Goal: Contribute content: Contribute content

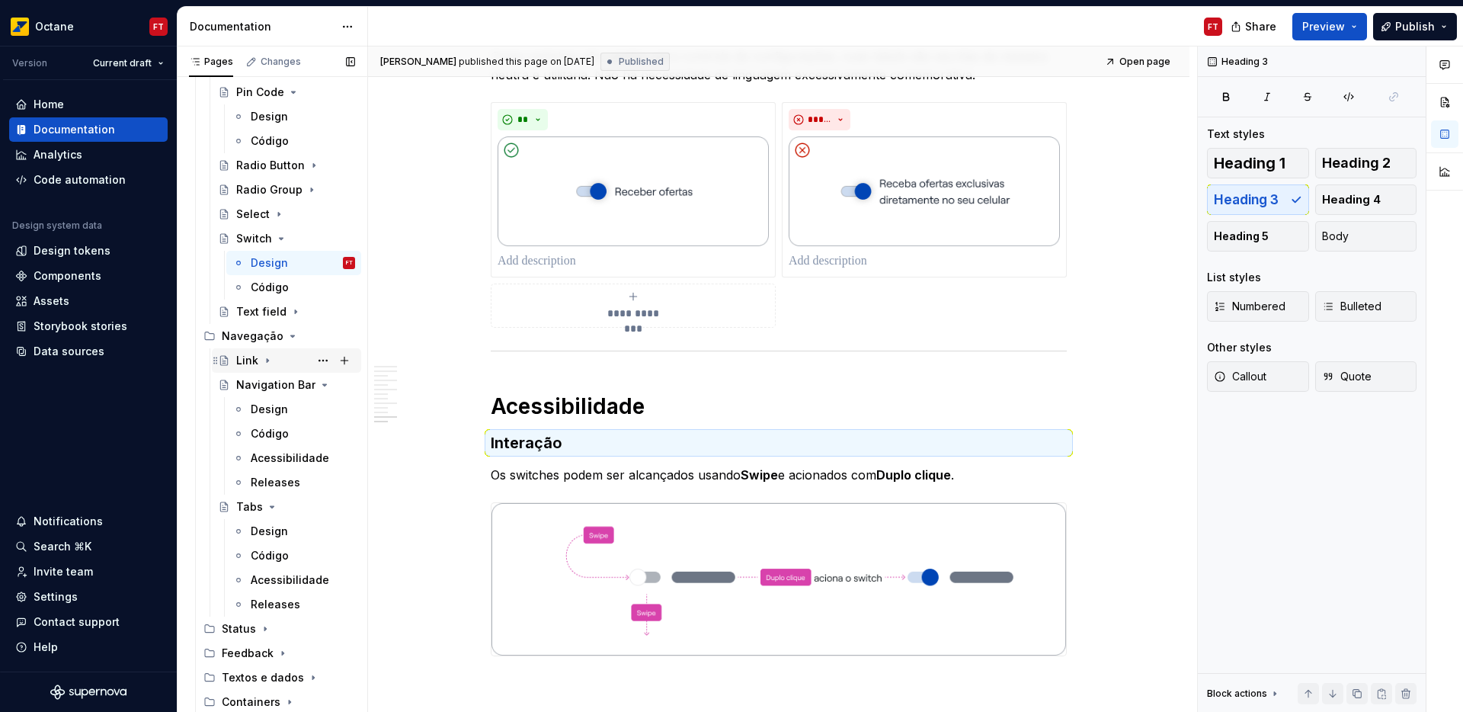
scroll to position [373, 0]
click at [282, 240] on icon "Page tree" at bounding box center [281, 238] width 12 height 12
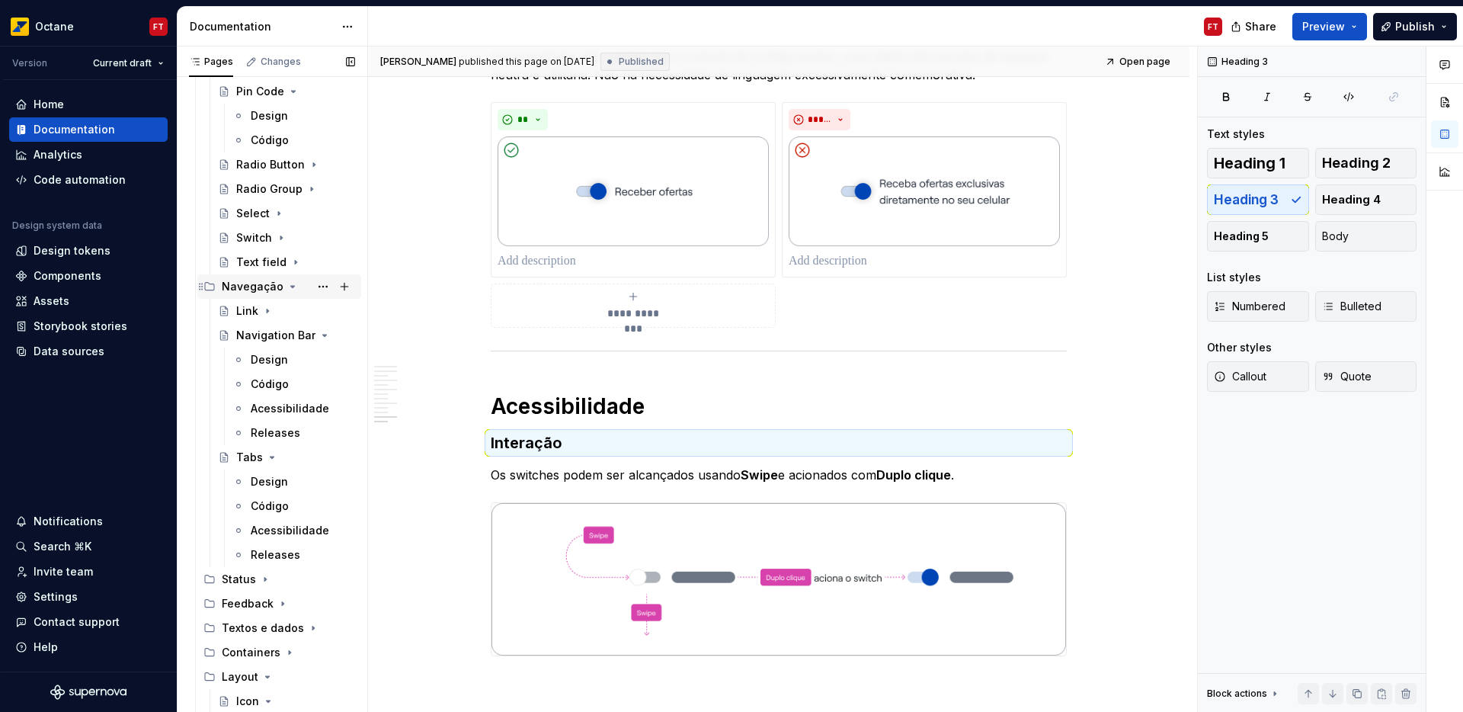
click at [286, 290] on icon "Page tree" at bounding box center [292, 286] width 12 height 12
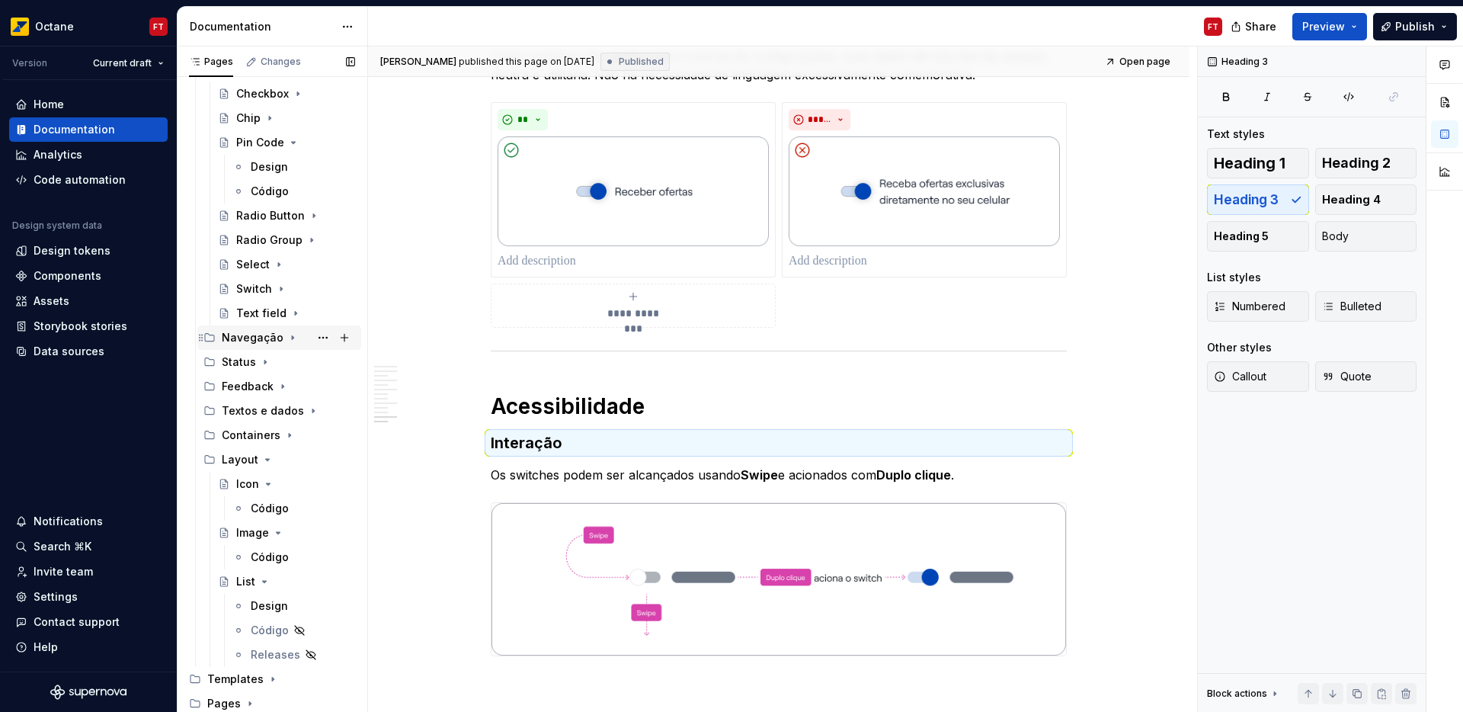
scroll to position [322, 0]
click at [290, 146] on icon "Page tree" at bounding box center [293, 142] width 12 height 12
click at [263, 118] on icon "Page tree" at bounding box center [265, 118] width 4 height 2
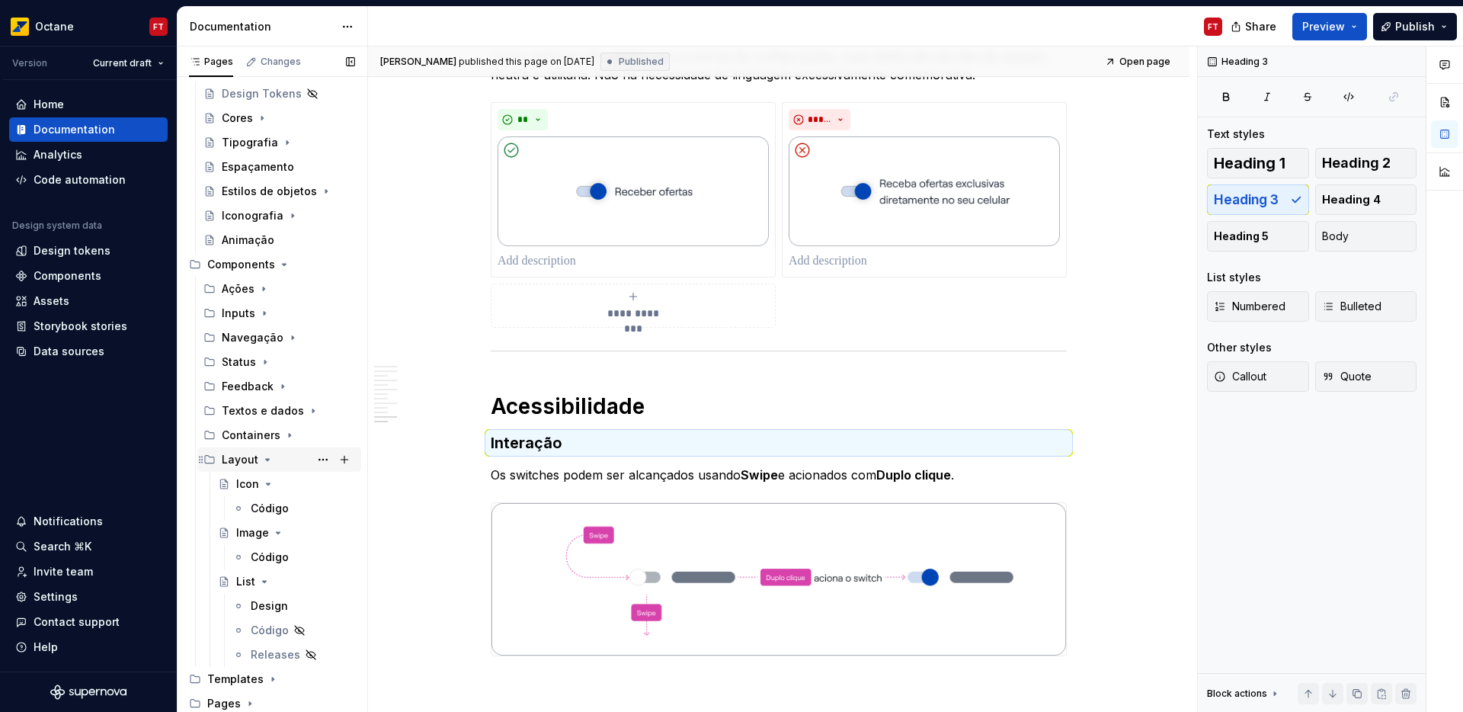
click at [265, 460] on icon "Page tree" at bounding box center [267, 459] width 12 height 12
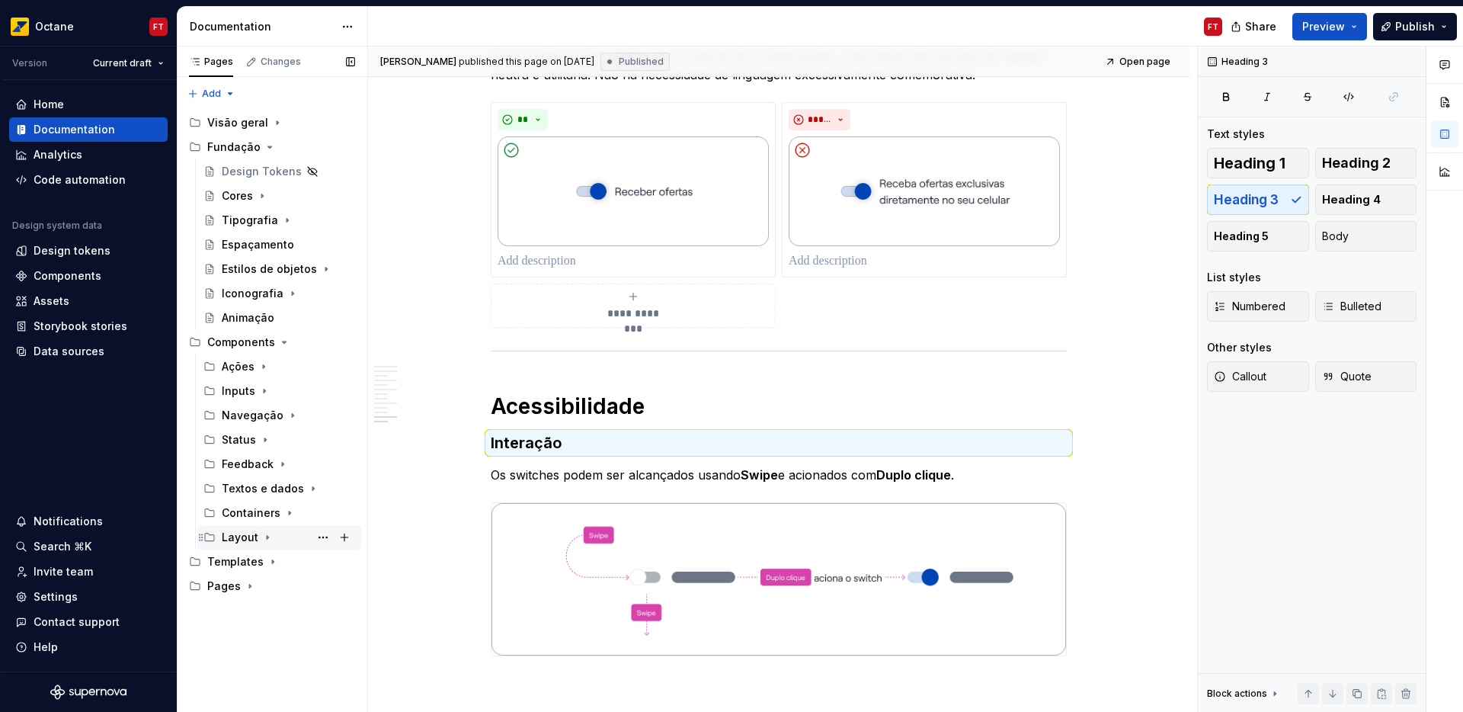
scroll to position [0, 0]
click at [264, 440] on icon "Page tree" at bounding box center [265, 440] width 2 height 4
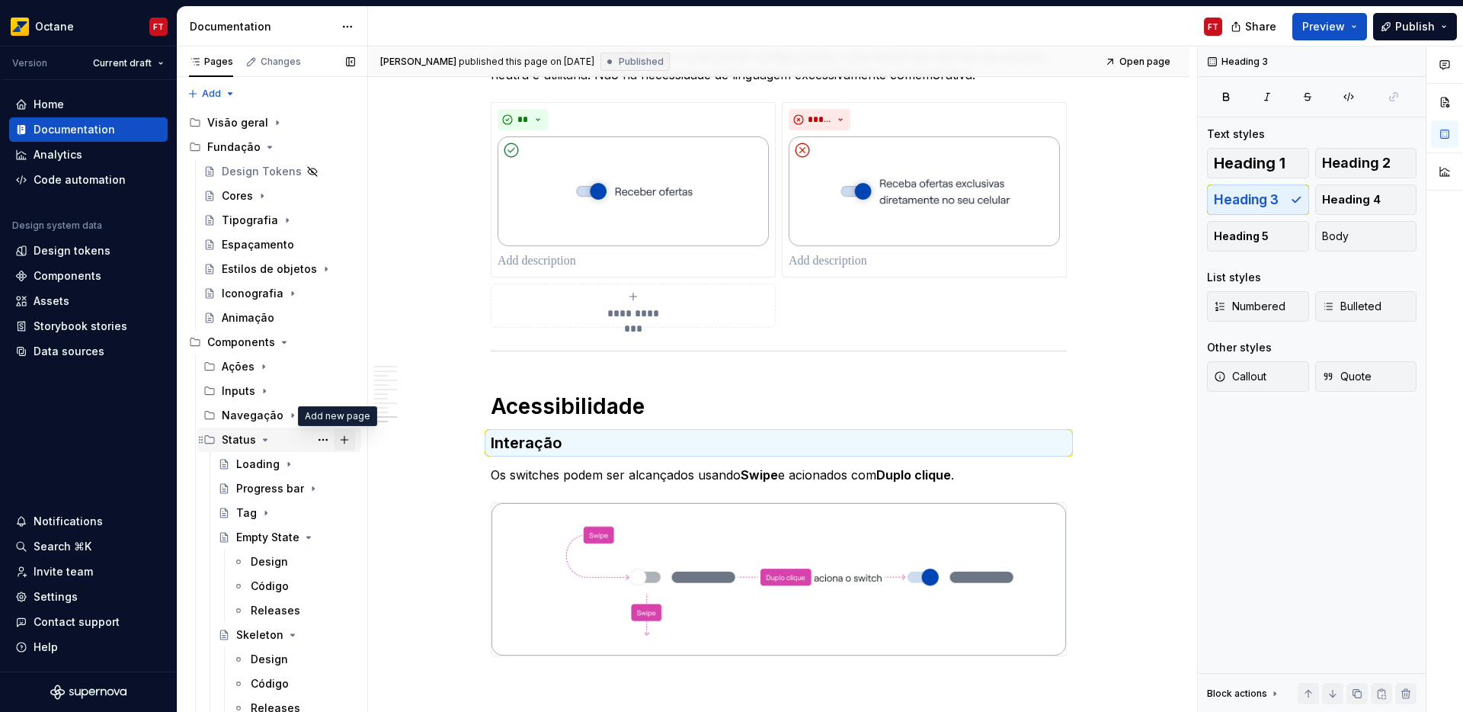
click at [338, 442] on button "Page tree" at bounding box center [344, 439] width 21 height 21
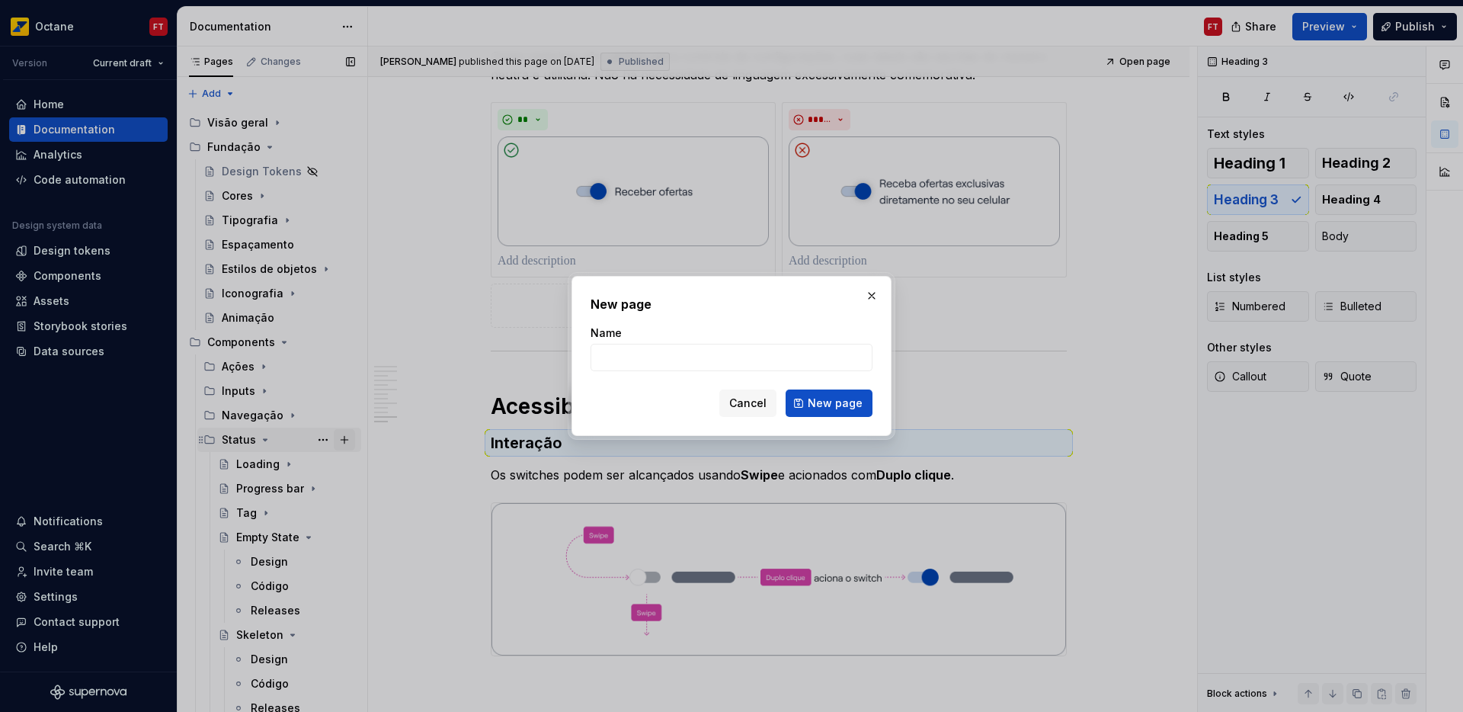
type textarea "*"
type input "Tag"
click button "New page" at bounding box center [829, 402] width 87 height 27
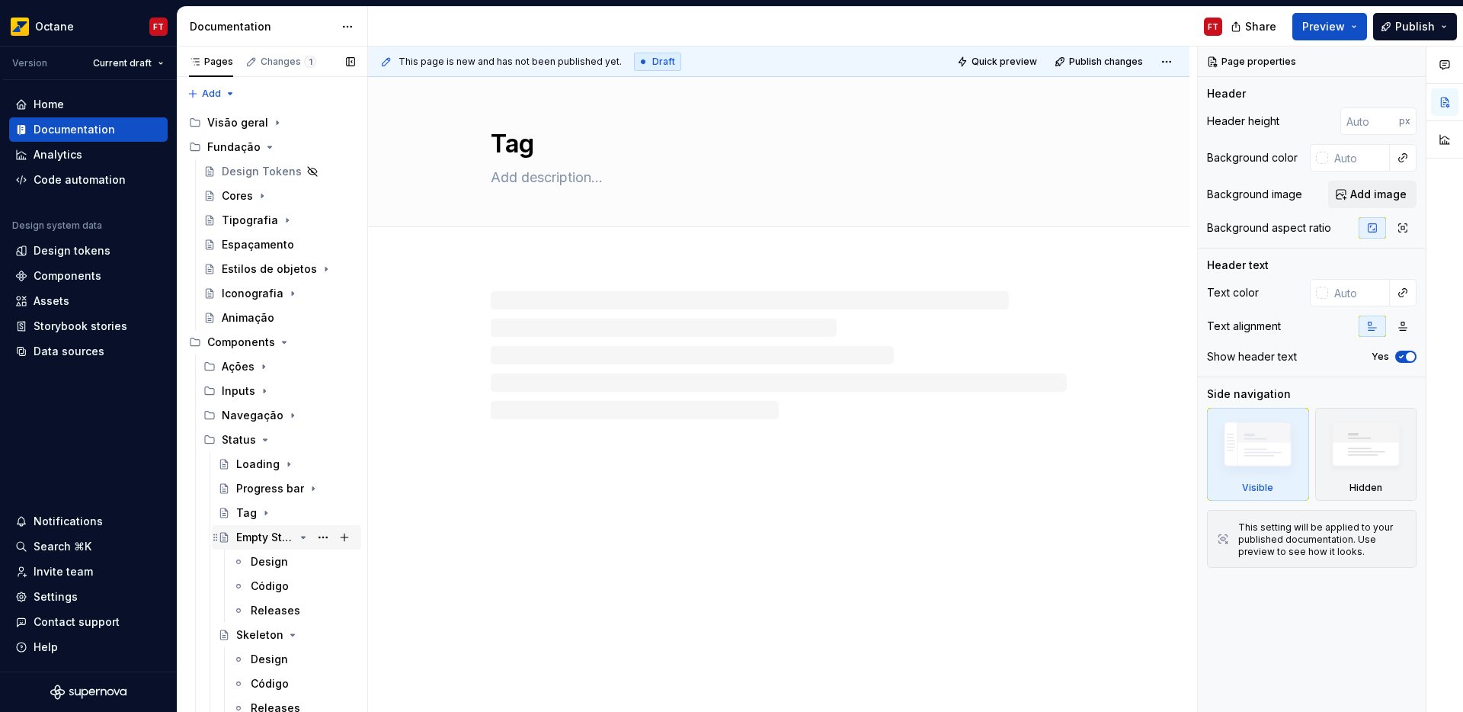
click at [298, 537] on icon "Page tree" at bounding box center [303, 537] width 12 height 12
click at [291, 561] on icon "Page tree" at bounding box center [293, 562] width 4 height 2
click at [318, 587] on button "Page tree" at bounding box center [322, 585] width 21 height 21
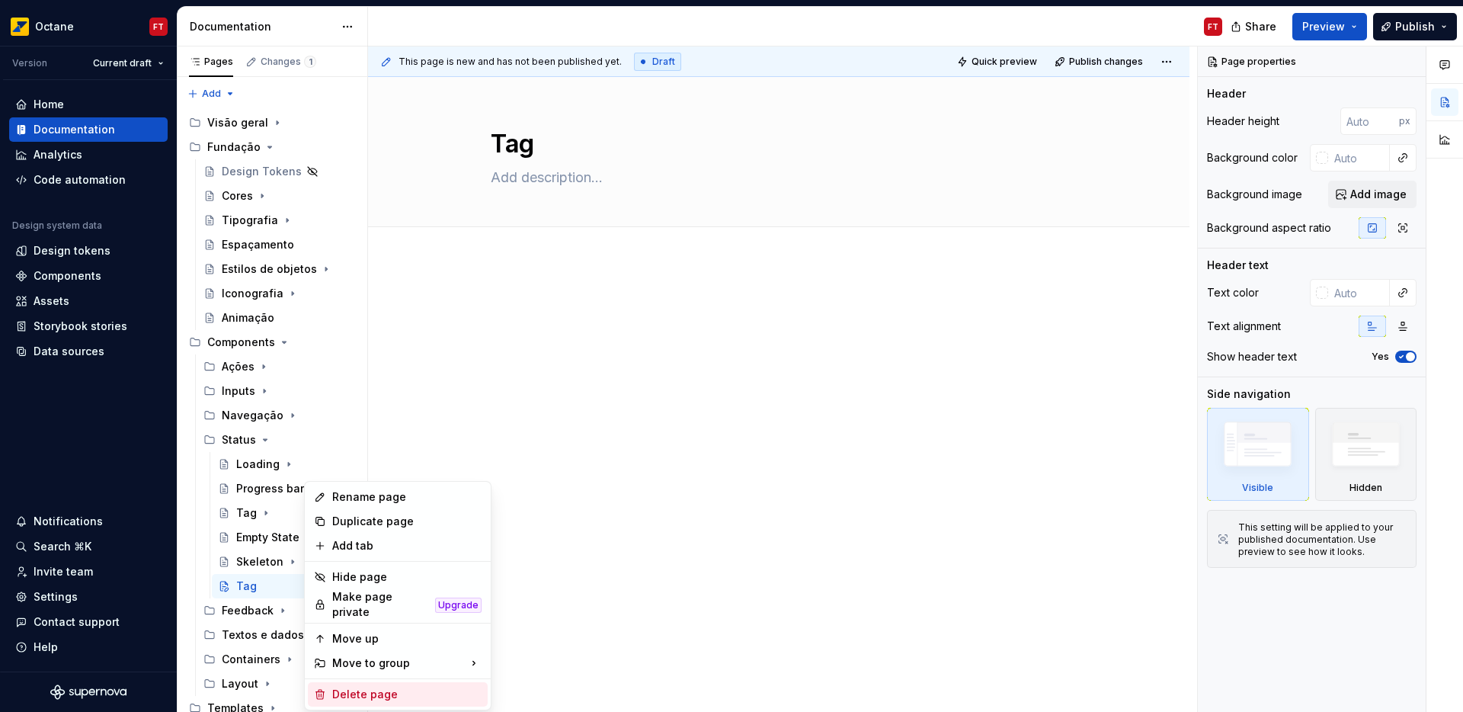
click at [367, 689] on div "Delete page" at bounding box center [406, 694] width 149 height 15
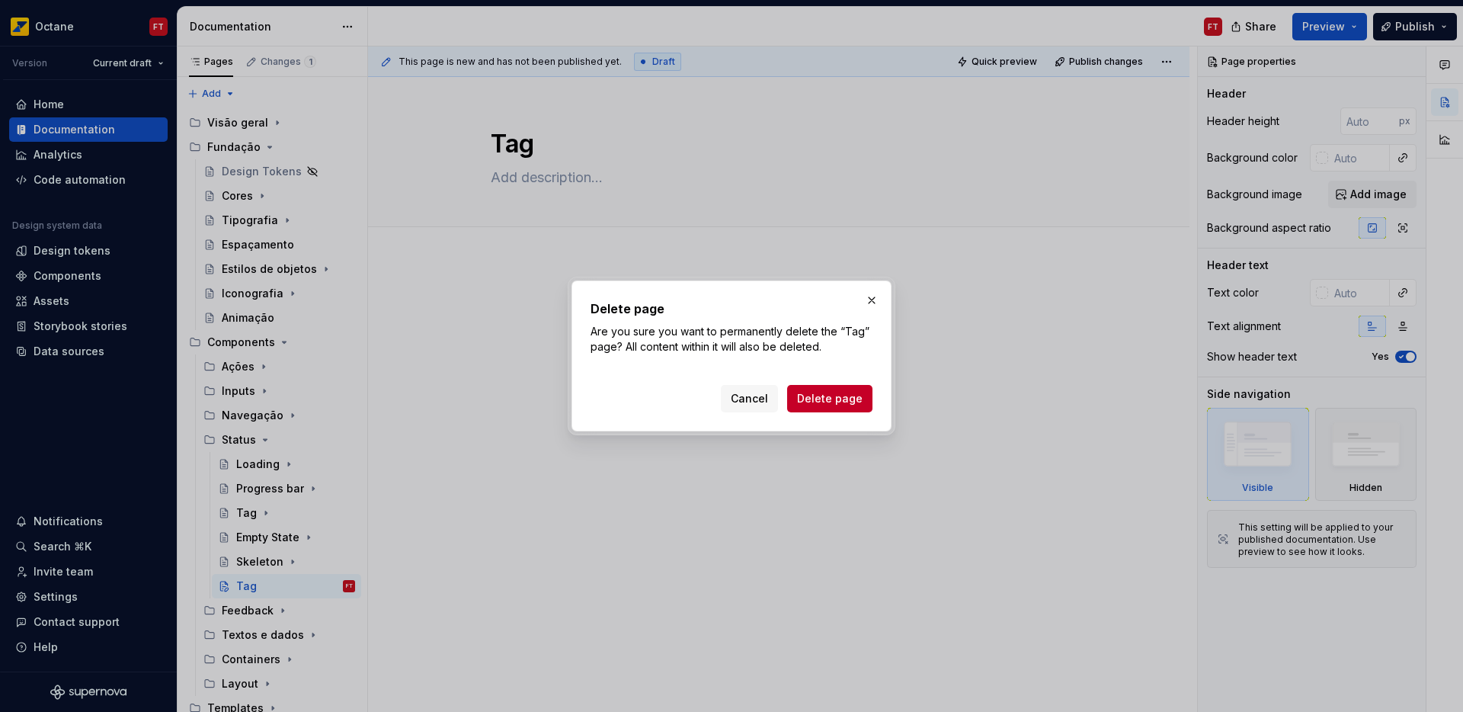
drag, startPoint x: 819, startPoint y: 399, endPoint x: 572, endPoint y: 413, distance: 247.3
click at [819, 399] on span "Delete page" at bounding box center [830, 398] width 66 height 15
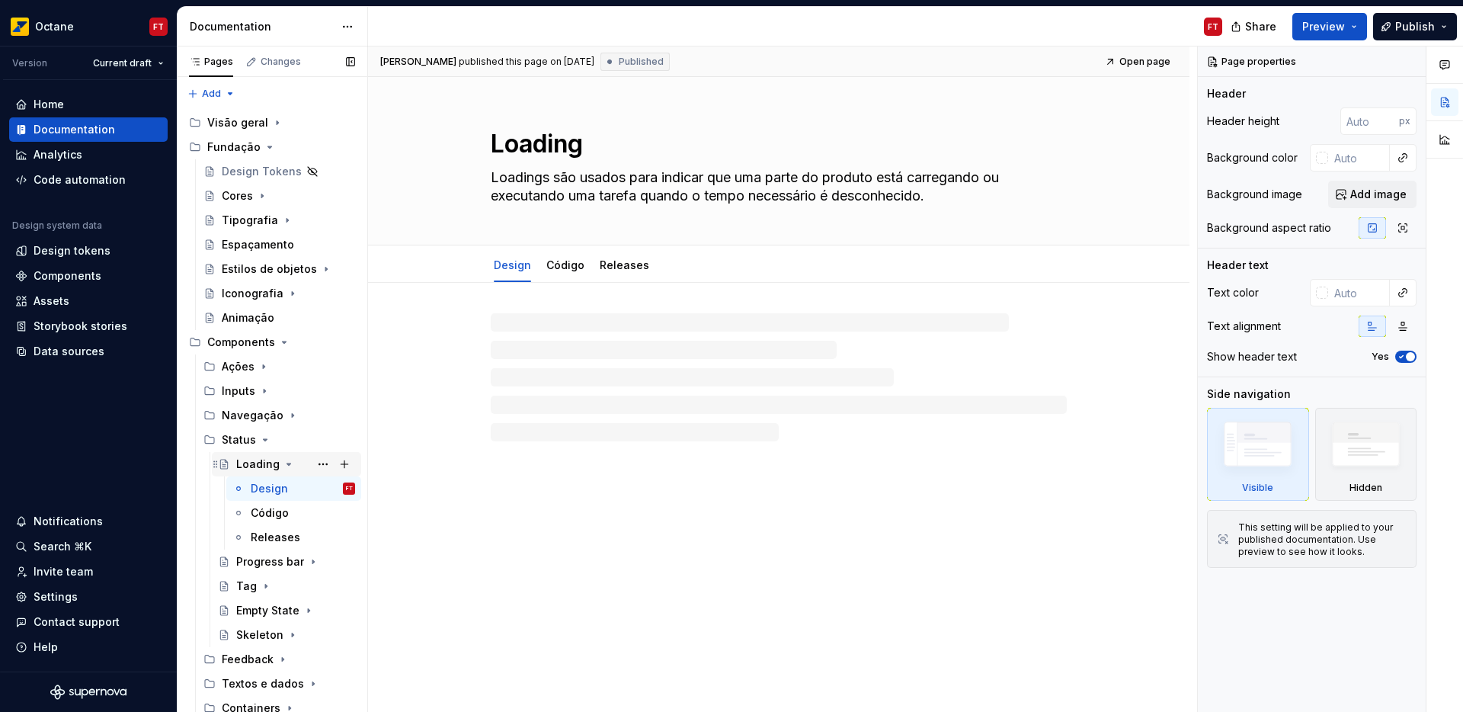
click at [289, 467] on icon "Page tree" at bounding box center [289, 464] width 12 height 12
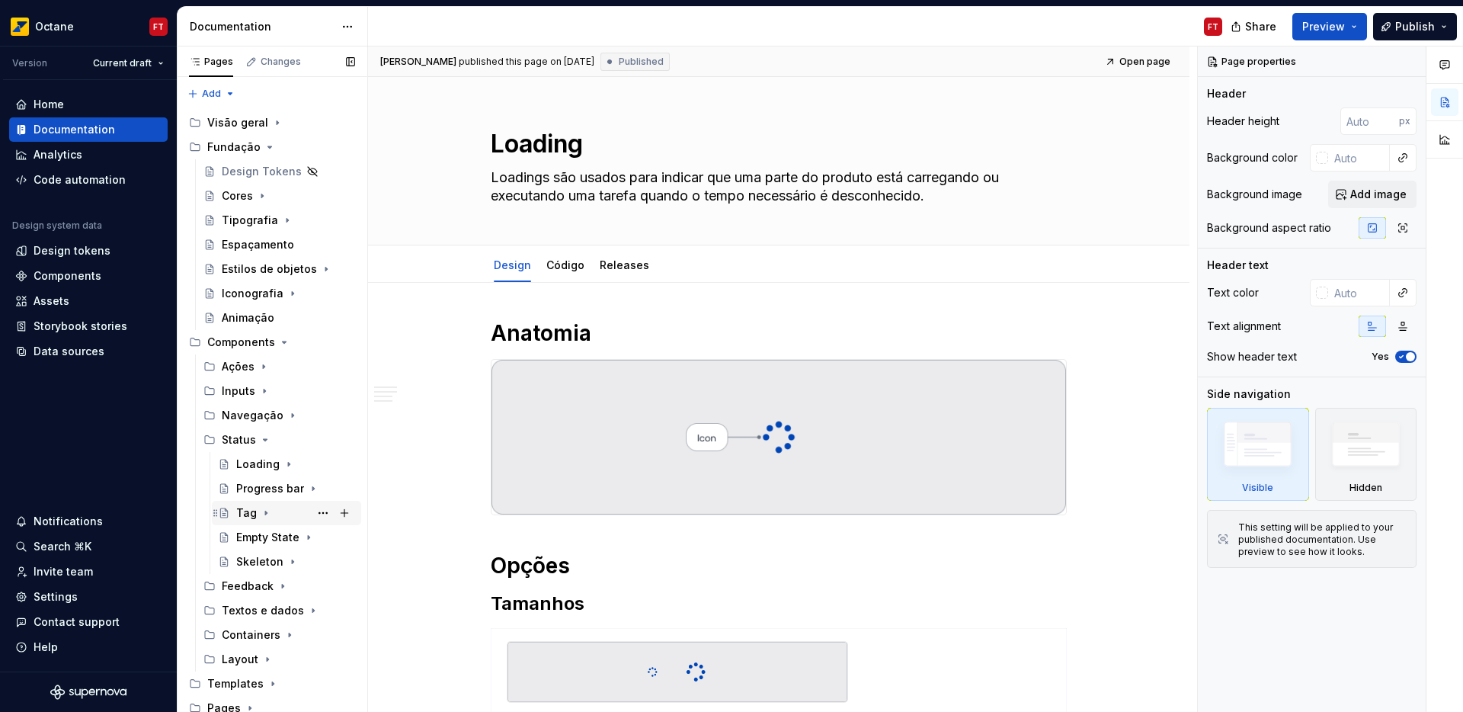
click at [252, 519] on div "Tag" at bounding box center [246, 512] width 21 height 15
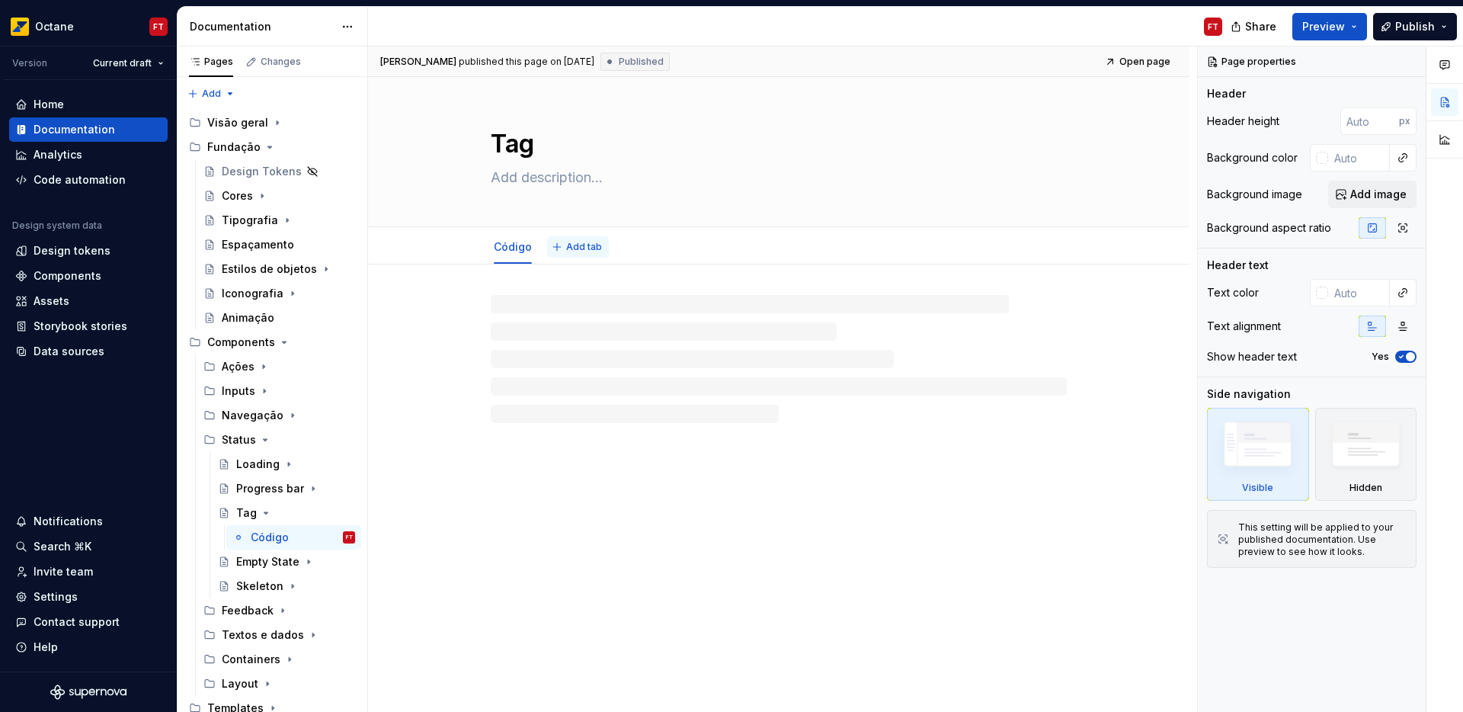
type textarea "*"
click at [586, 247] on span "Add tab" at bounding box center [584, 247] width 36 height 12
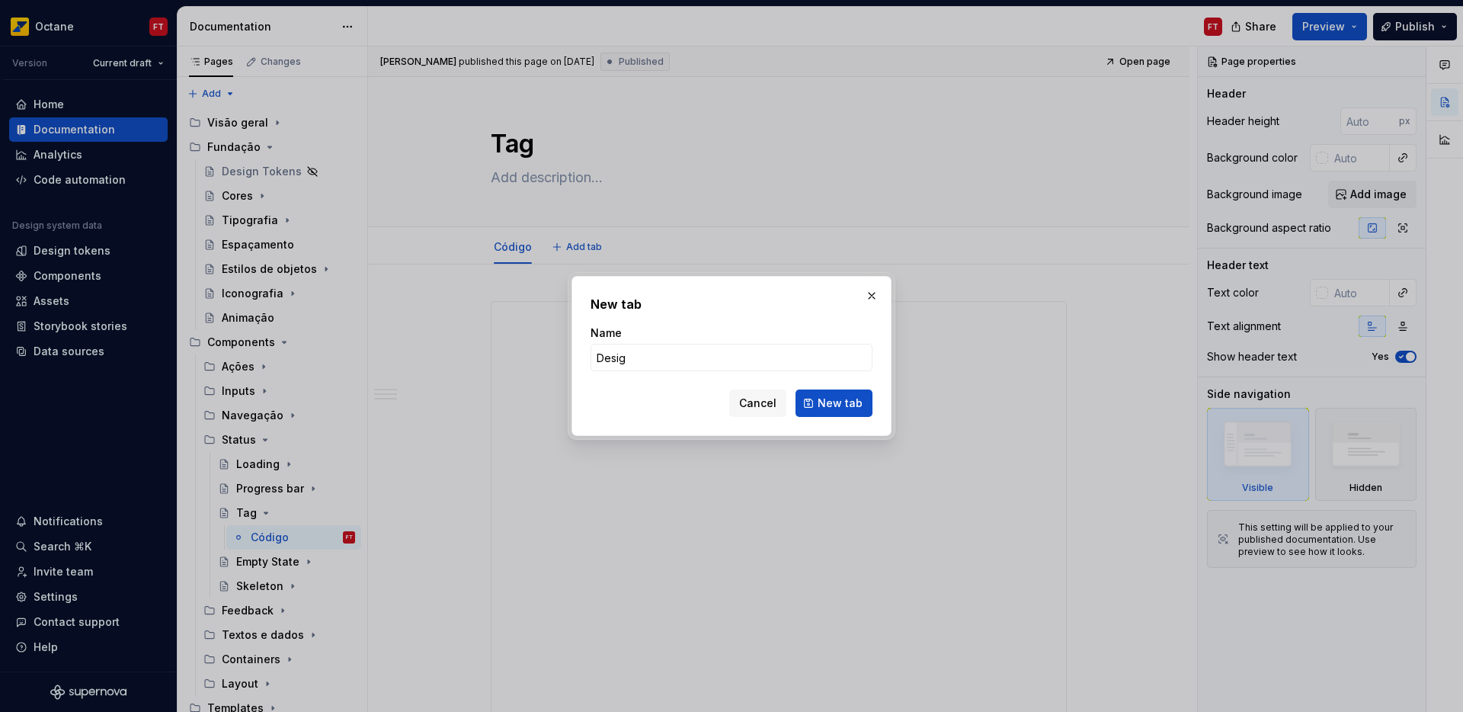
type input "Design"
click button "New tab" at bounding box center [833, 402] width 77 height 27
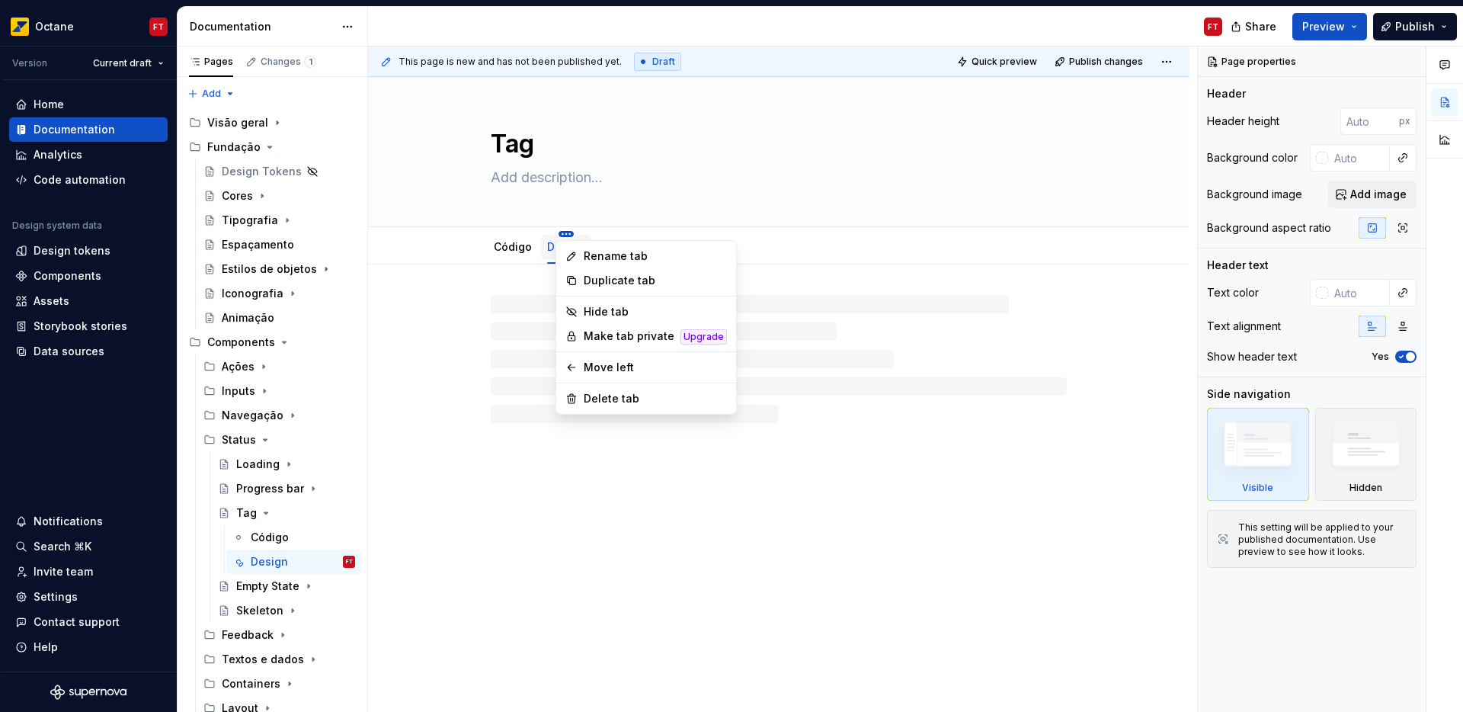
click at [565, 233] on html "Octane FT Version Current draft Home Documentation Analytics Code automation De…" at bounding box center [731, 356] width 1463 height 712
click at [600, 364] on div "Move left" at bounding box center [655, 367] width 143 height 15
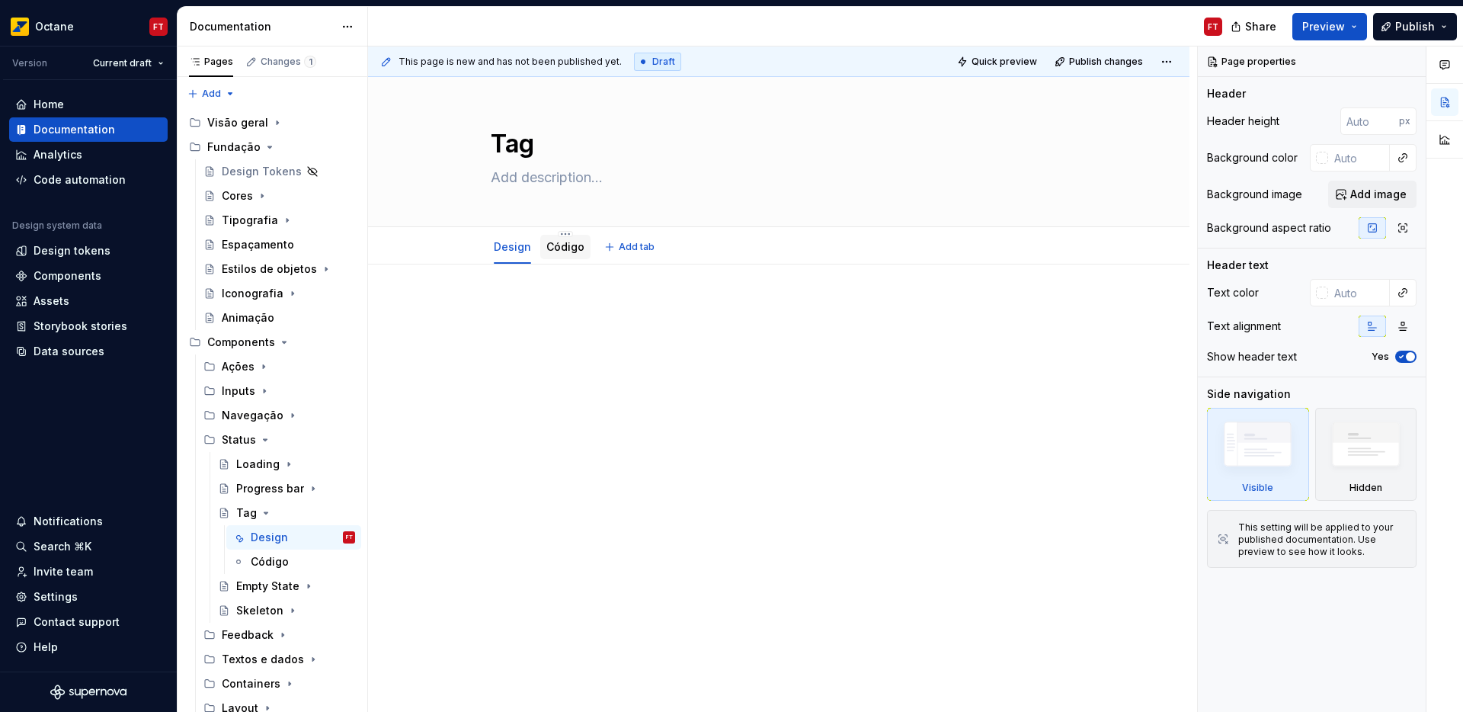
click at [555, 252] on link "Código" at bounding box center [565, 246] width 38 height 13
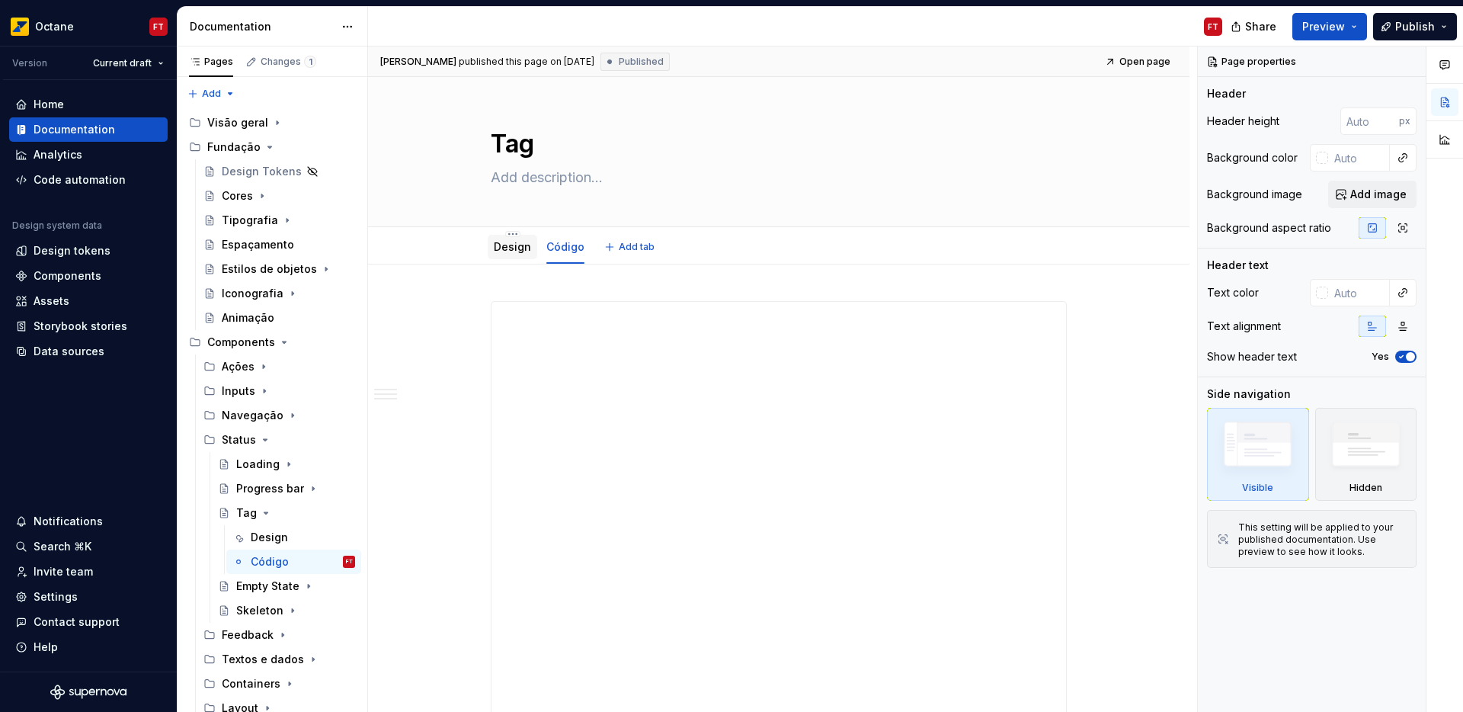
click at [511, 244] on link "Design" at bounding box center [512, 246] width 37 height 13
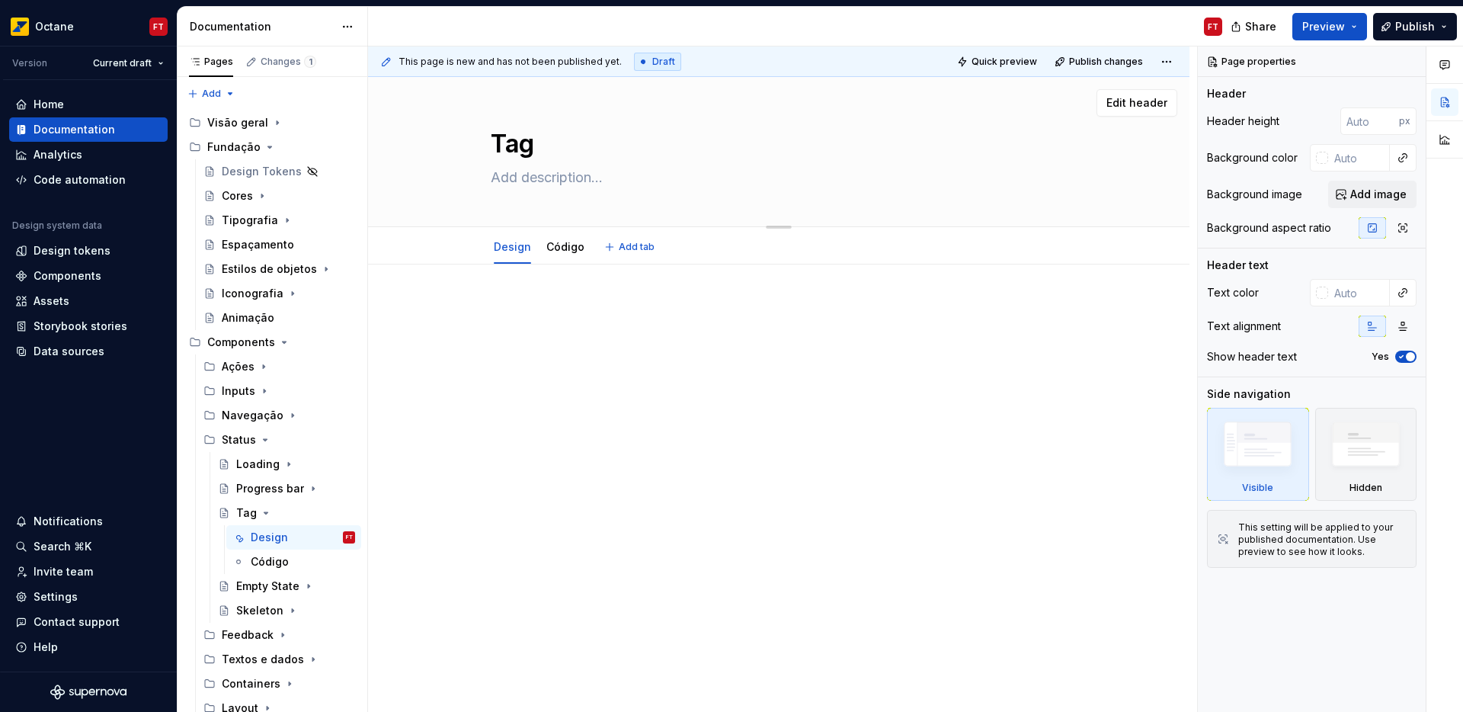
click at [536, 186] on textarea at bounding box center [776, 177] width 576 height 24
click at [538, 176] on textarea at bounding box center [776, 177] width 576 height 24
paste textarea "As tags servem para mostrar uma pequena quantidade de metadados categorizados p…"
type textarea "*"
type textarea "As tags servem para mostrar uma pequena quantidade de metadados categorizados p…"
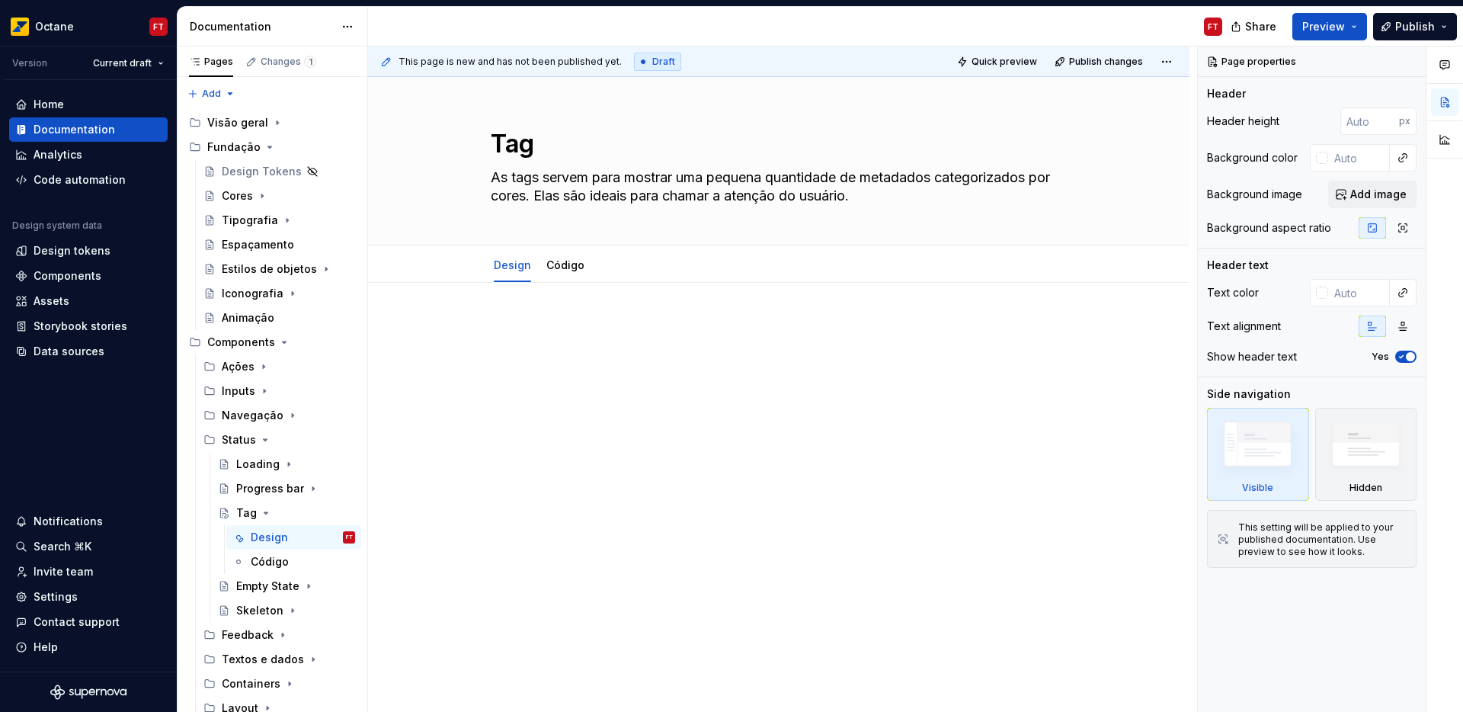
type textarea "*"
type textarea "As tags servem para mostrar uma pequena quantidade de metadados categorizados p…"
click at [591, 315] on div at bounding box center [778, 446] width 821 height 326
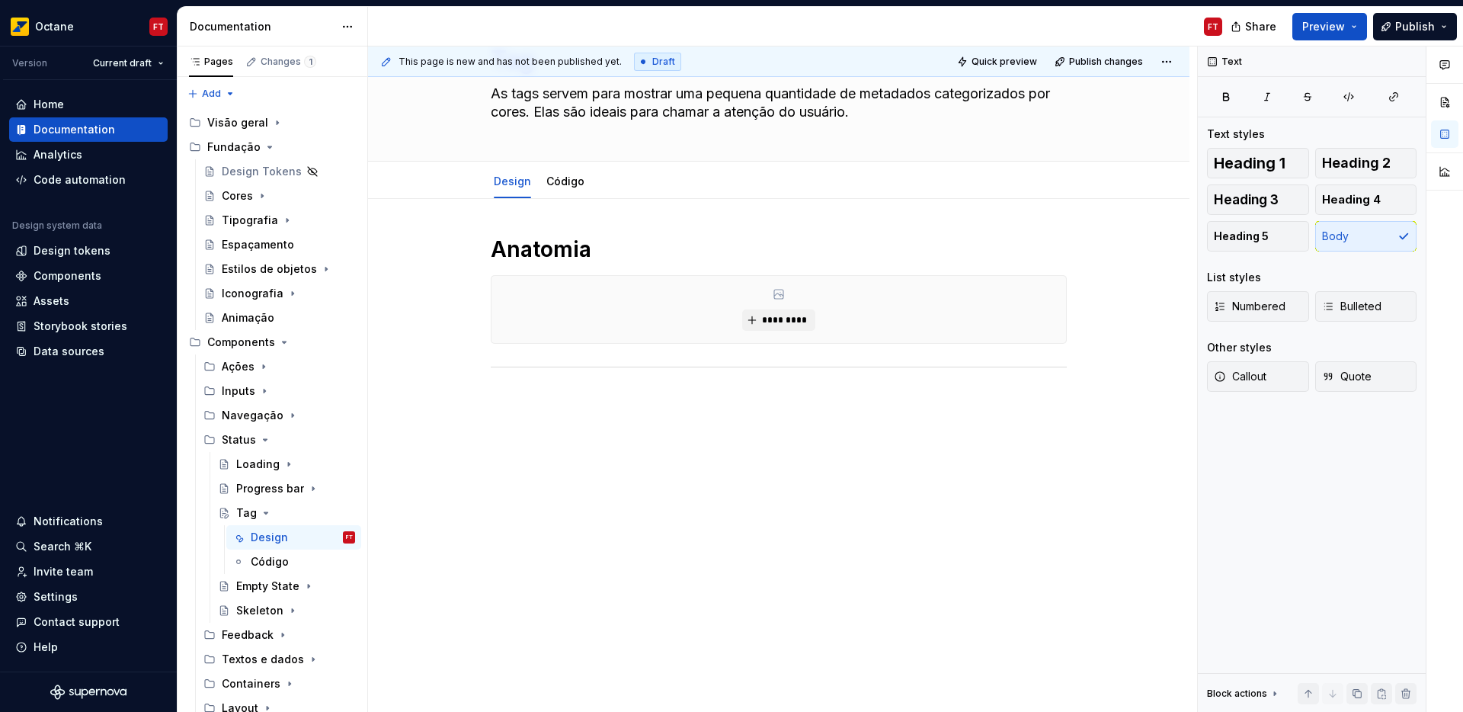
scroll to position [111, 0]
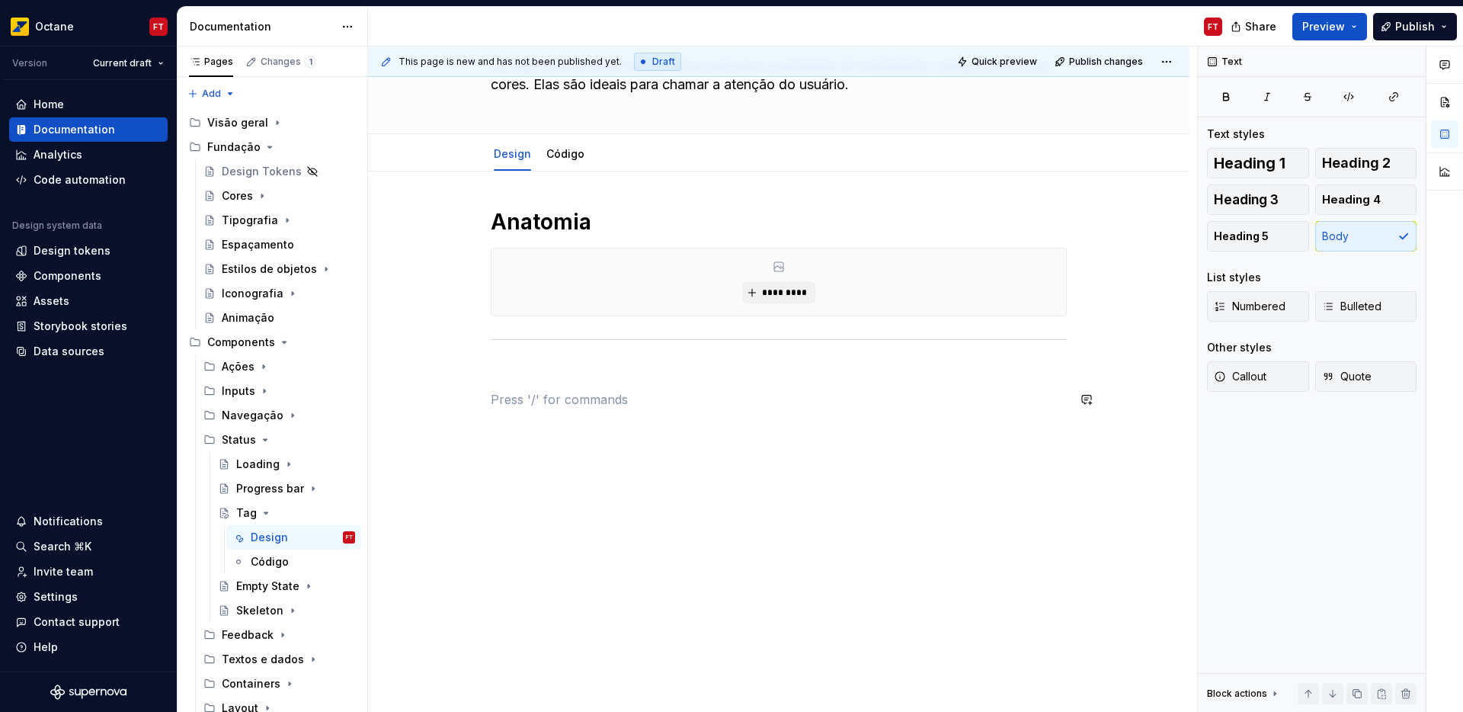
click at [586, 381] on div "Anatomia *********" at bounding box center [779, 459] width 576 height 502
click at [572, 361] on div "Anatomia *********" at bounding box center [779, 459] width 576 height 502
click at [793, 290] on span "*********" at bounding box center [784, 292] width 46 height 12
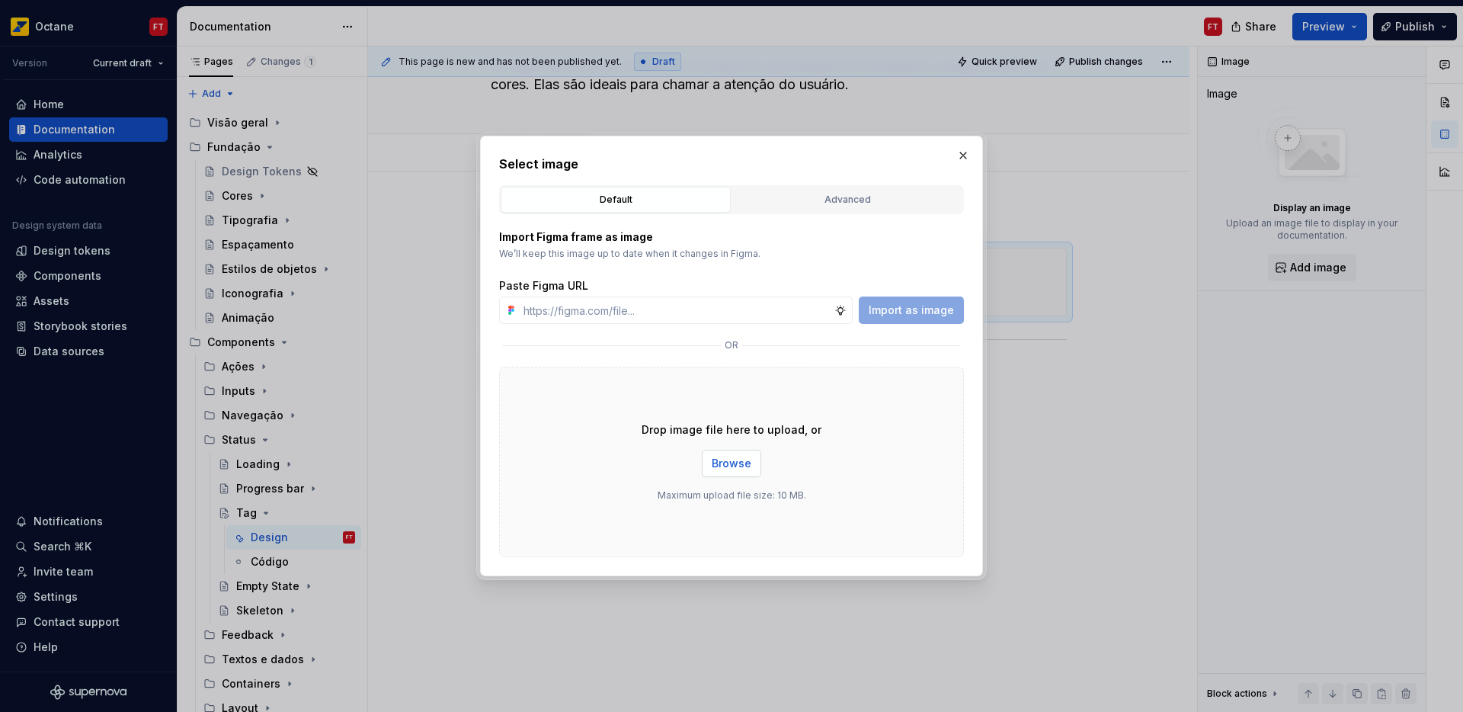
click at [728, 472] on button "Browse" at bounding box center [731, 463] width 59 height 27
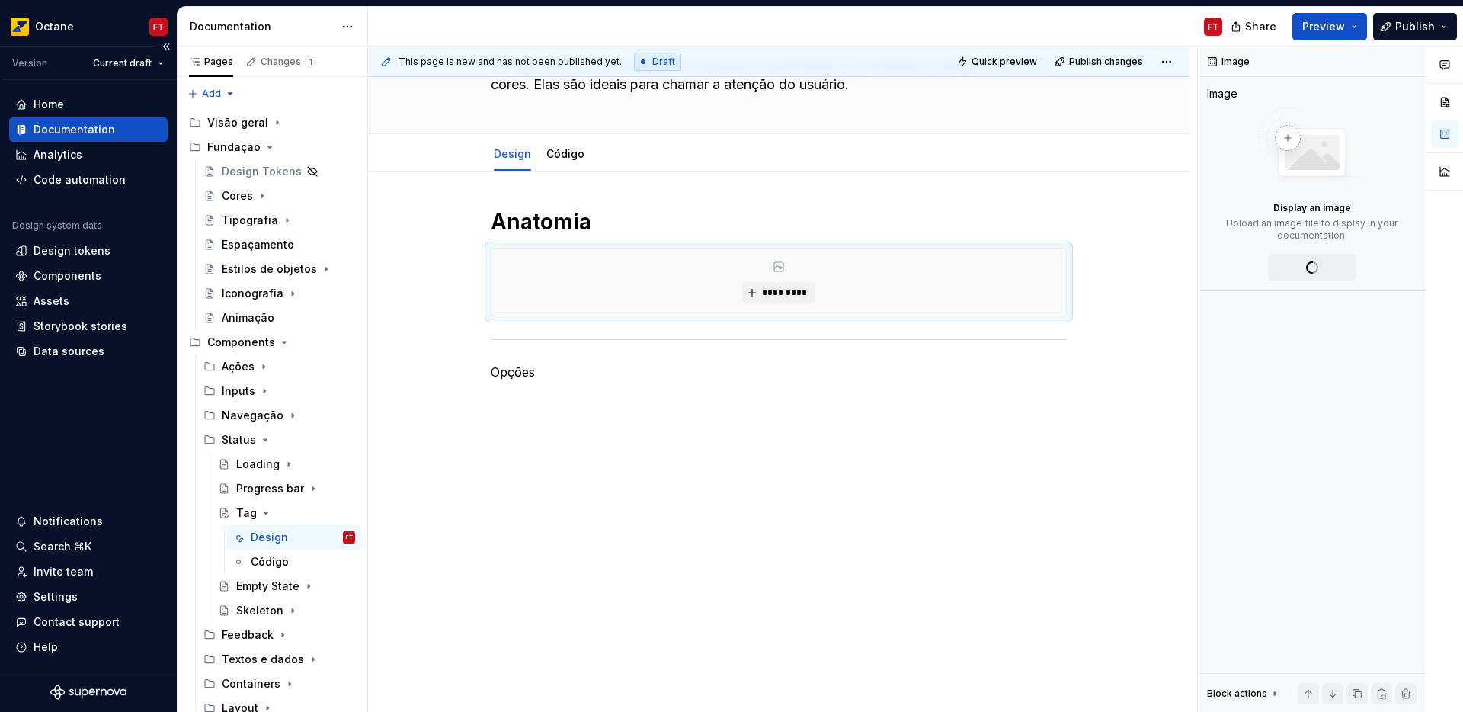
type textarea "*"
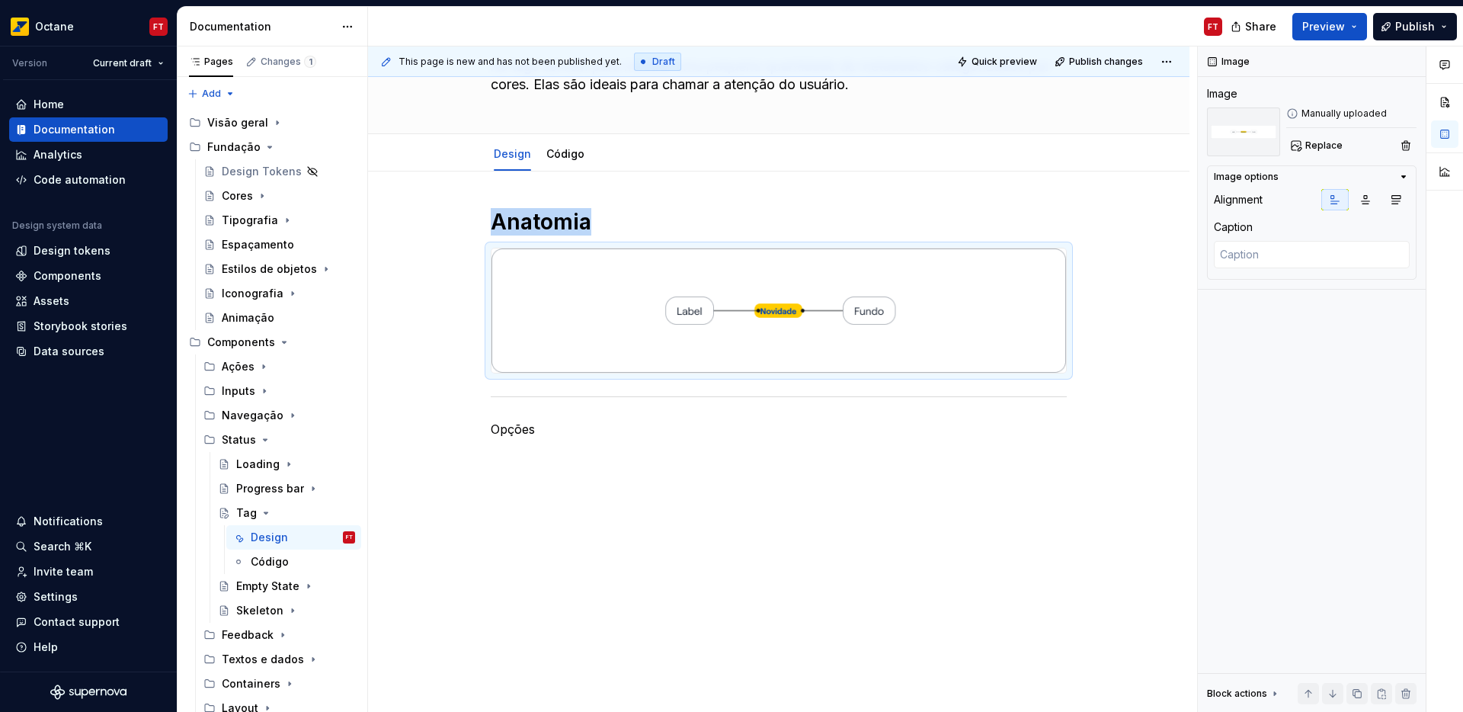
click at [516, 428] on p "Opções" at bounding box center [779, 429] width 576 height 18
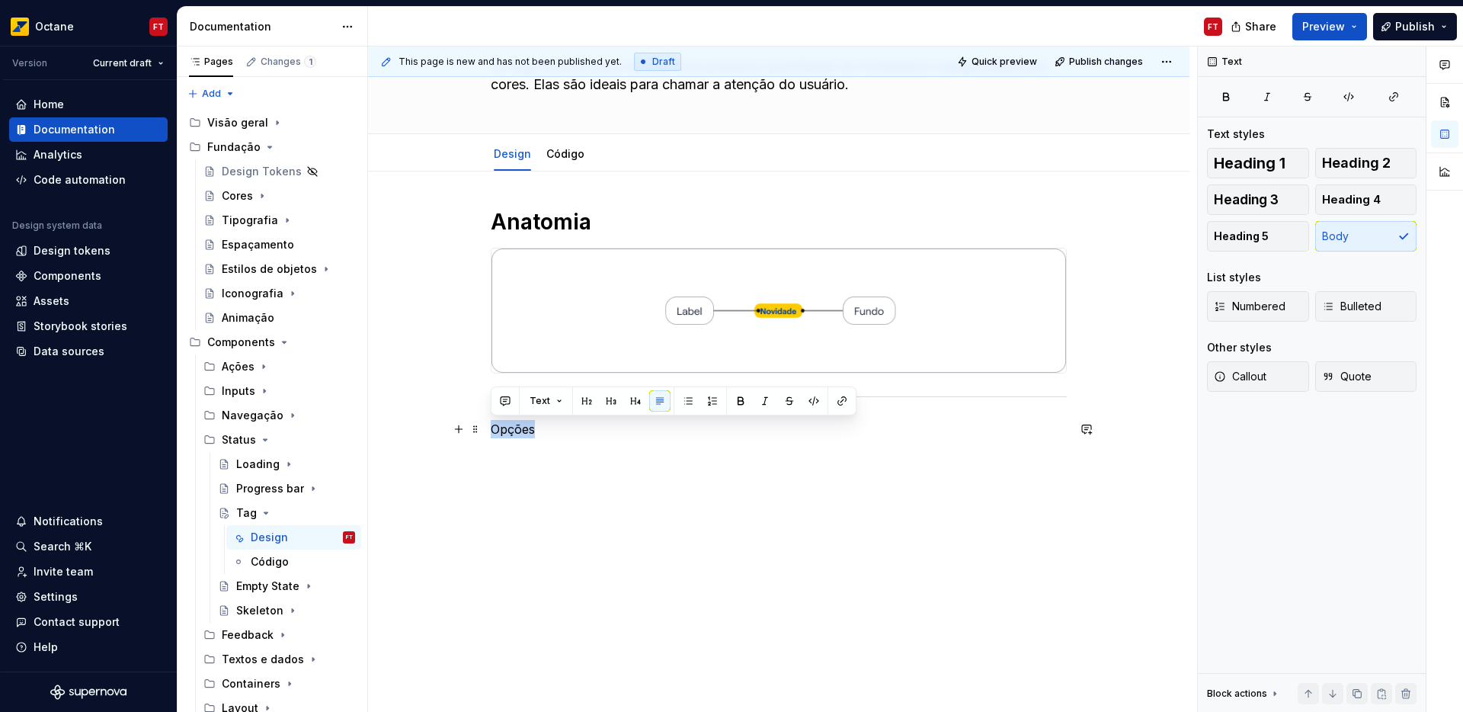
click at [516, 428] on p "Opções" at bounding box center [779, 429] width 576 height 18
click at [1265, 164] on span "Heading 1" at bounding box center [1250, 162] width 72 height 15
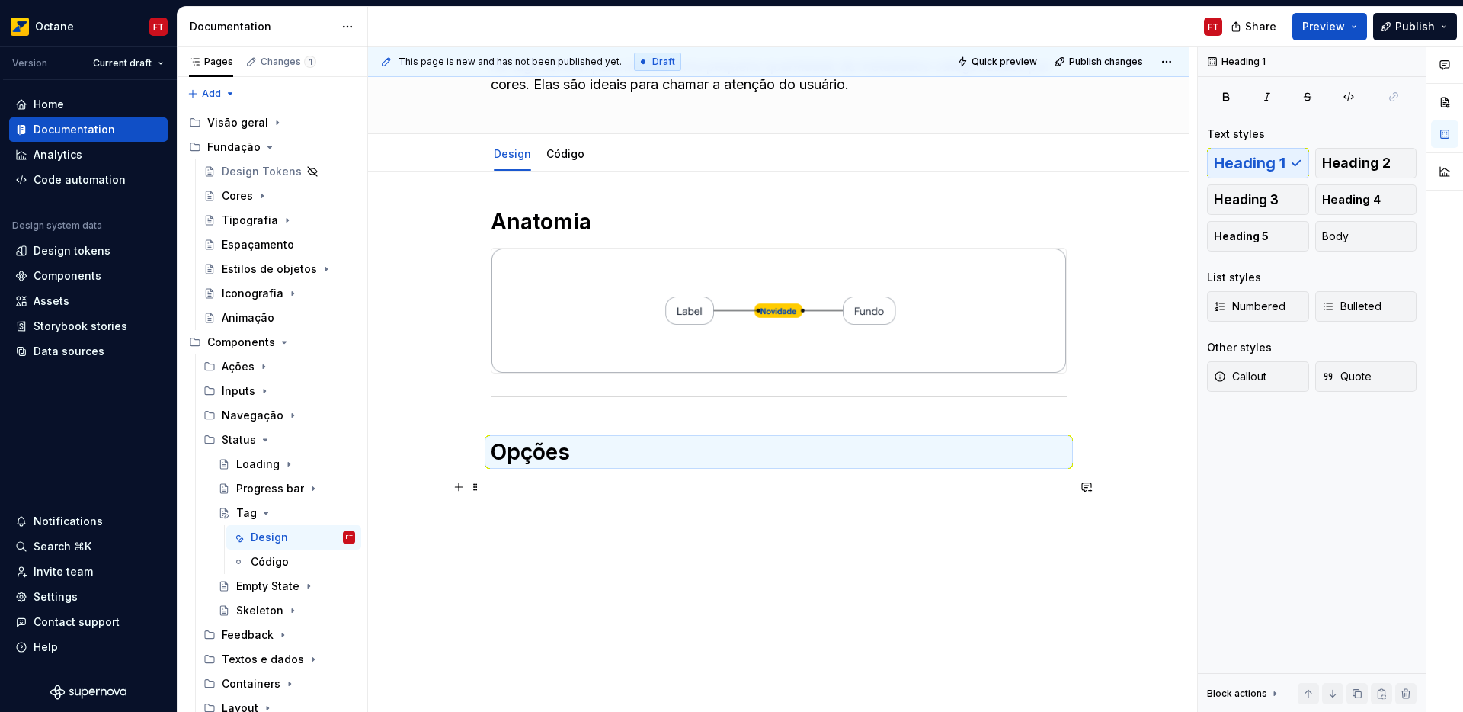
click at [511, 483] on p at bounding box center [779, 487] width 576 height 18
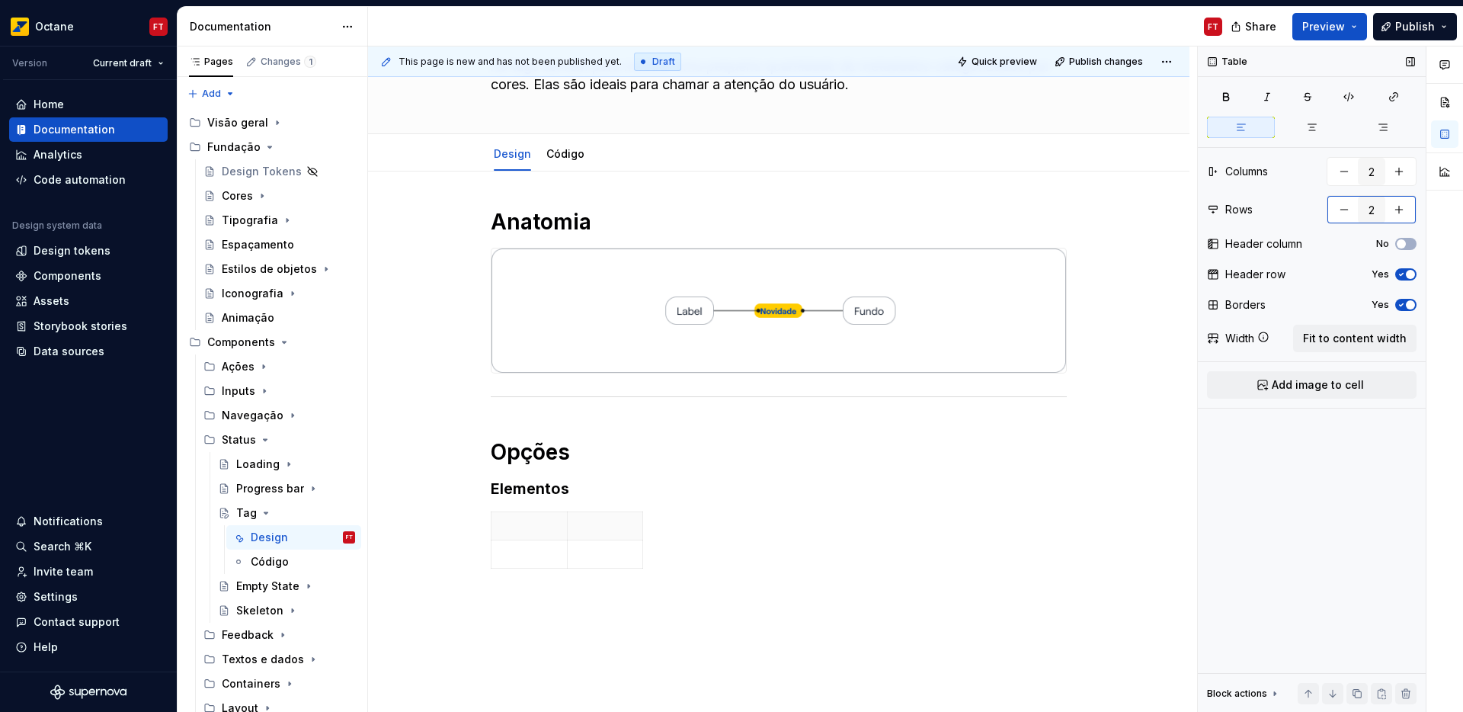
click at [1340, 209] on button "button" at bounding box center [1343, 209] width 27 height 27
type input "1"
click at [1406, 242] on span "button" at bounding box center [1410, 243] width 9 height 9
click at [1404, 270] on icon "button" at bounding box center [1401, 274] width 12 height 9
click at [1410, 246] on span "button" at bounding box center [1410, 243] width 9 height 9
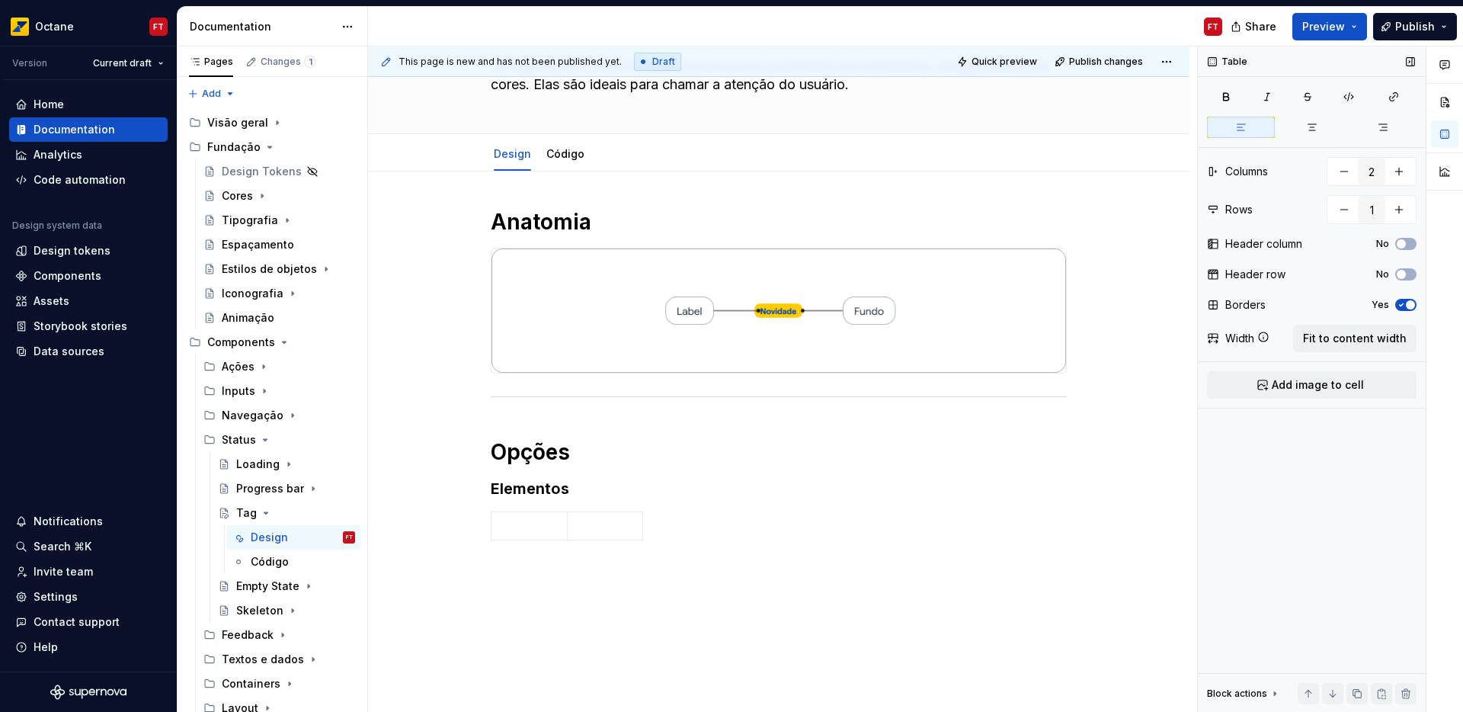
click at [1414, 304] on span "button" at bounding box center [1410, 304] width 9 height 9
click at [1375, 338] on span "Fit to content width" at bounding box center [1355, 338] width 104 height 15
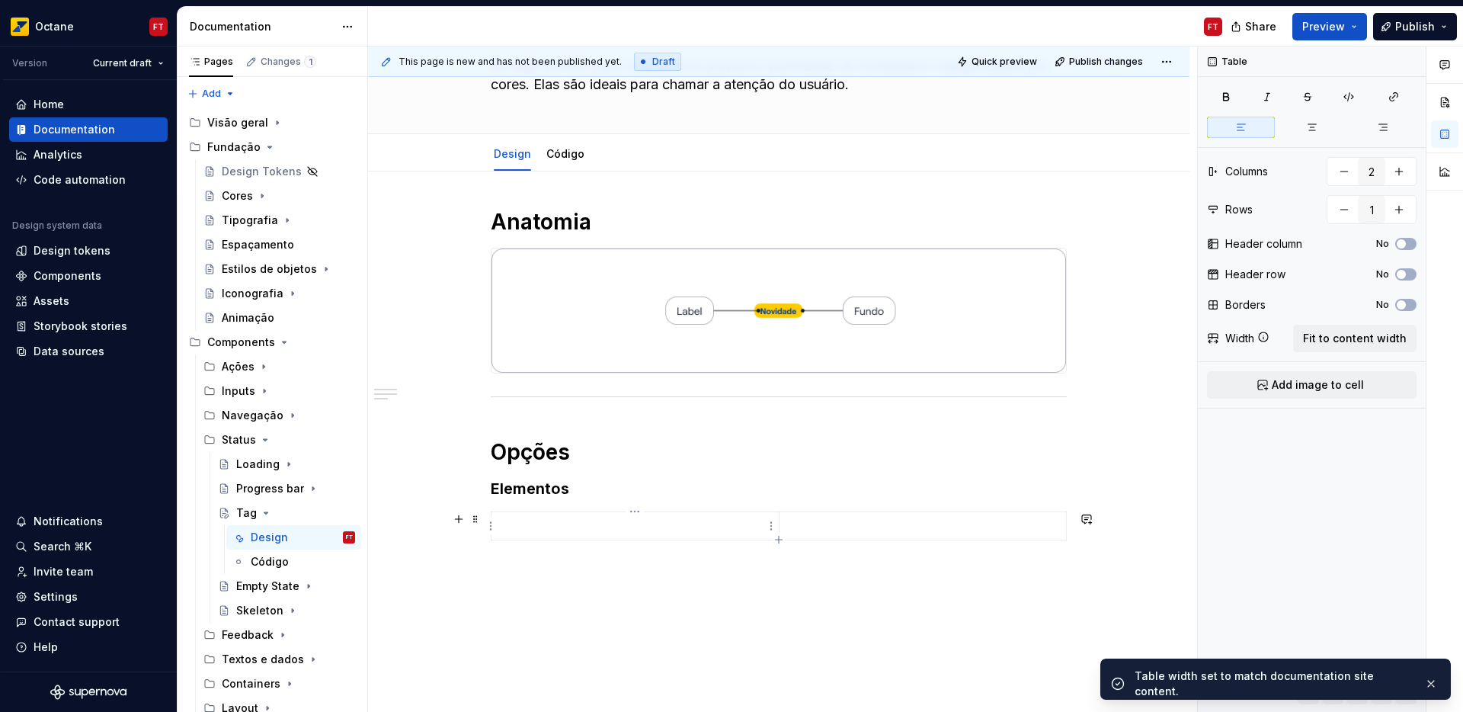
click at [642, 525] on p at bounding box center [635, 525] width 269 height 15
click at [1346, 389] on span "Add image to cell" at bounding box center [1318, 384] width 92 height 15
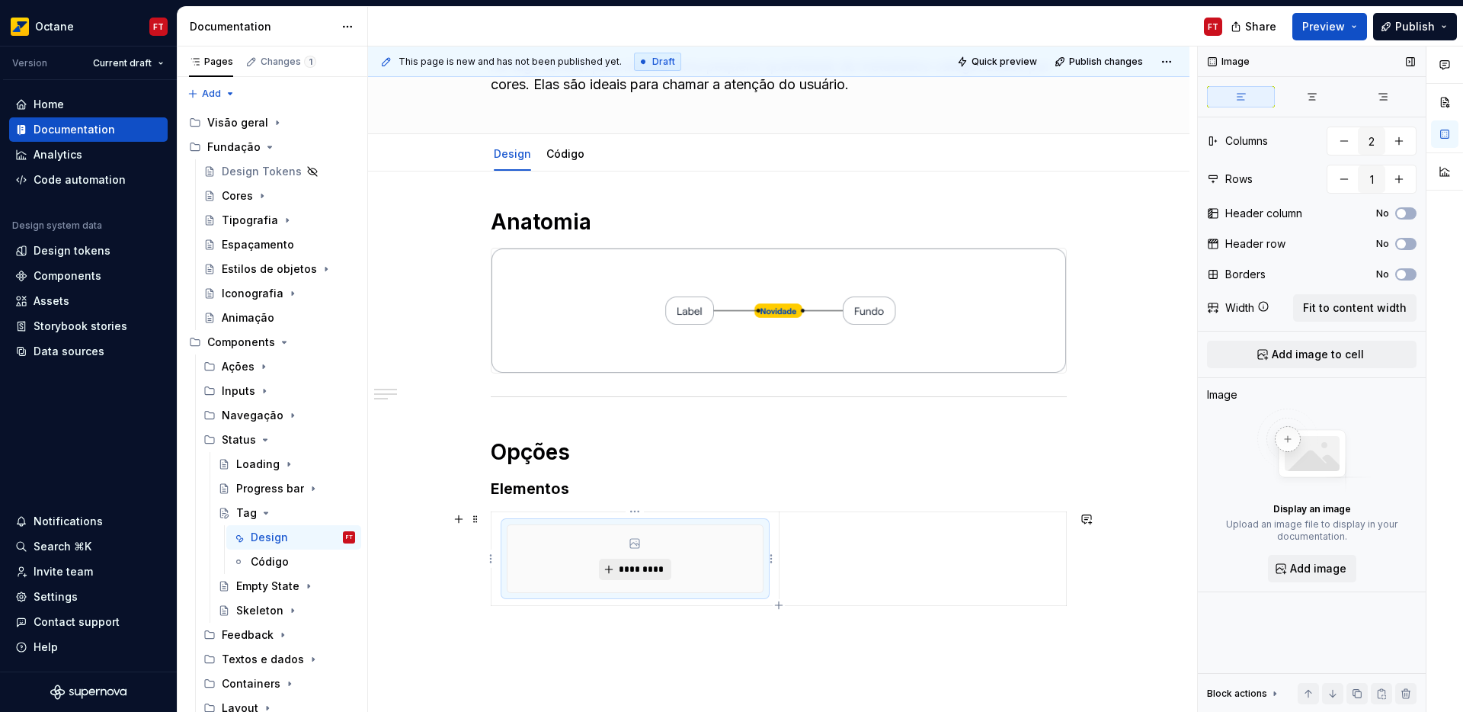
click at [626, 572] on span "*********" at bounding box center [641, 569] width 46 height 12
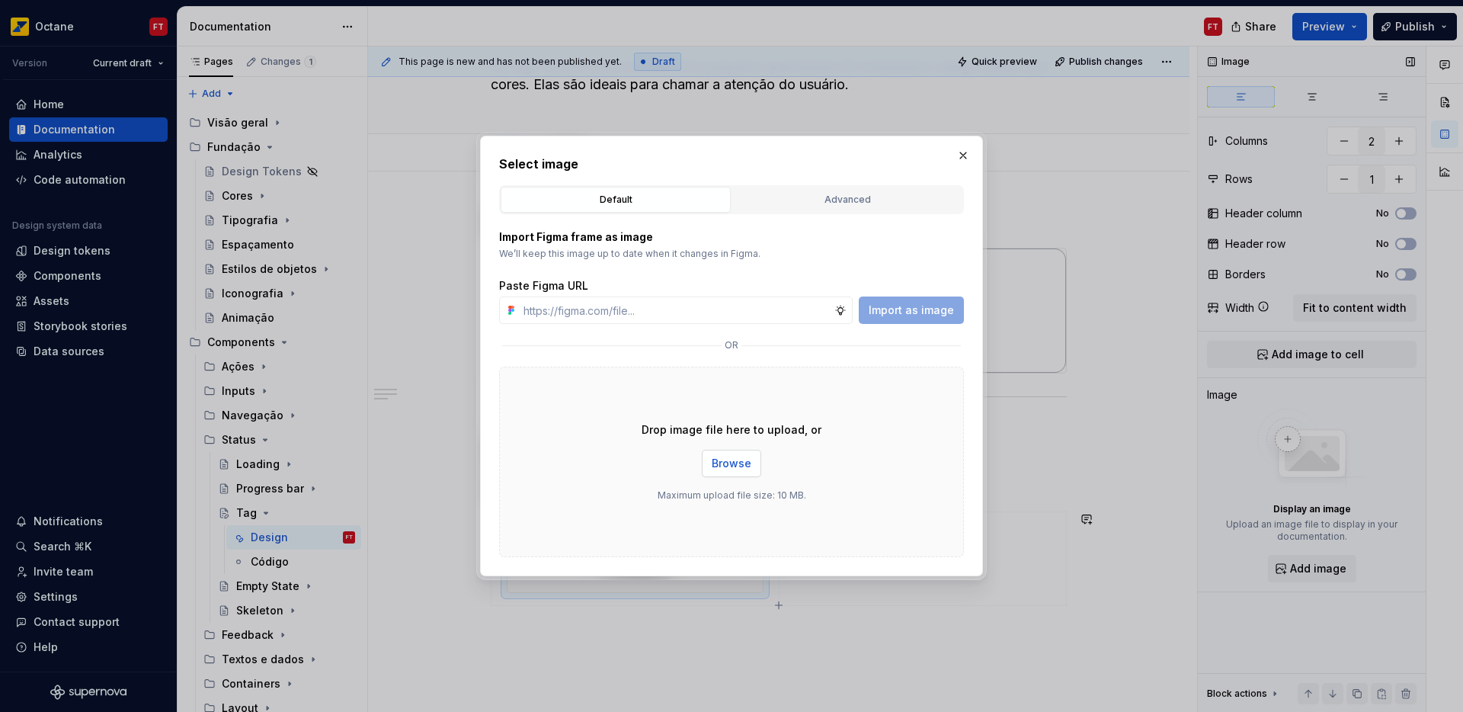
click at [722, 473] on button "Browse" at bounding box center [731, 463] width 59 height 27
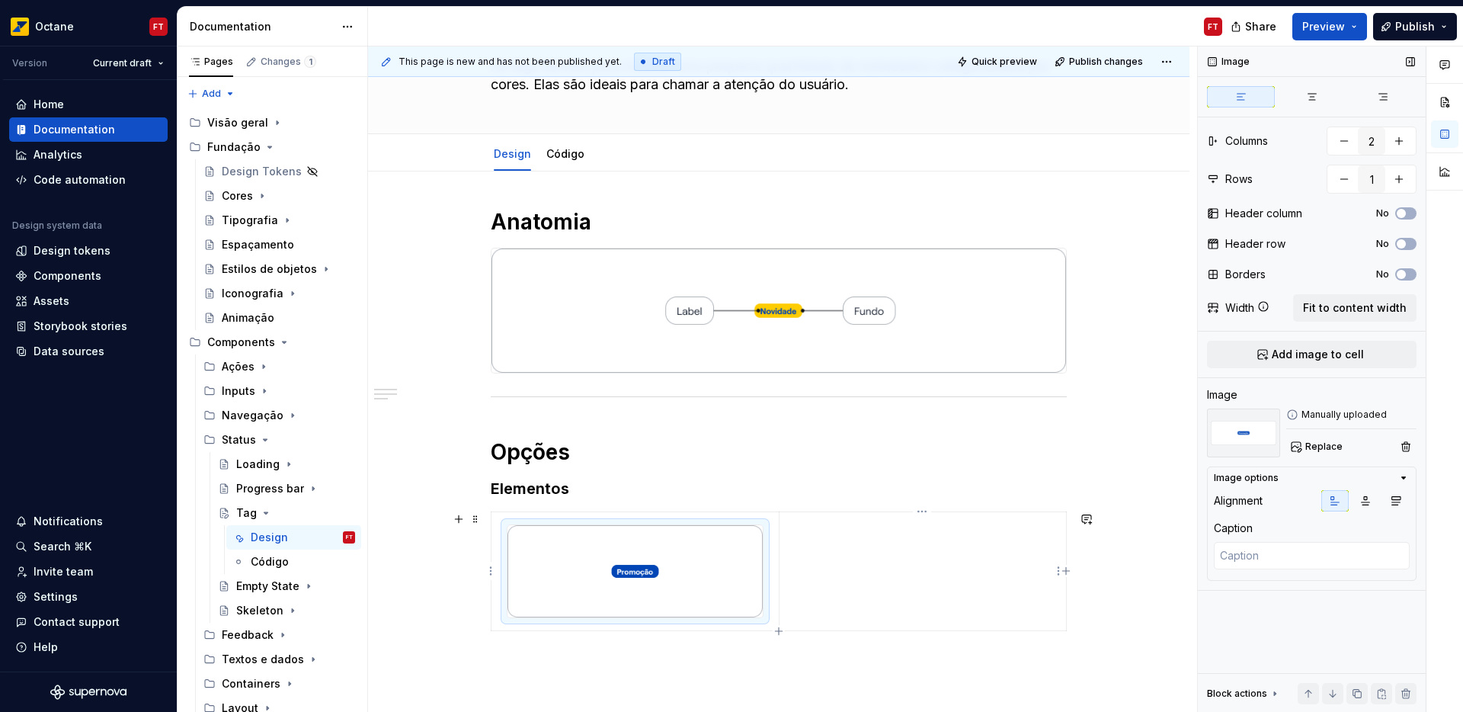
click at [827, 547] on td at bounding box center [922, 571] width 287 height 120
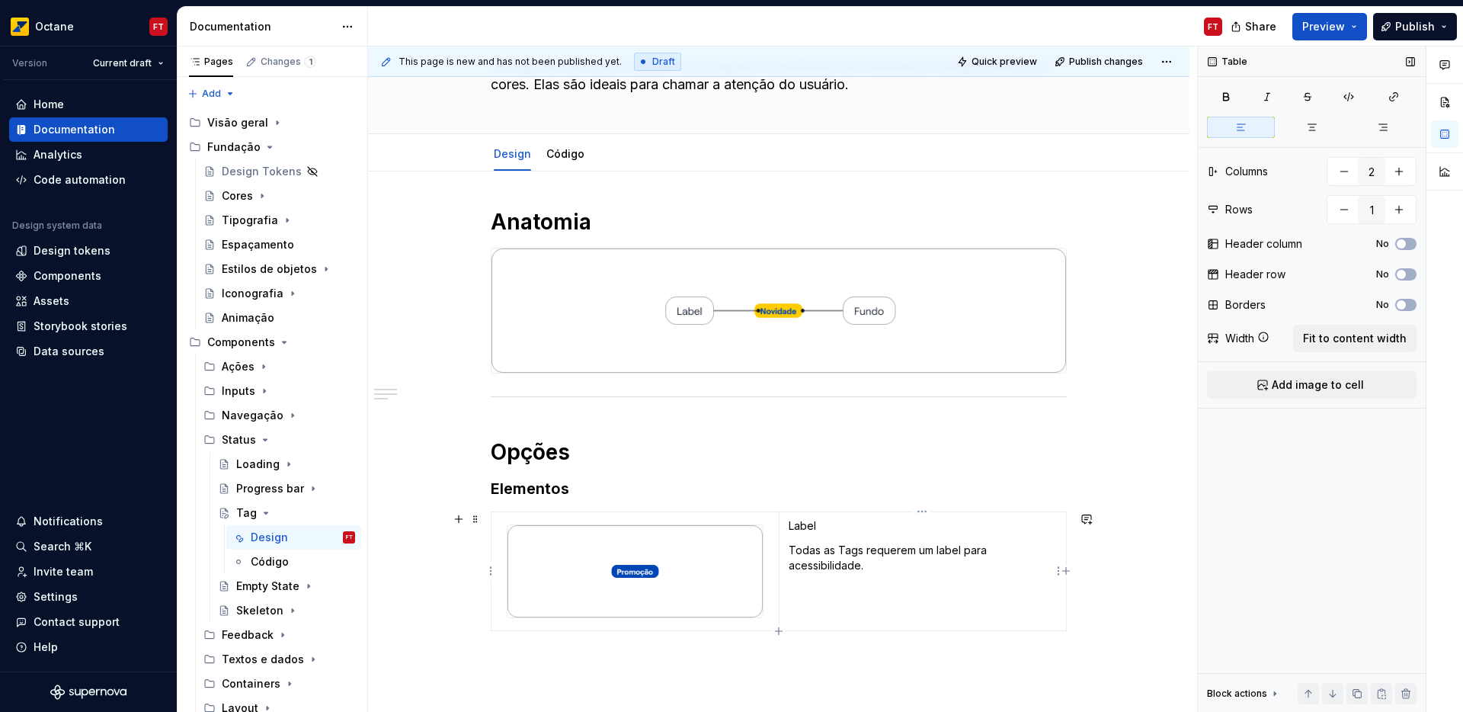
click at [802, 528] on p "Label" at bounding box center [923, 525] width 268 height 15
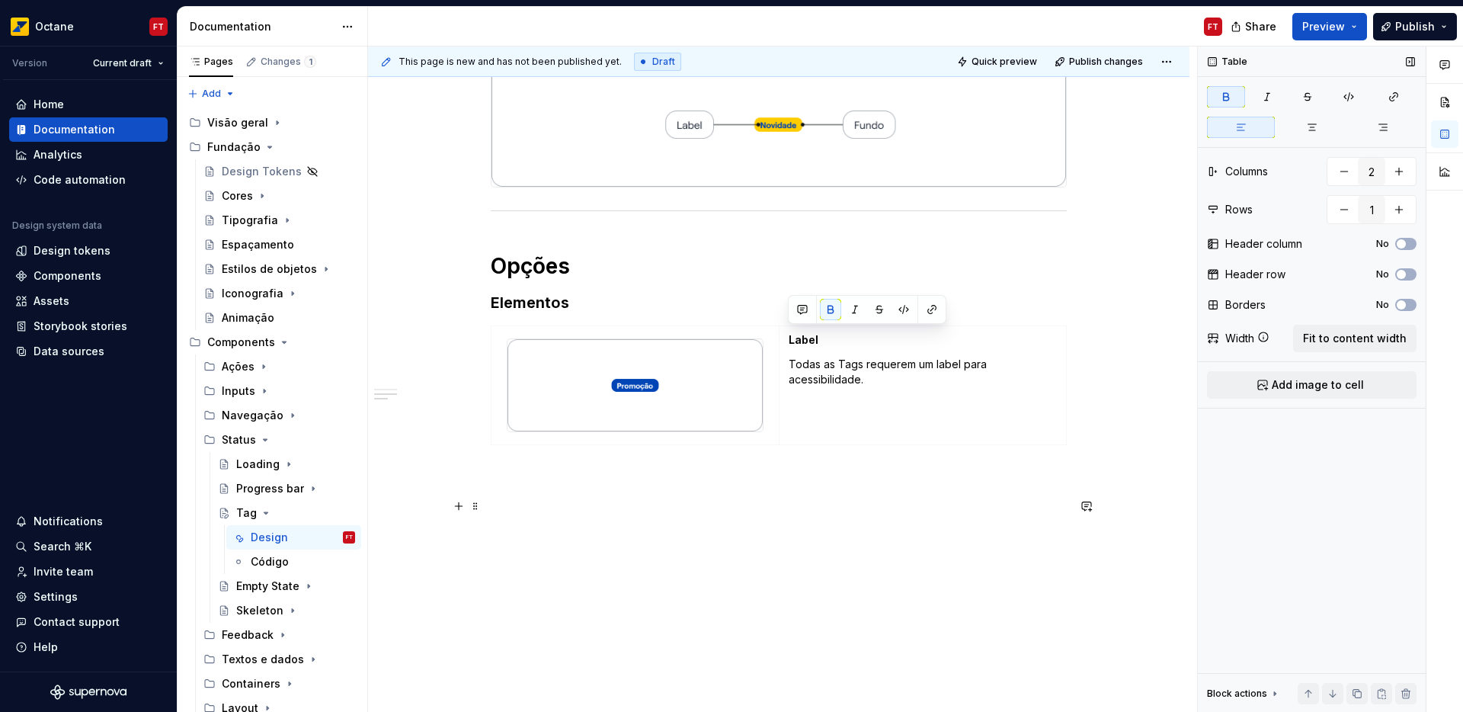
scroll to position [300, 0]
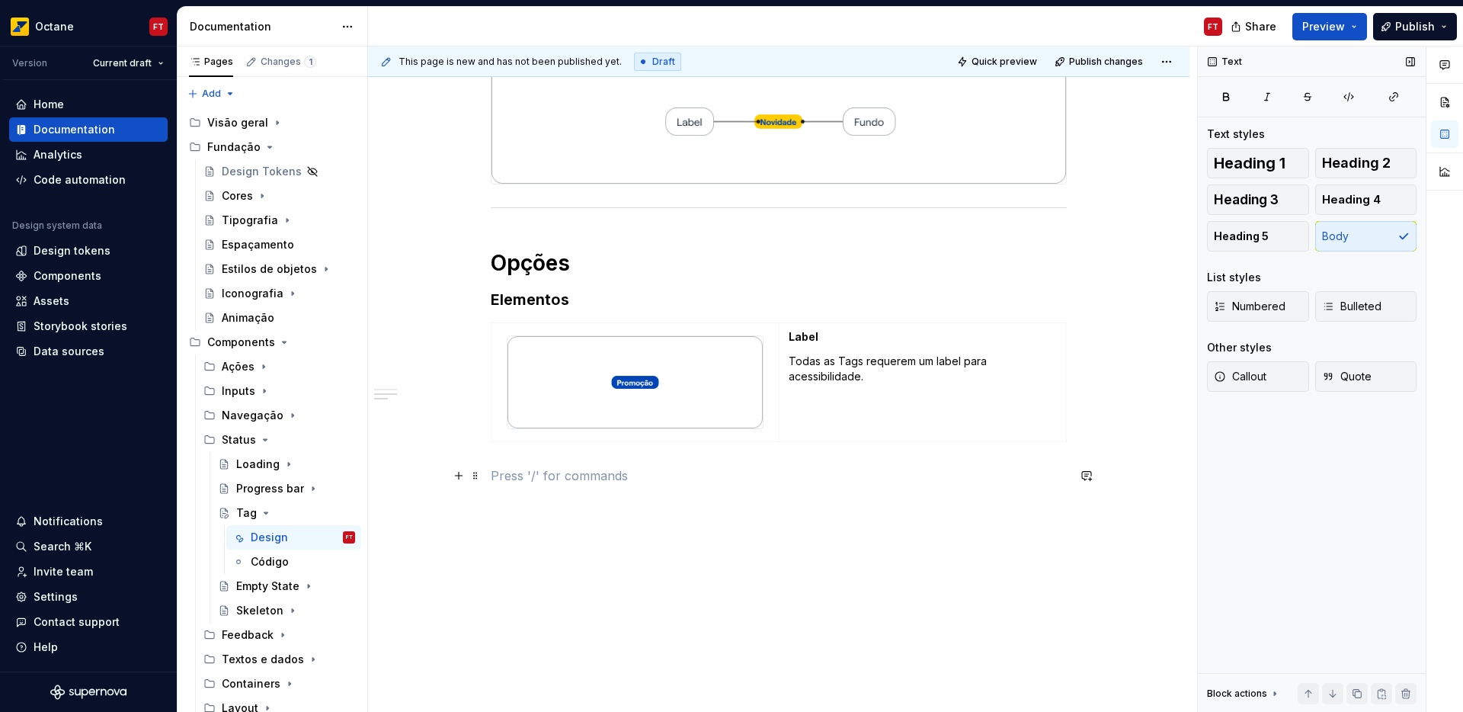
click at [609, 470] on p at bounding box center [779, 475] width 576 height 18
click at [551, 506] on p at bounding box center [779, 509] width 576 height 18
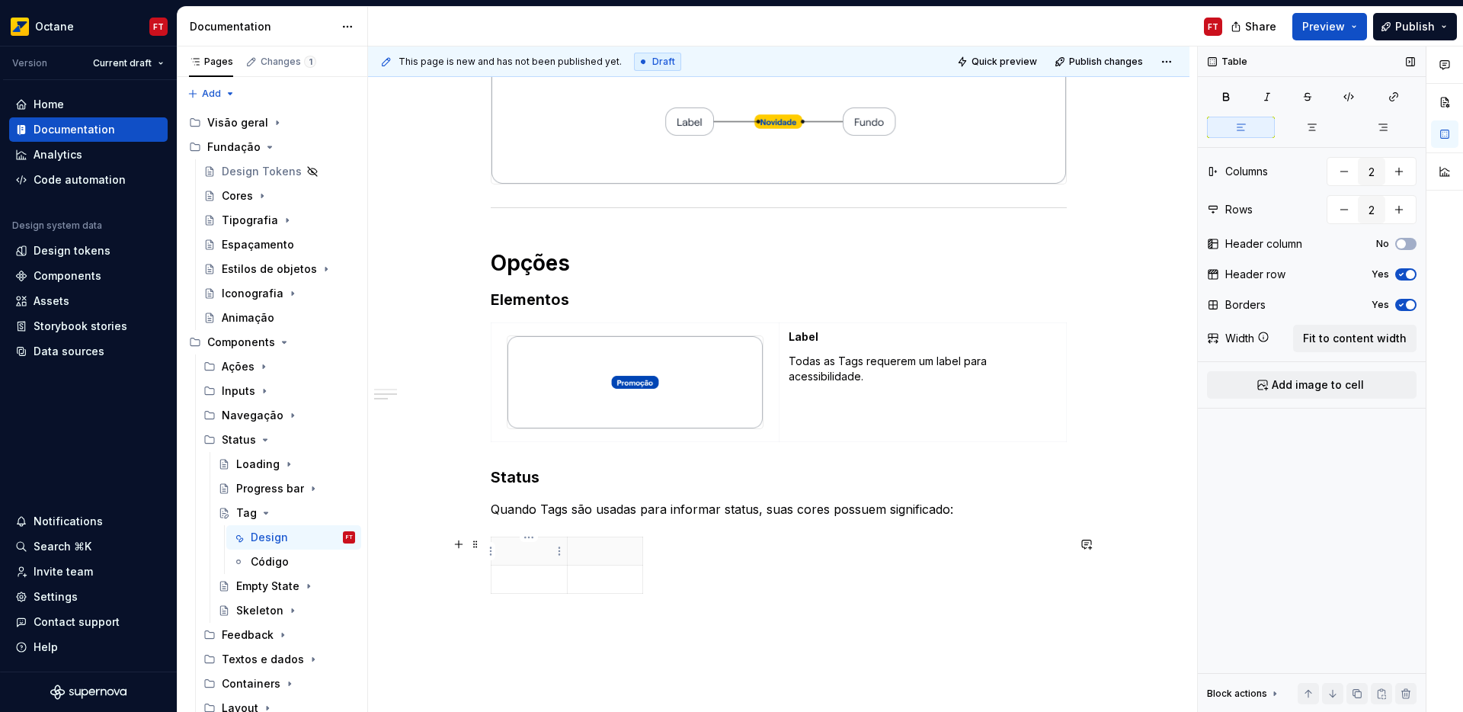
drag, startPoint x: 680, startPoint y: 573, endPoint x: 532, endPoint y: 560, distance: 148.4
click at [532, 560] on div at bounding box center [779, 567] width 576 height 63
drag, startPoint x: 715, startPoint y: 543, endPoint x: 551, endPoint y: 602, distance: 174.3
click at [551, 602] on div "Anatomia Opções Elementos Label Todas as Tags requerem um label para acessibili…" at bounding box center [779, 464] width 576 height 891
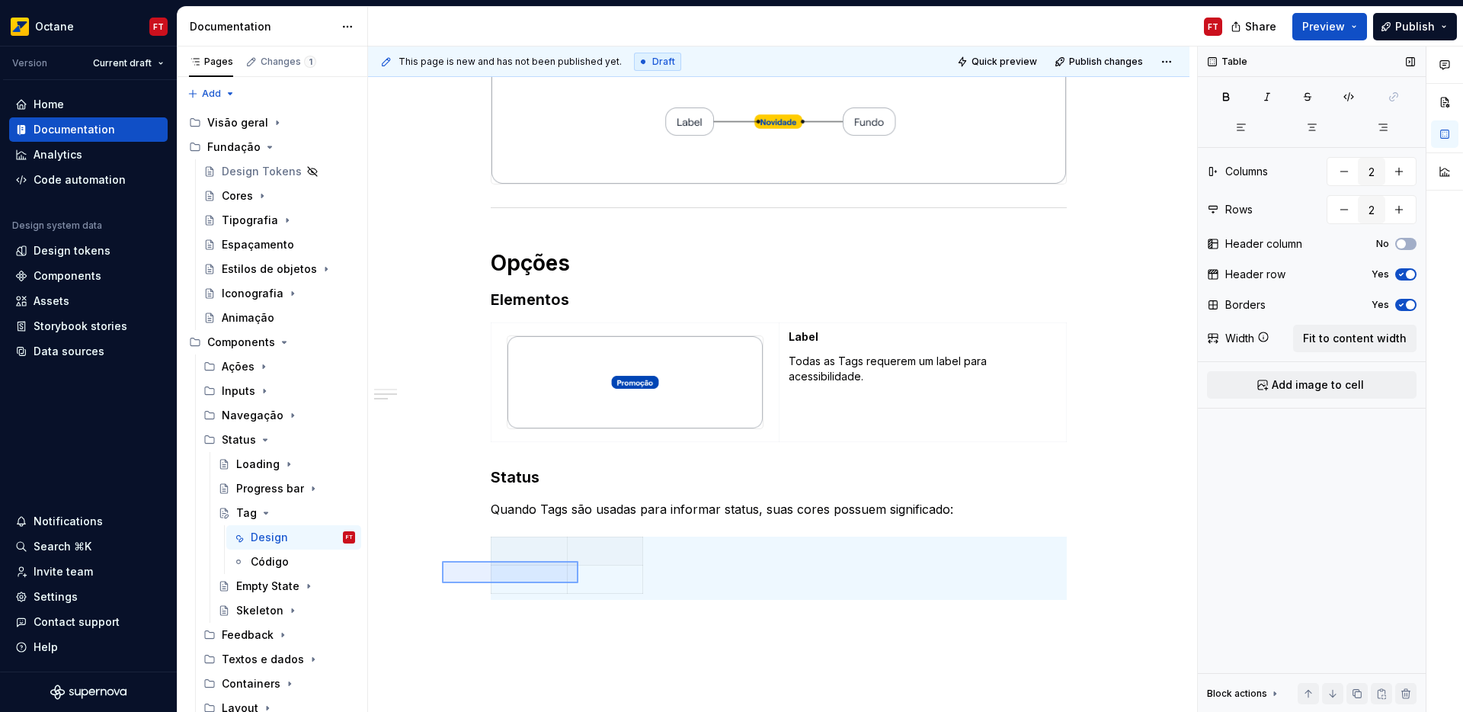
drag, startPoint x: 442, startPoint y: 583, endPoint x: 578, endPoint y: 561, distance: 138.2
click at [578, 561] on div "This page is new and has not been published yet. Draft Quick preview Publish ch…" at bounding box center [782, 379] width 829 height 666
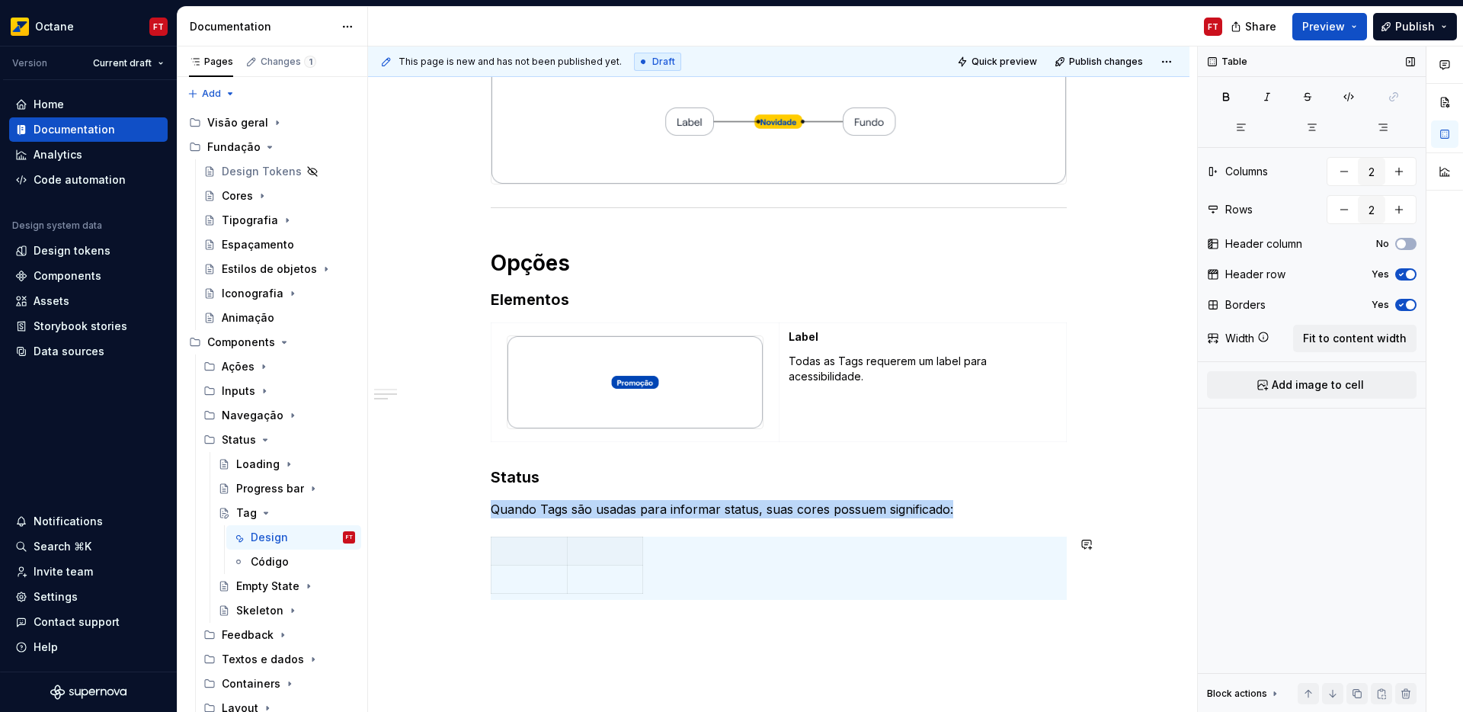
copy p "Quando Tags são usadas para informar status, suas cores possuem significado:"
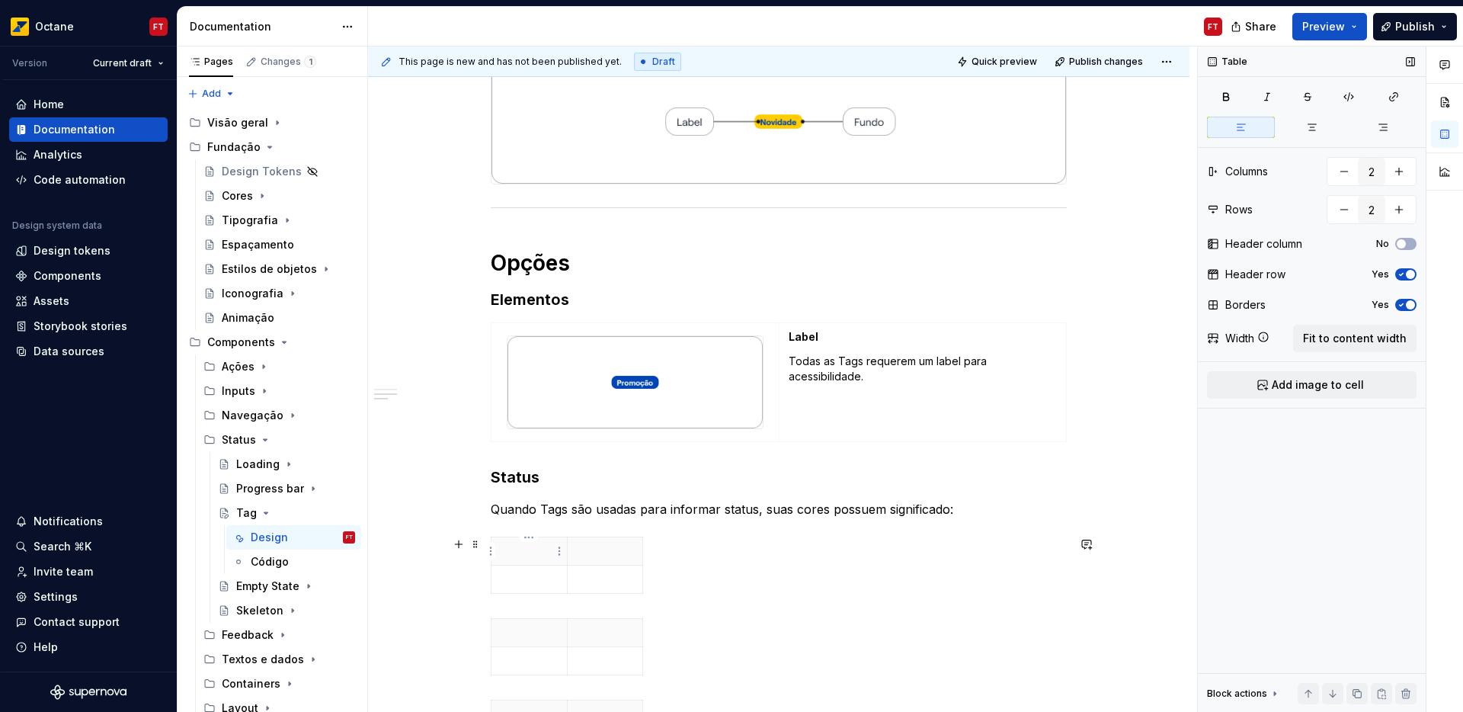
click at [546, 557] on p at bounding box center [529, 550] width 57 height 15
click at [1324, 339] on span "Fit to content width" at bounding box center [1355, 338] width 104 height 15
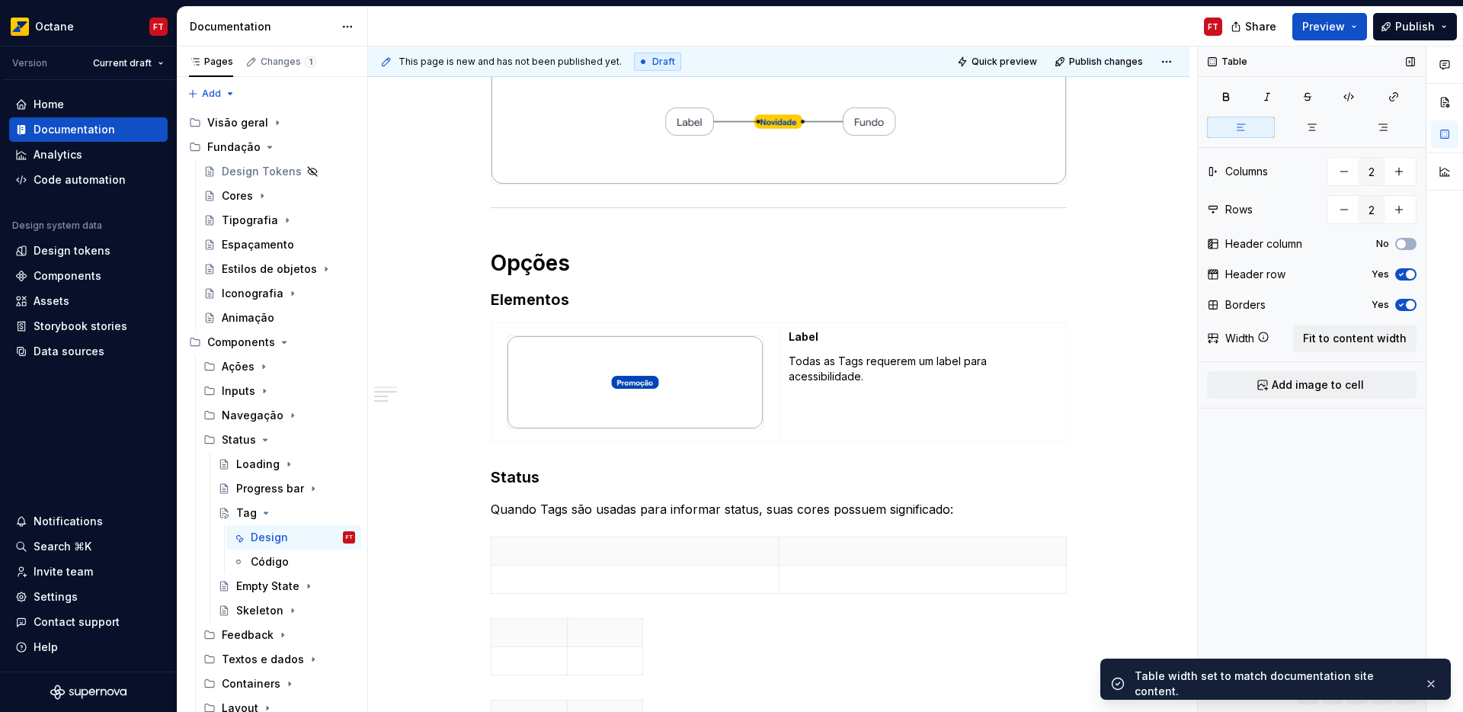
click at [1405, 303] on button "Yes" at bounding box center [1405, 305] width 21 height 12
click at [1404, 276] on icon "button" at bounding box center [1401, 274] width 12 height 9
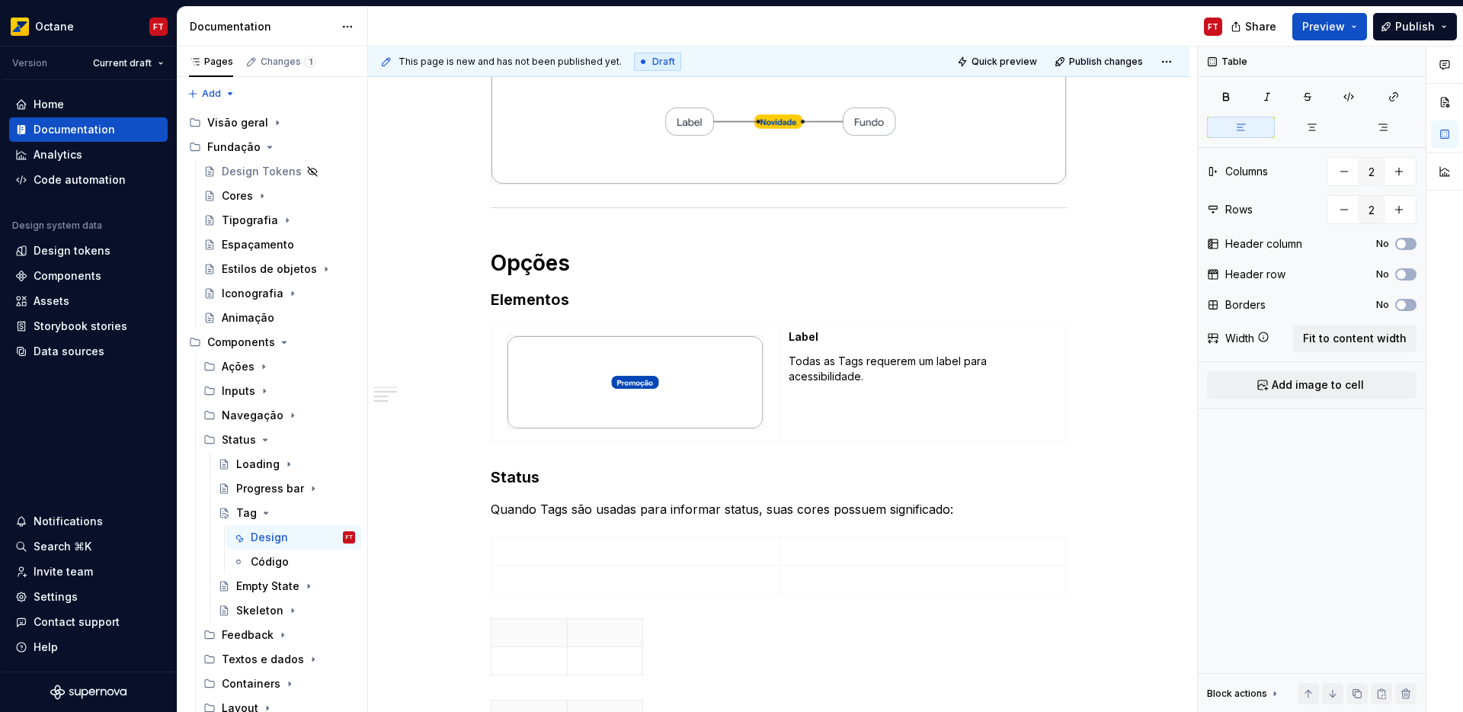
drag, startPoint x: 1338, startPoint y: 389, endPoint x: 1171, endPoint y: 463, distance: 182.5
click at [1337, 389] on span "Add image to cell" at bounding box center [1318, 384] width 92 height 15
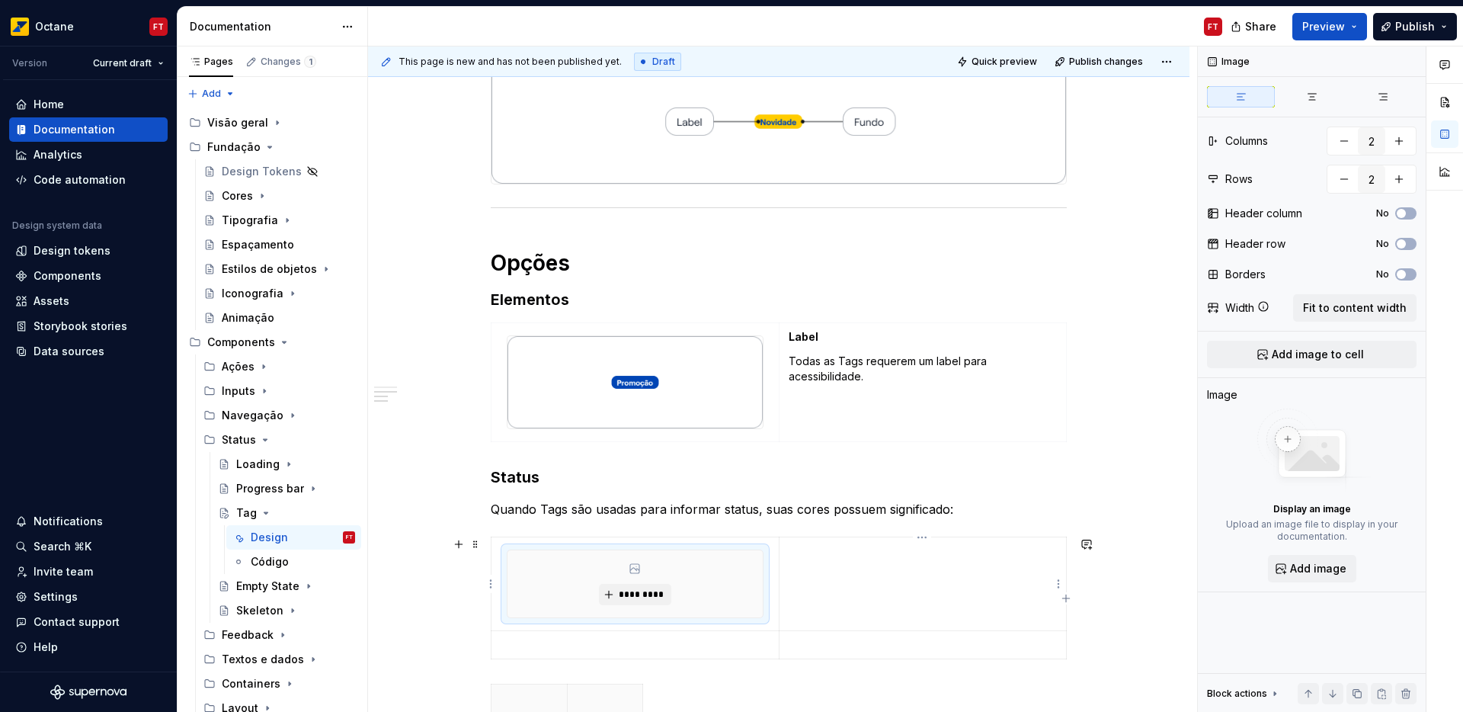
drag, startPoint x: 860, startPoint y: 587, endPoint x: 971, endPoint y: 568, distance: 112.1
click at [863, 587] on td at bounding box center [922, 584] width 287 height 94
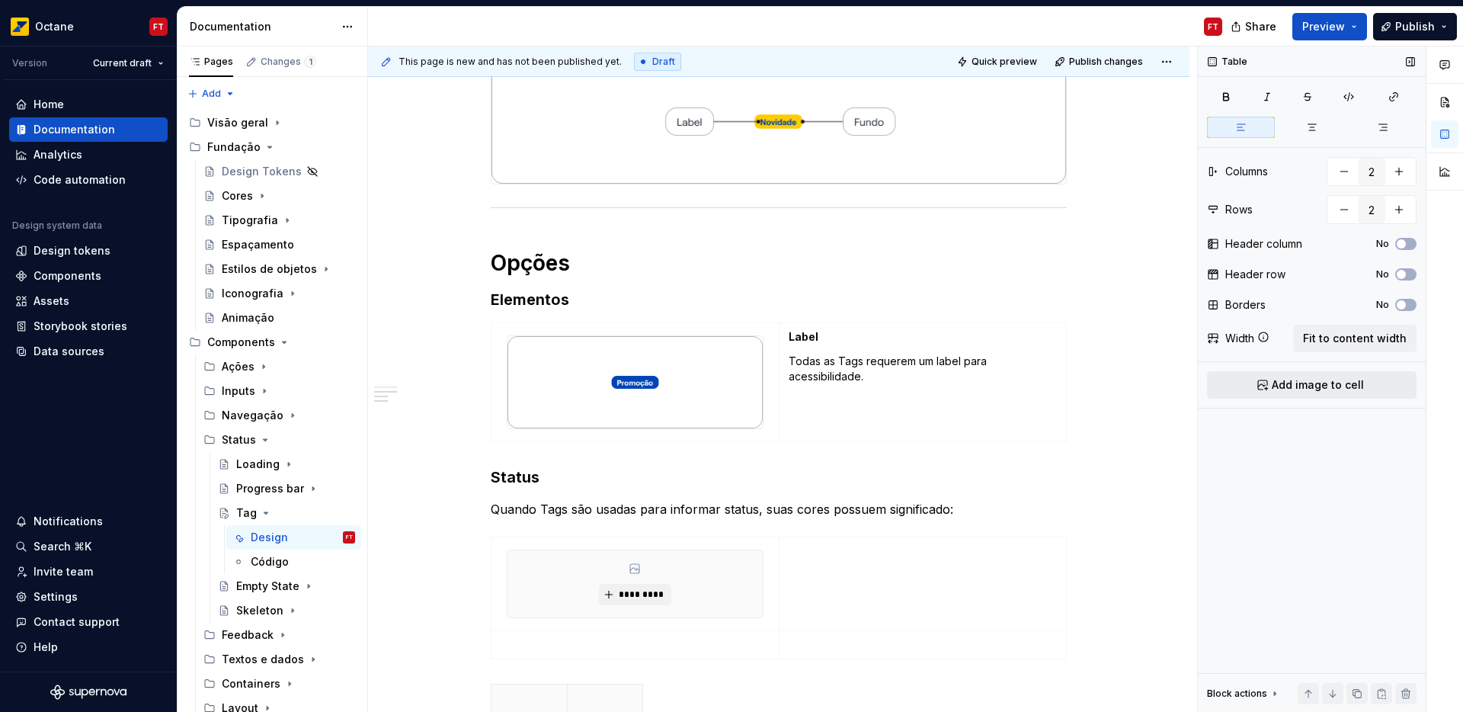
click at [1278, 387] on span "Add image to cell" at bounding box center [1318, 384] width 92 height 15
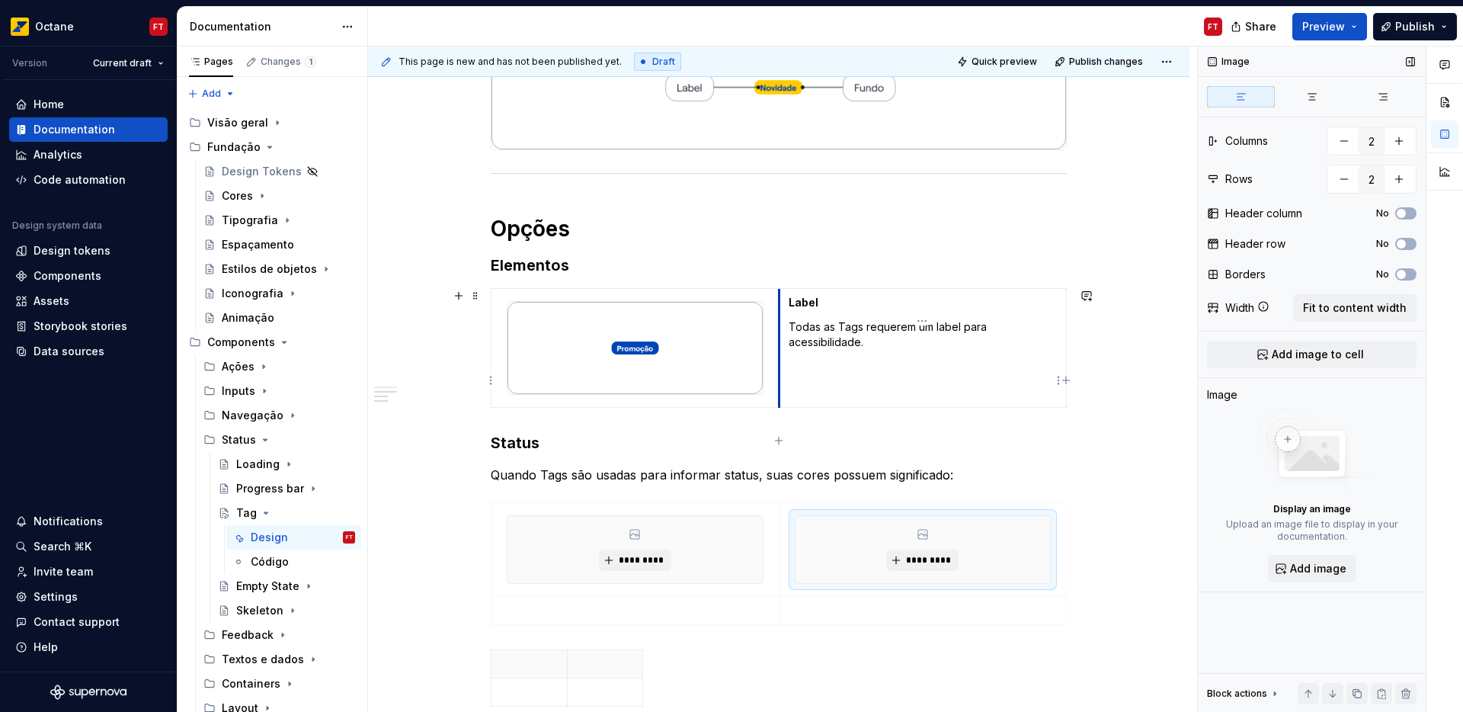
scroll to position [338, 0]
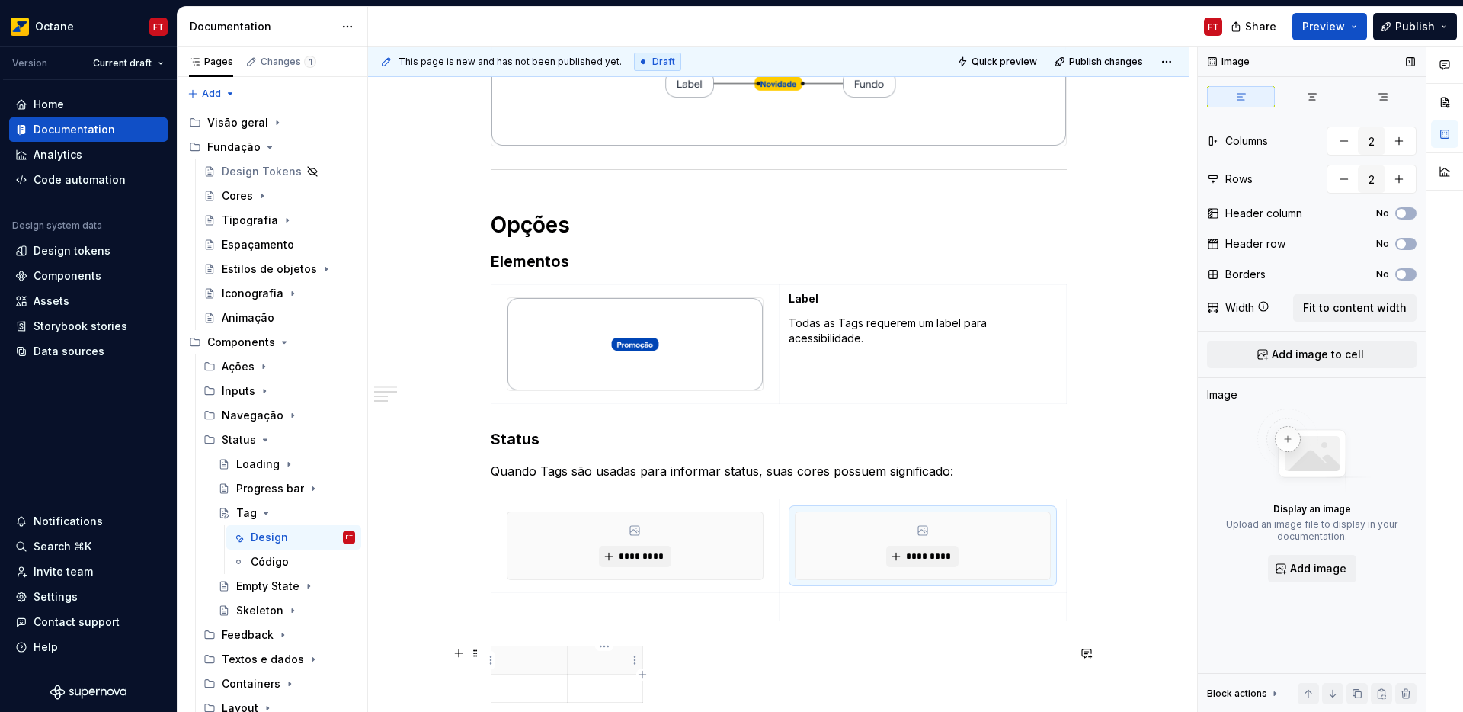
click at [593, 655] on p at bounding box center [605, 659] width 57 height 15
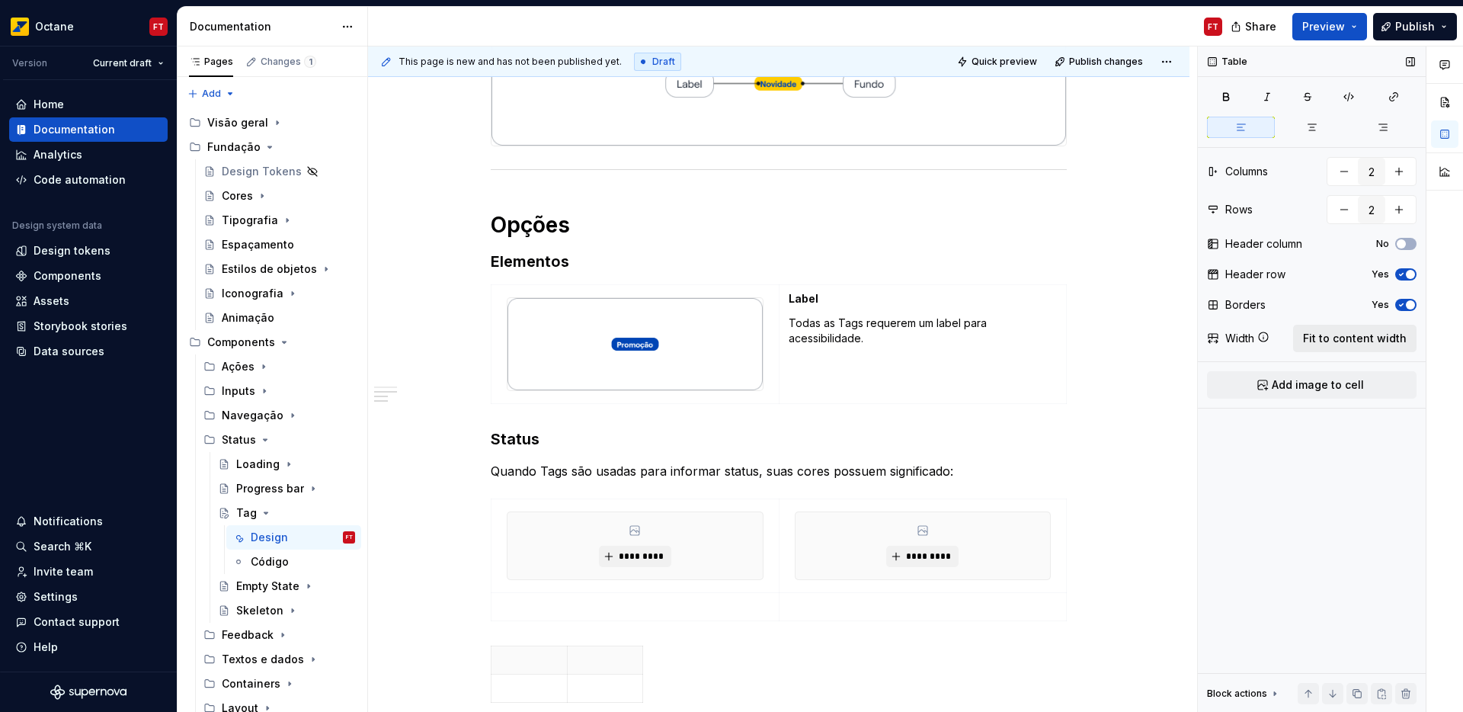
click at [1379, 342] on span "Fit to content width" at bounding box center [1355, 338] width 104 height 15
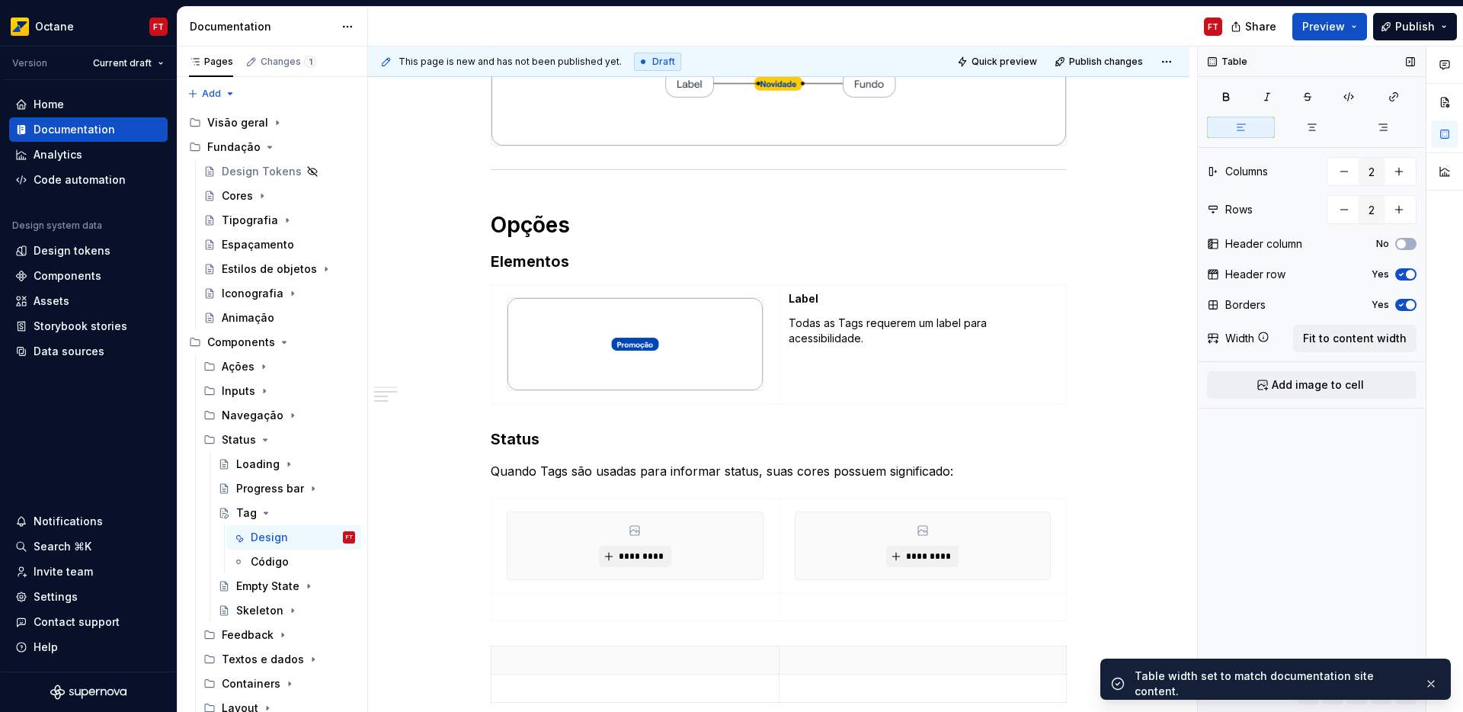
click at [1402, 307] on icon "button" at bounding box center [1401, 304] width 12 height 9
click at [1401, 277] on icon "button" at bounding box center [1401, 274] width 12 height 9
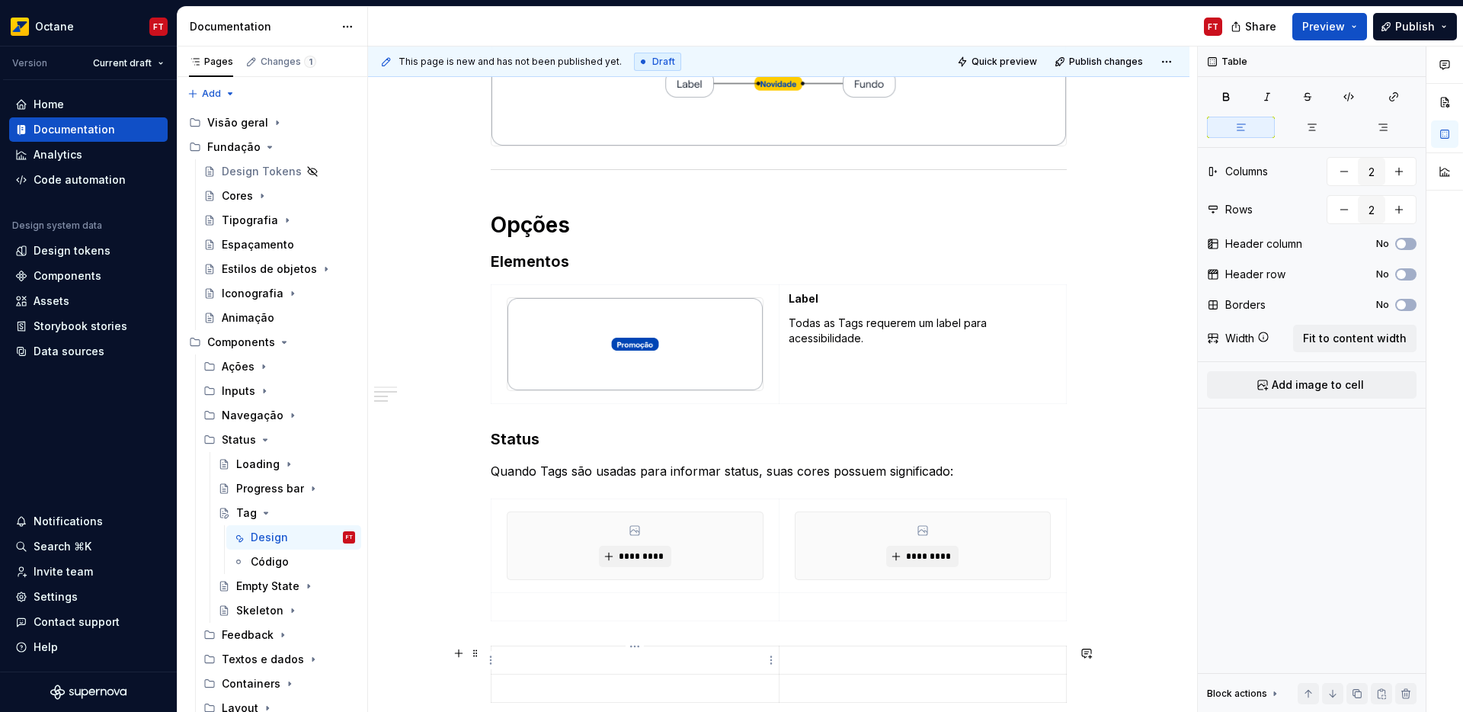
click at [654, 655] on p at bounding box center [635, 659] width 269 height 15
click at [1292, 390] on span "Add image to cell" at bounding box center [1318, 384] width 92 height 15
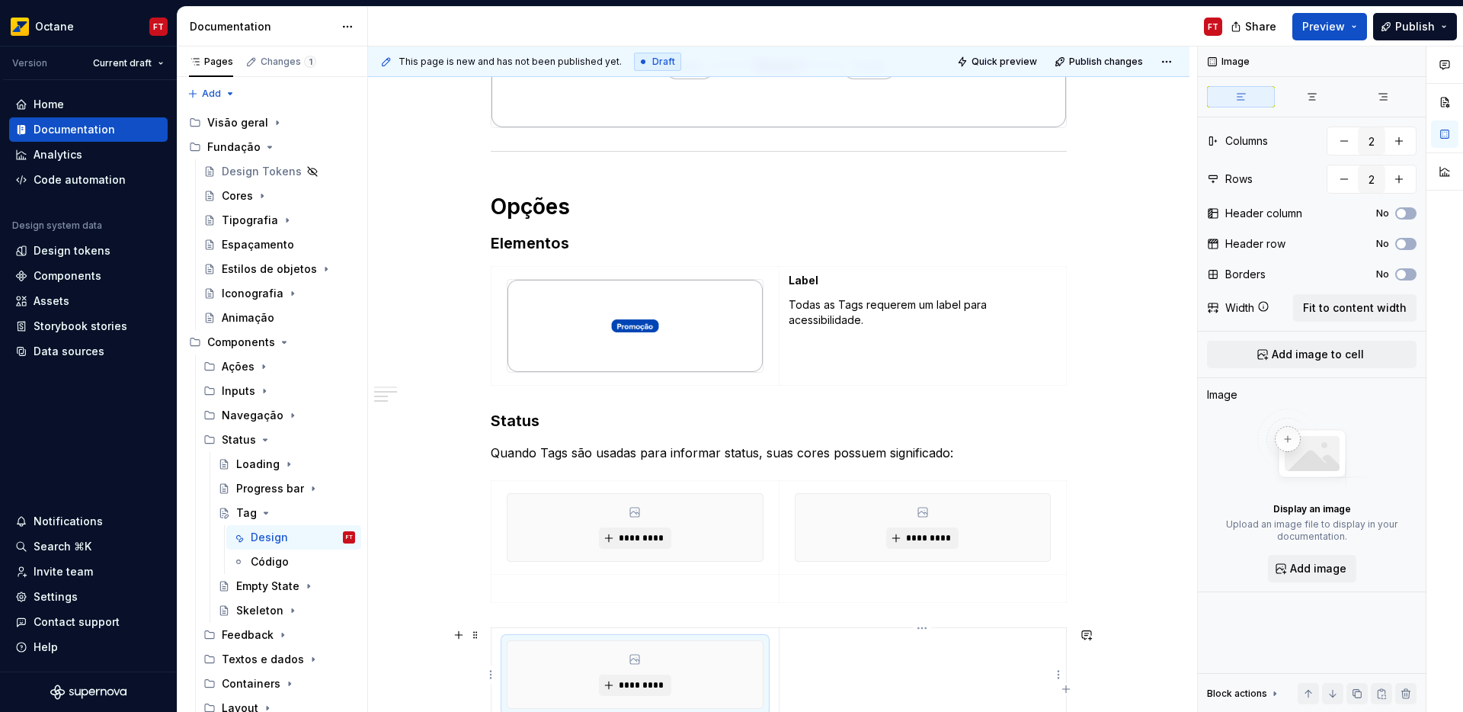
click at [840, 658] on td at bounding box center [922, 675] width 287 height 94
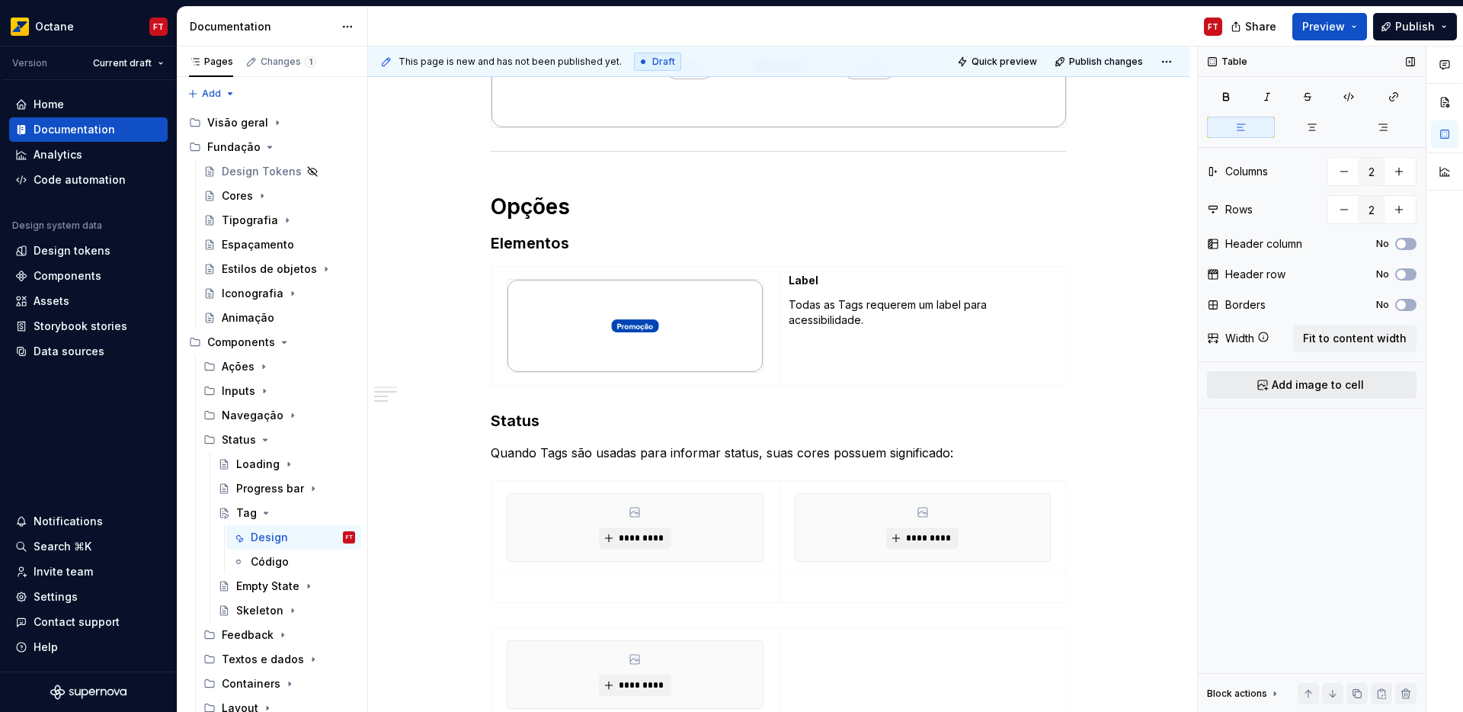
click at [1295, 387] on span "Add image to cell" at bounding box center [1318, 384] width 92 height 15
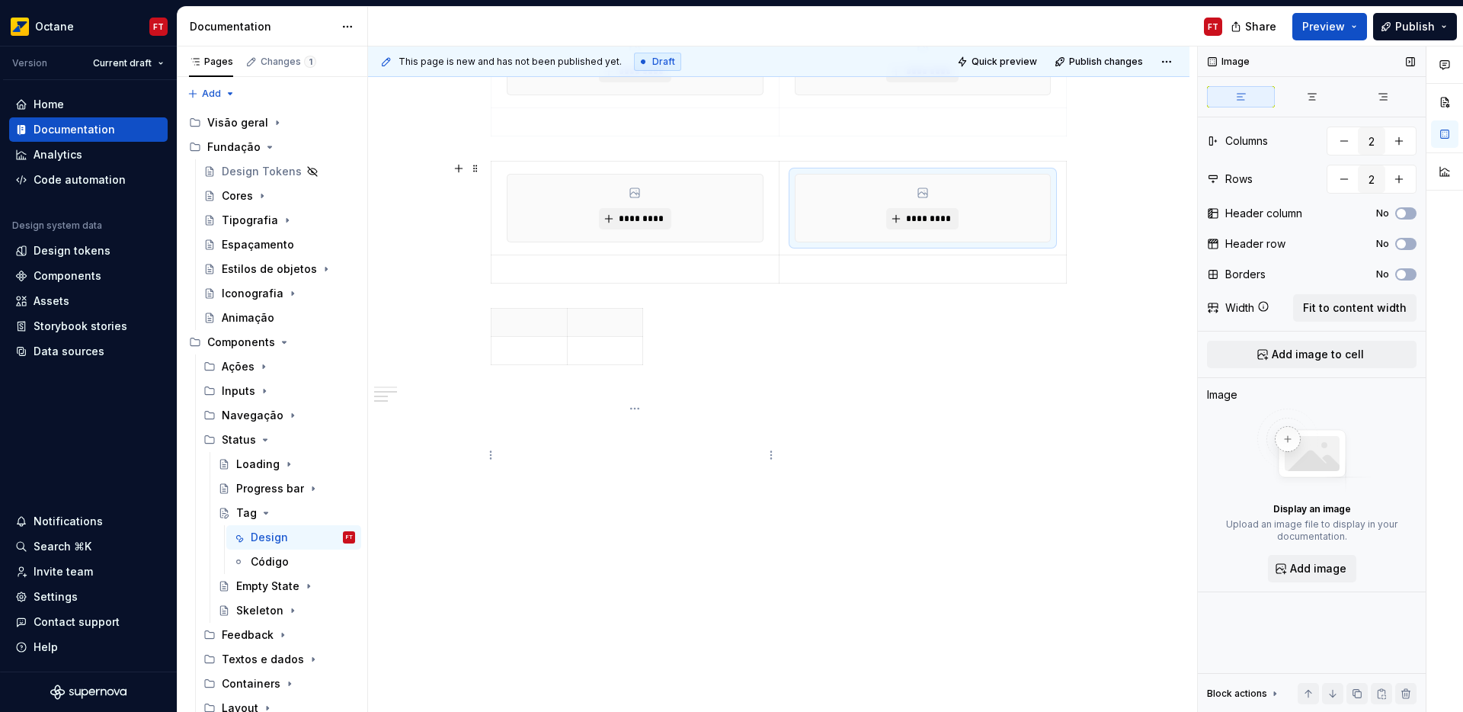
scroll to position [969, 0]
click at [565, 203] on td at bounding box center [529, 204] width 76 height 28
click at [611, 191] on td at bounding box center [605, 204] width 76 height 28
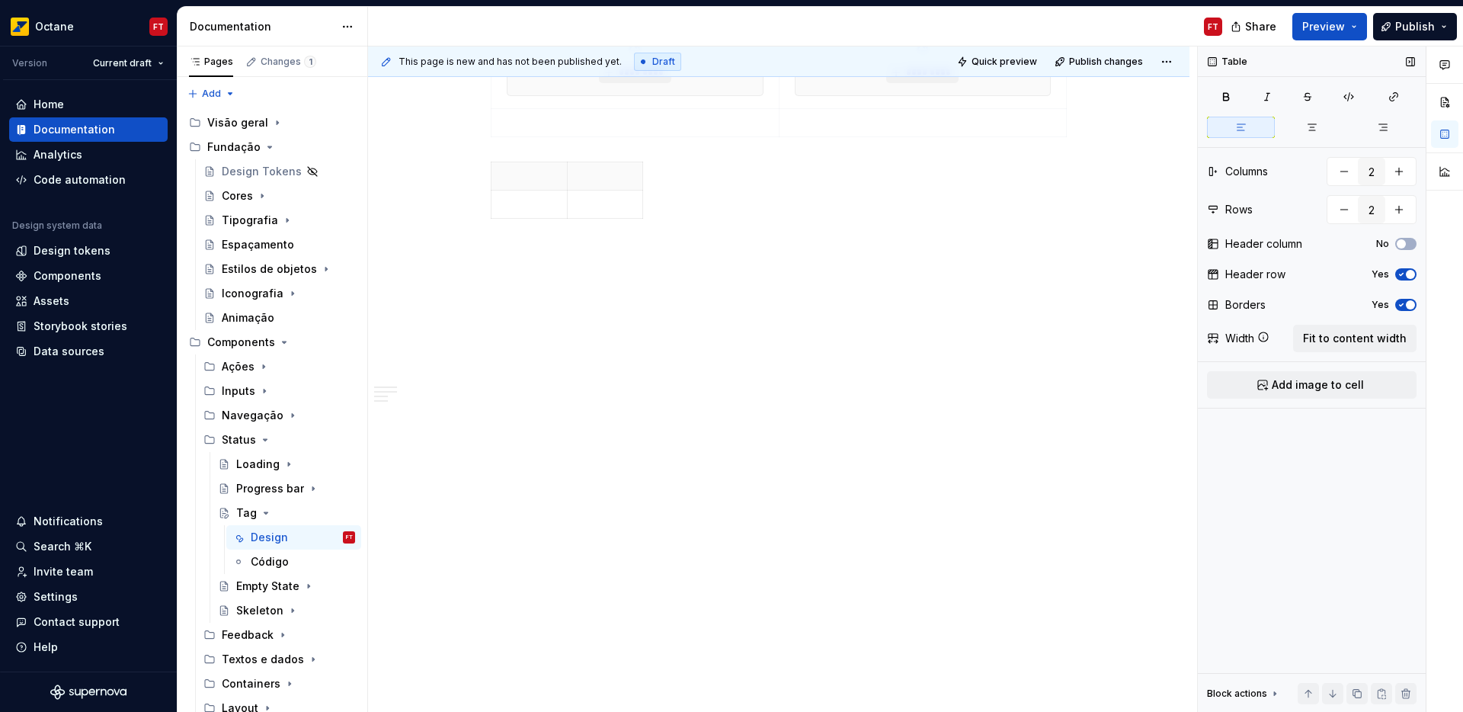
click at [1402, 279] on button "Yes" at bounding box center [1405, 274] width 21 height 12
click at [1407, 304] on span "button" at bounding box center [1410, 304] width 9 height 9
click at [1373, 347] on button "Fit to content width" at bounding box center [1354, 338] width 123 height 27
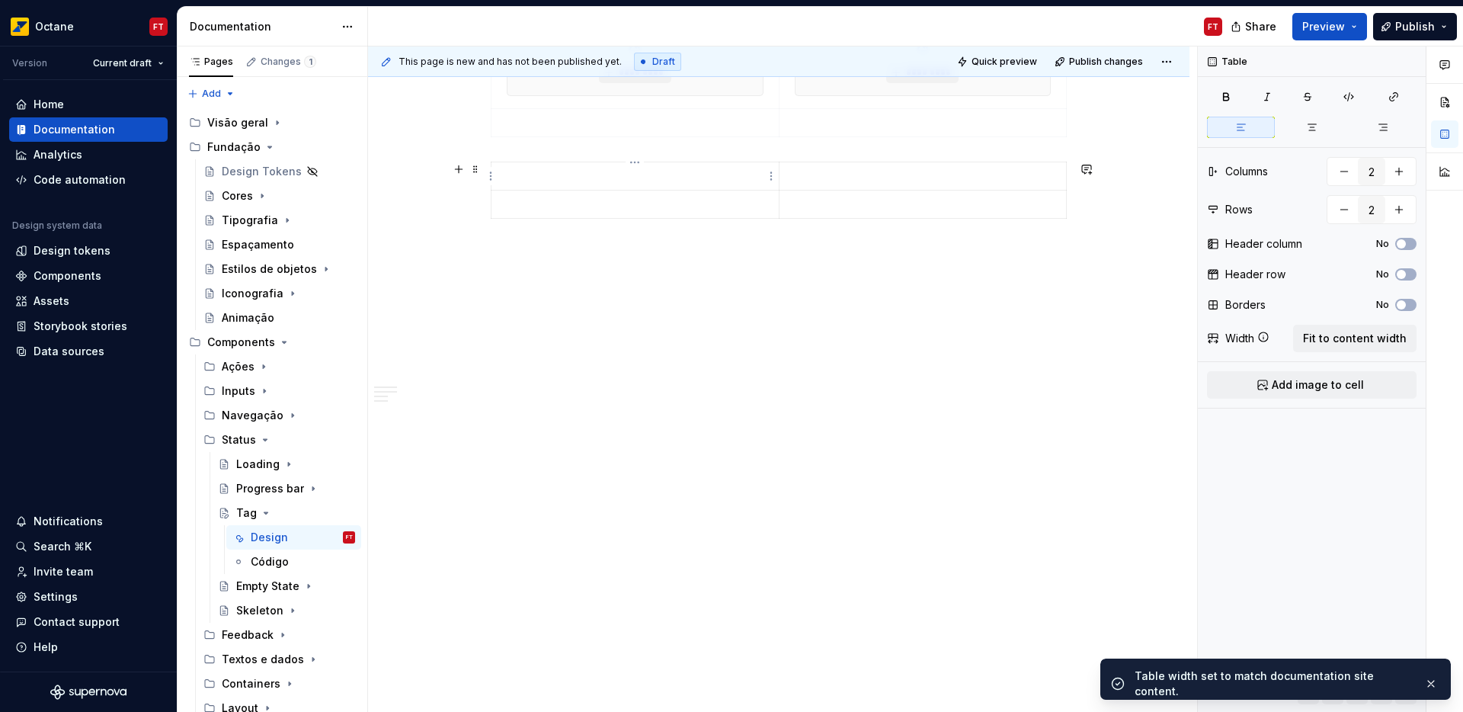
drag, startPoint x: 615, startPoint y: 178, endPoint x: 646, endPoint y: 191, distance: 34.1
click at [616, 178] on p at bounding box center [635, 175] width 269 height 15
click at [1324, 382] on span "Add image to cell" at bounding box center [1318, 384] width 92 height 15
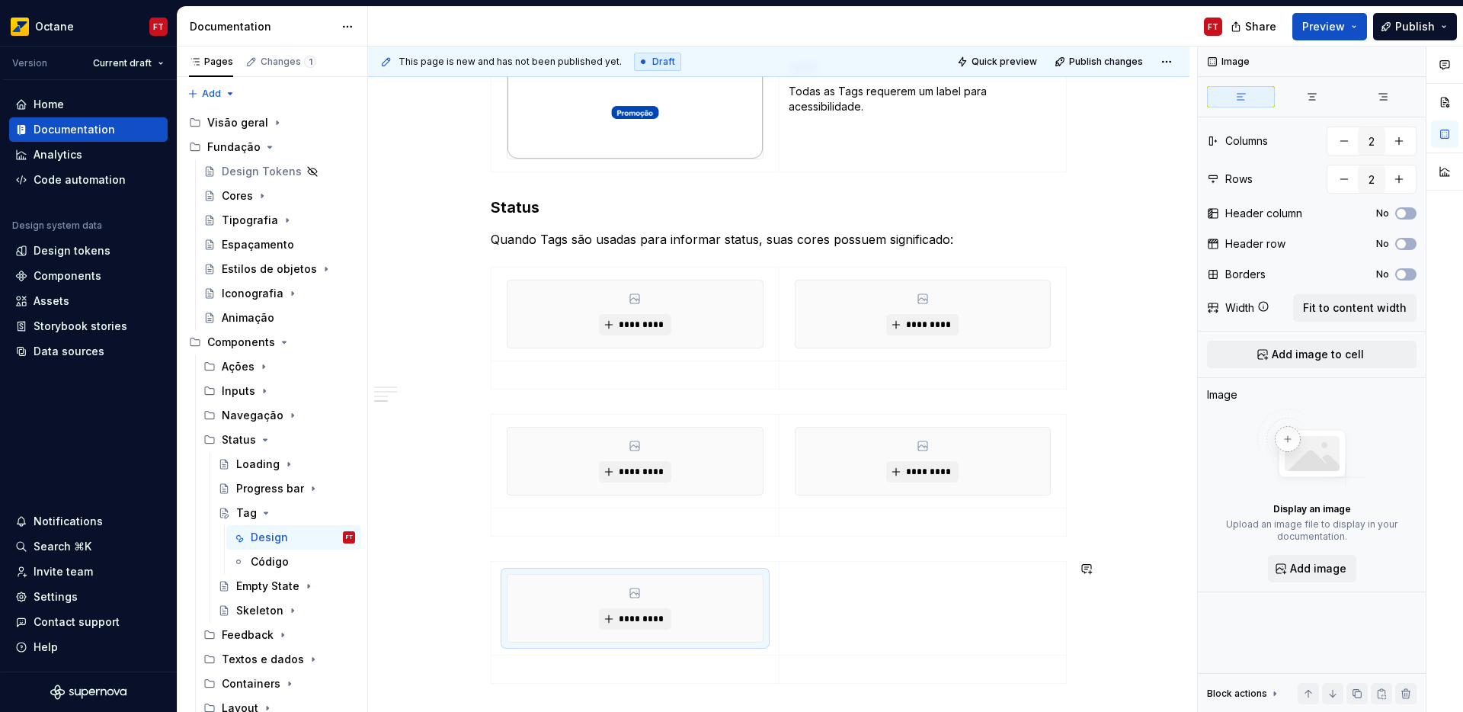
scroll to position [569, 0]
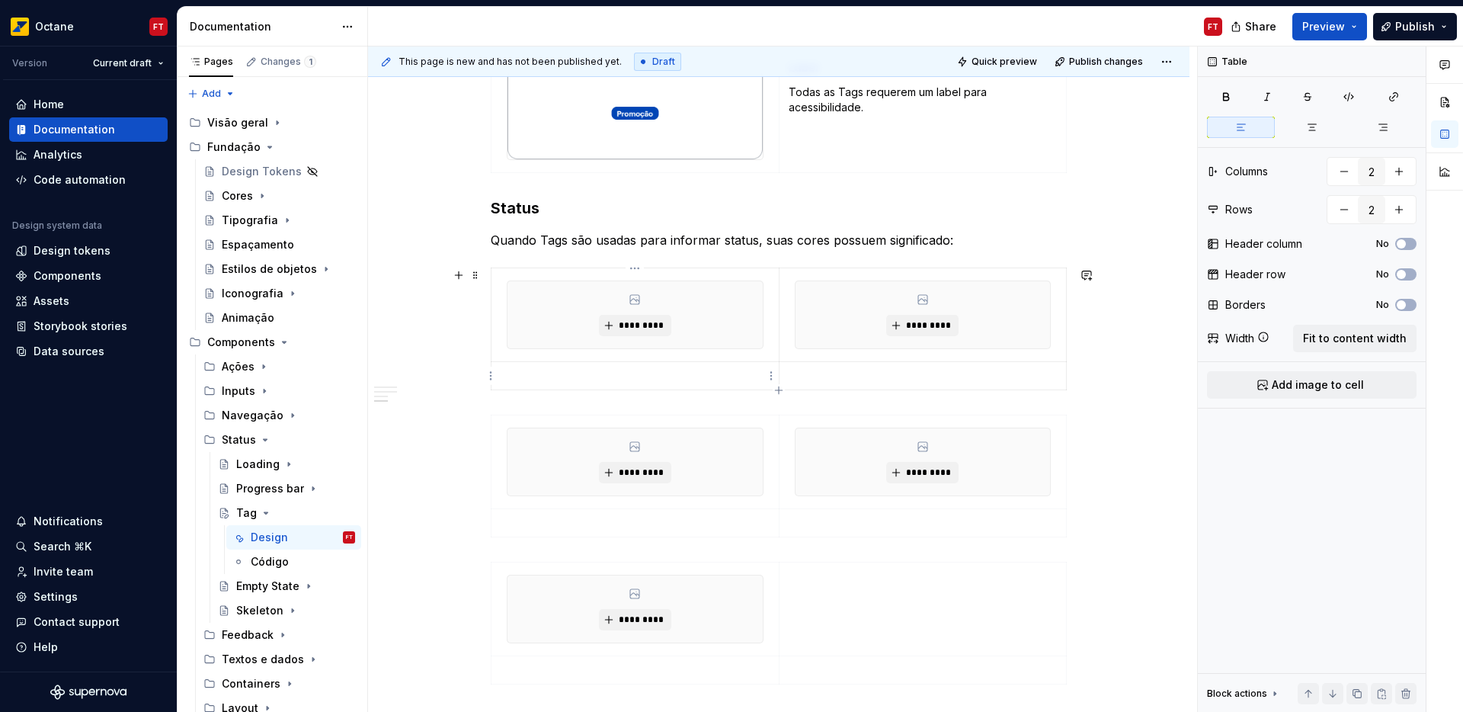
click at [581, 370] on p at bounding box center [635, 375] width 269 height 15
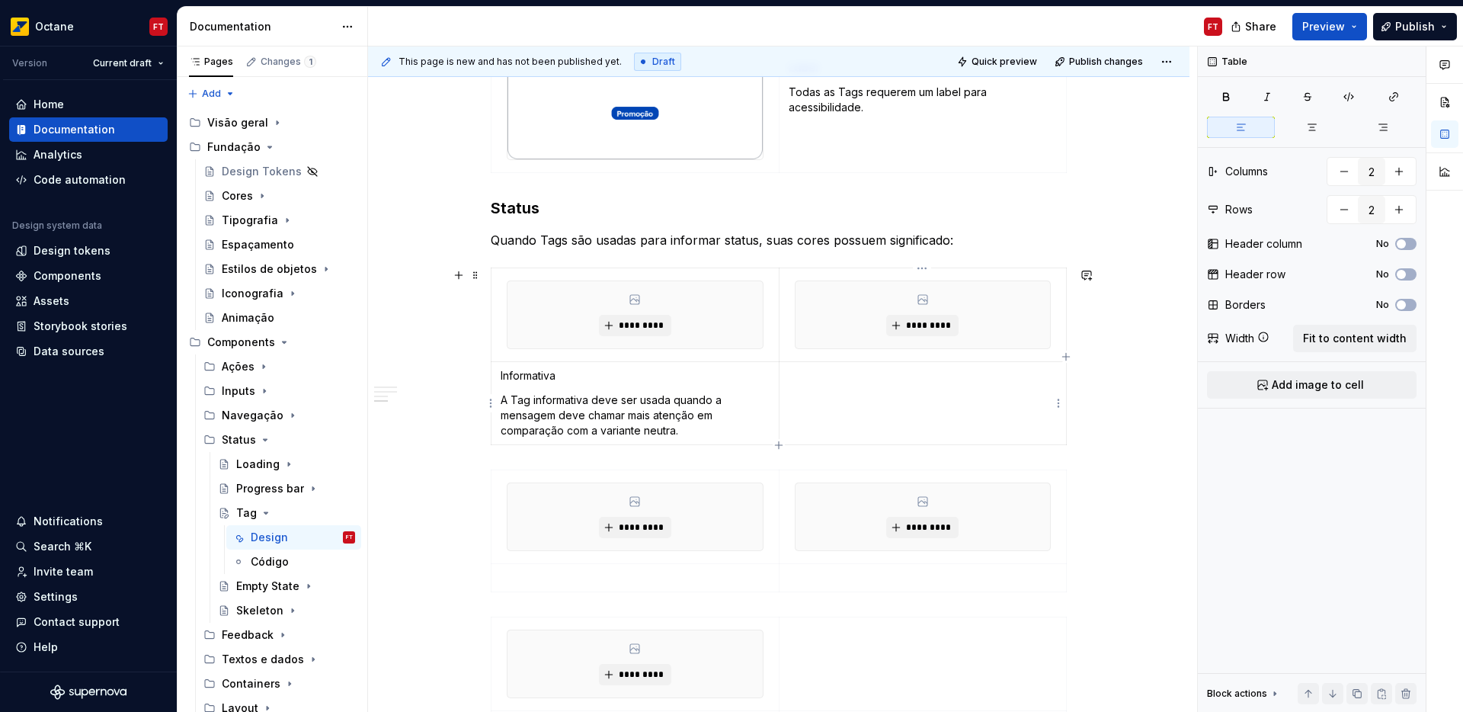
click at [885, 388] on td at bounding box center [923, 403] width 288 height 83
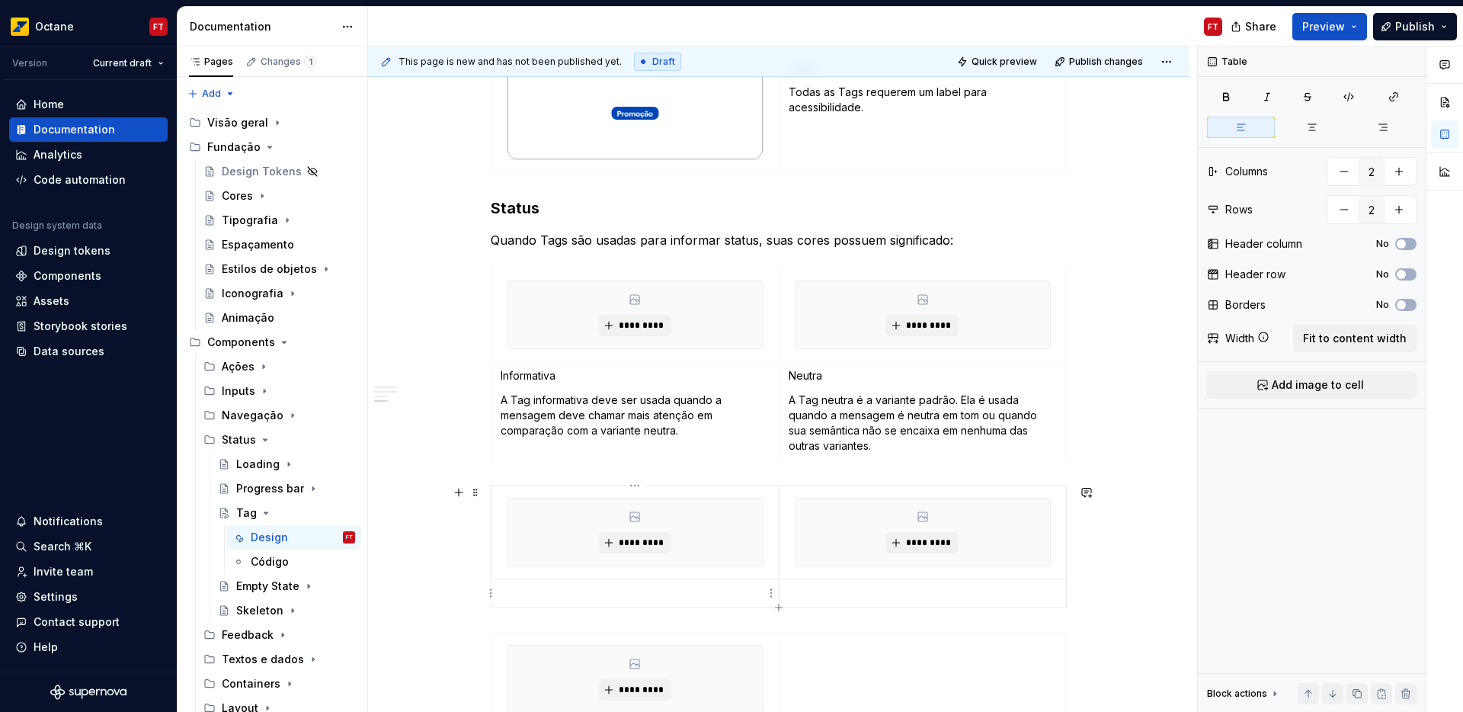
click at [523, 596] on p at bounding box center [635, 592] width 269 height 15
drag, startPoint x: 815, startPoint y: 596, endPoint x: 799, endPoint y: 597, distance: 16.8
click at [815, 595] on p at bounding box center [923, 592] width 269 height 15
drag, startPoint x: 854, startPoint y: 627, endPoint x: 834, endPoint y: 629, distance: 20.6
click at [853, 627] on td "Negativa" at bounding box center [923, 613] width 288 height 68
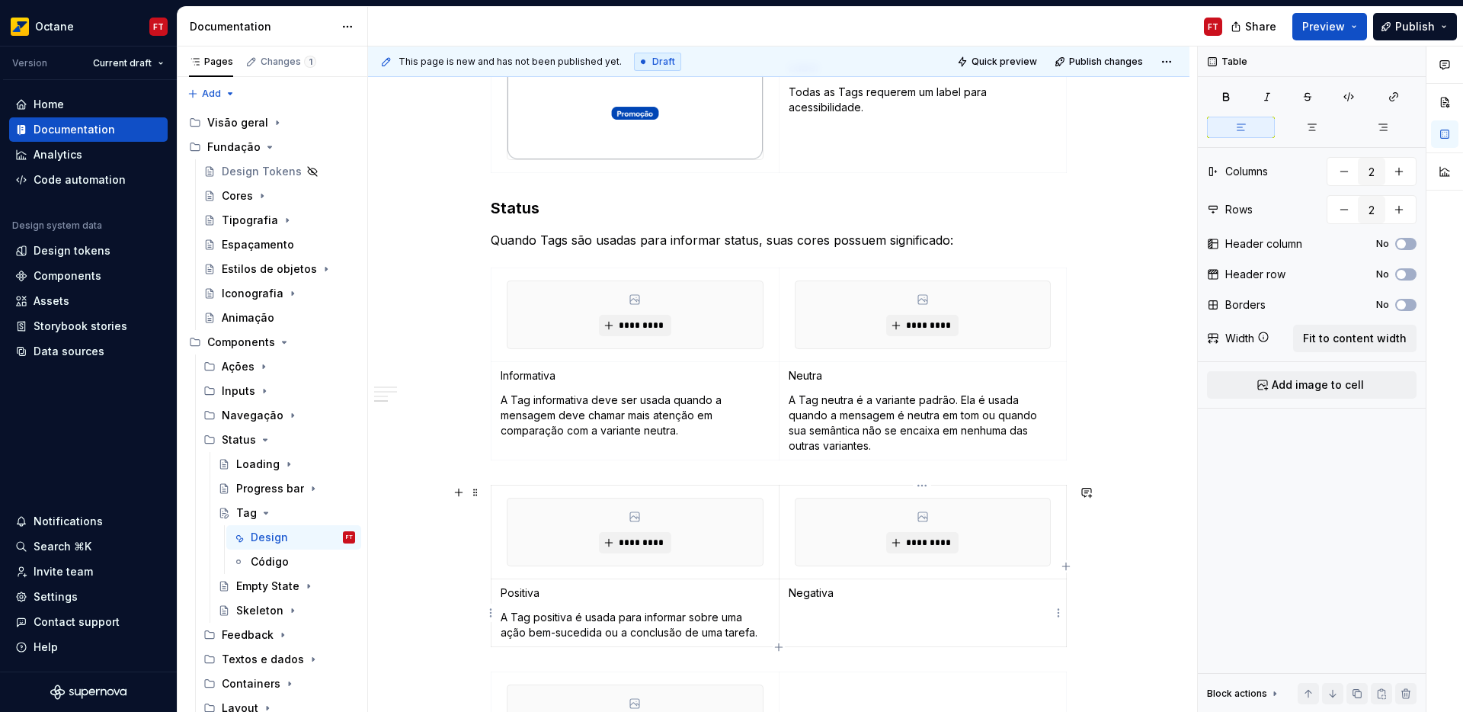
click at [808, 627] on td "Negativa" at bounding box center [923, 613] width 288 height 68
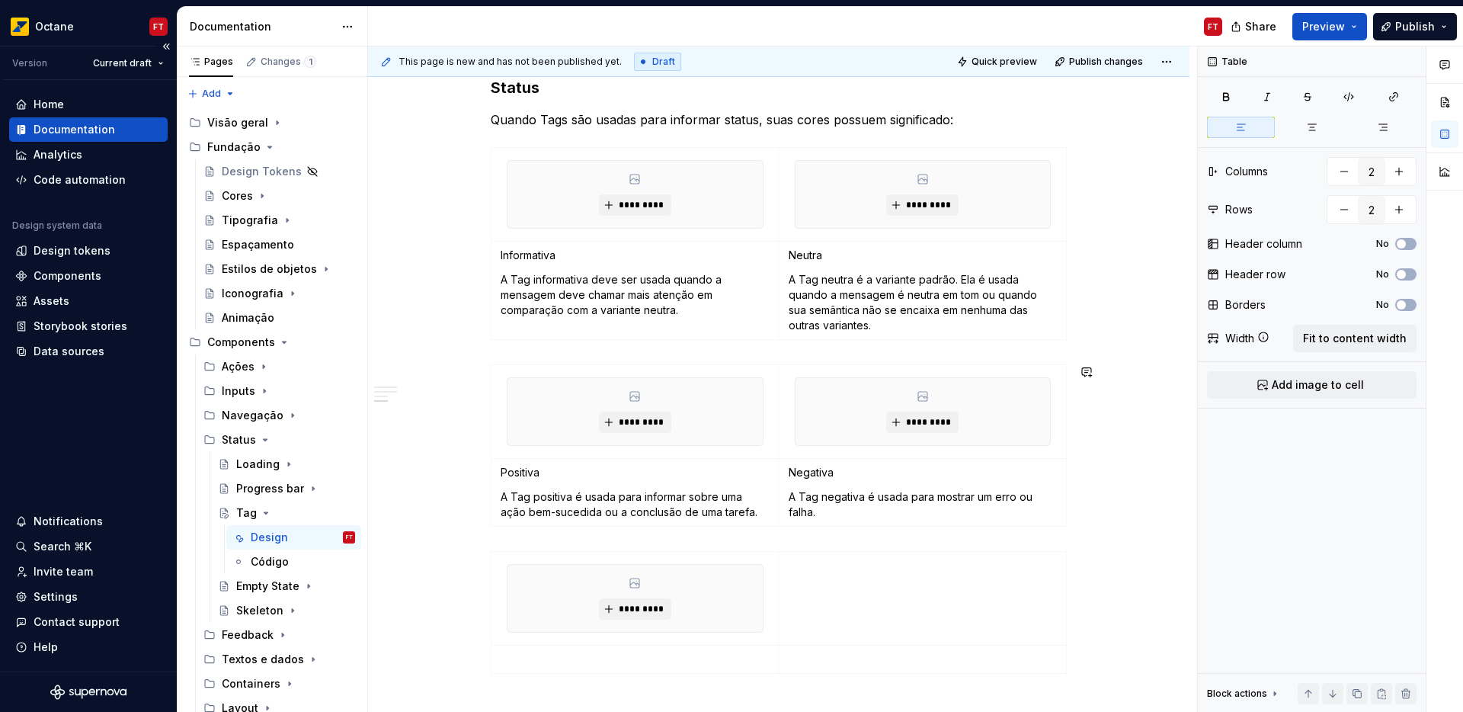
scroll to position [700, 0]
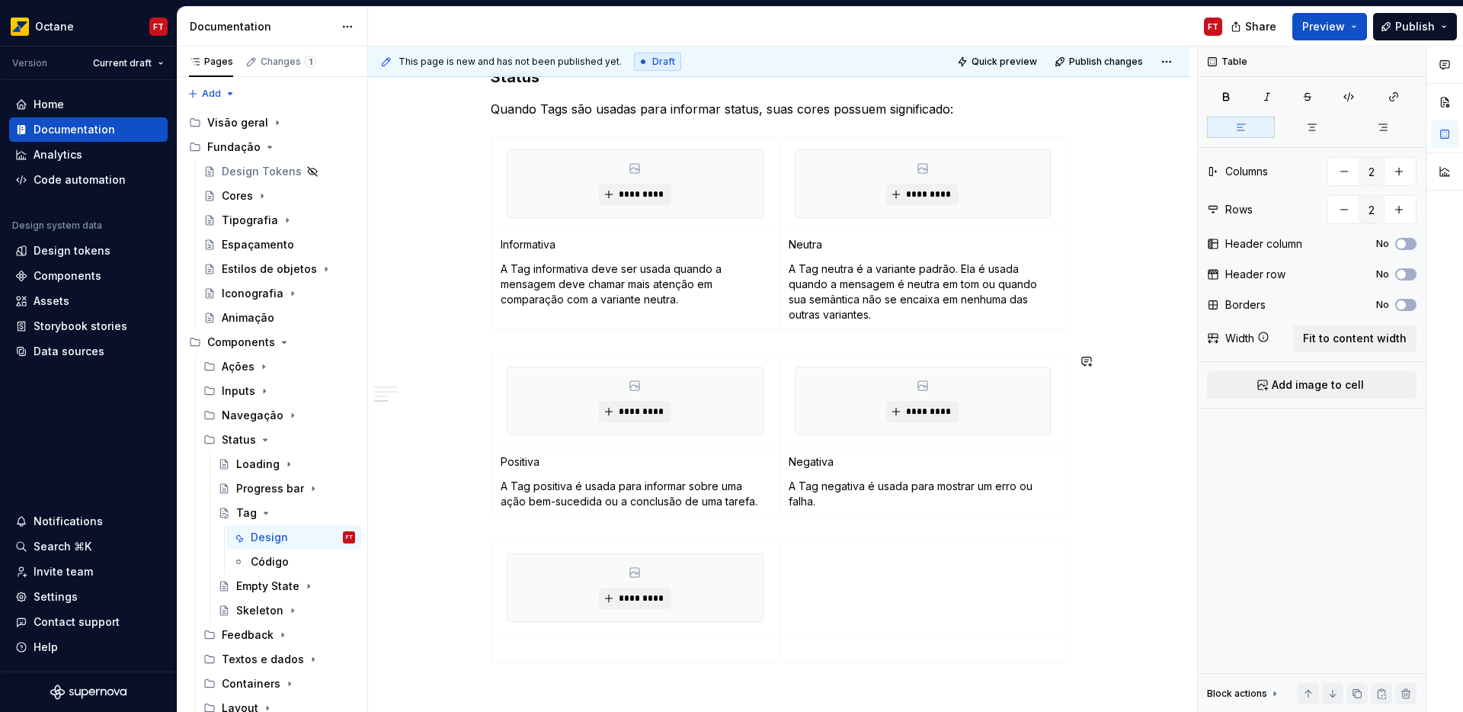
click at [552, 648] on p at bounding box center [635, 648] width 269 height 15
click at [527, 652] on p "Atenção" at bounding box center [635, 648] width 269 height 15
click at [522, 463] on p "Positiva" at bounding box center [635, 461] width 269 height 15
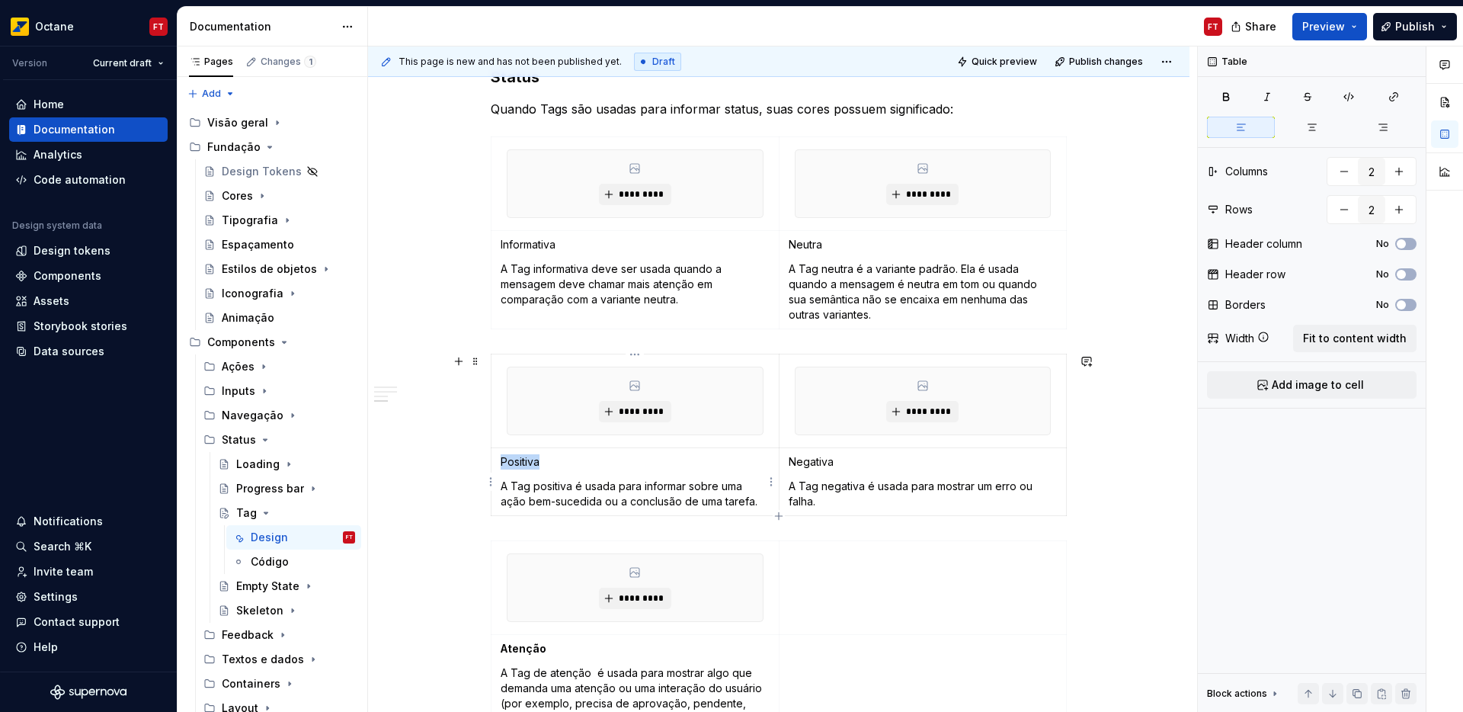
click at [522, 463] on p "Positiva" at bounding box center [635, 461] width 269 height 15
click at [820, 459] on p "Negativa" at bounding box center [923, 461] width 269 height 15
click at [821, 459] on p "Negativa" at bounding box center [923, 461] width 269 height 15
click at [809, 236] on td "Neutra A Tag neutra é a variante padrão. Ela é usada quando a mensagem é neutra…" at bounding box center [923, 280] width 288 height 98
click at [811, 237] on p "Neutra" at bounding box center [923, 244] width 269 height 15
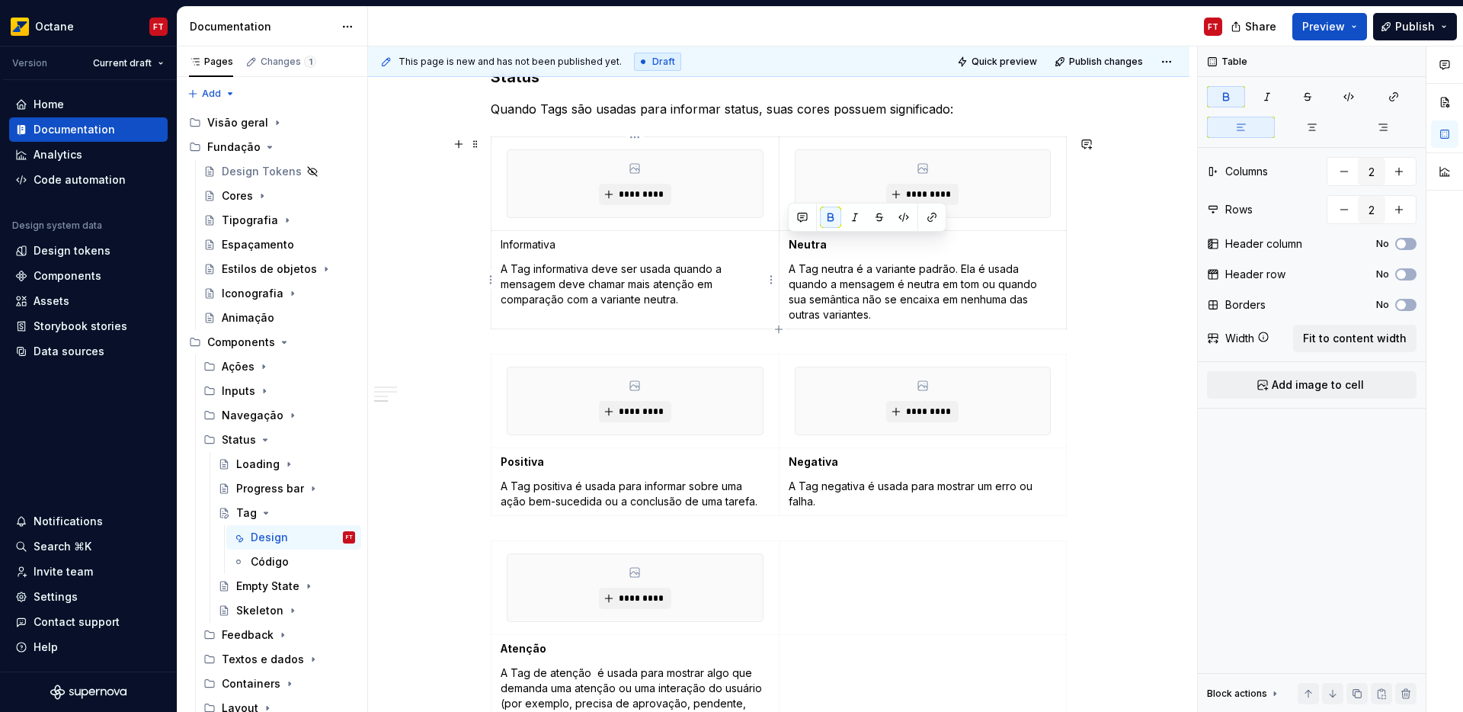
click at [522, 246] on p "Informativa" at bounding box center [635, 244] width 269 height 15
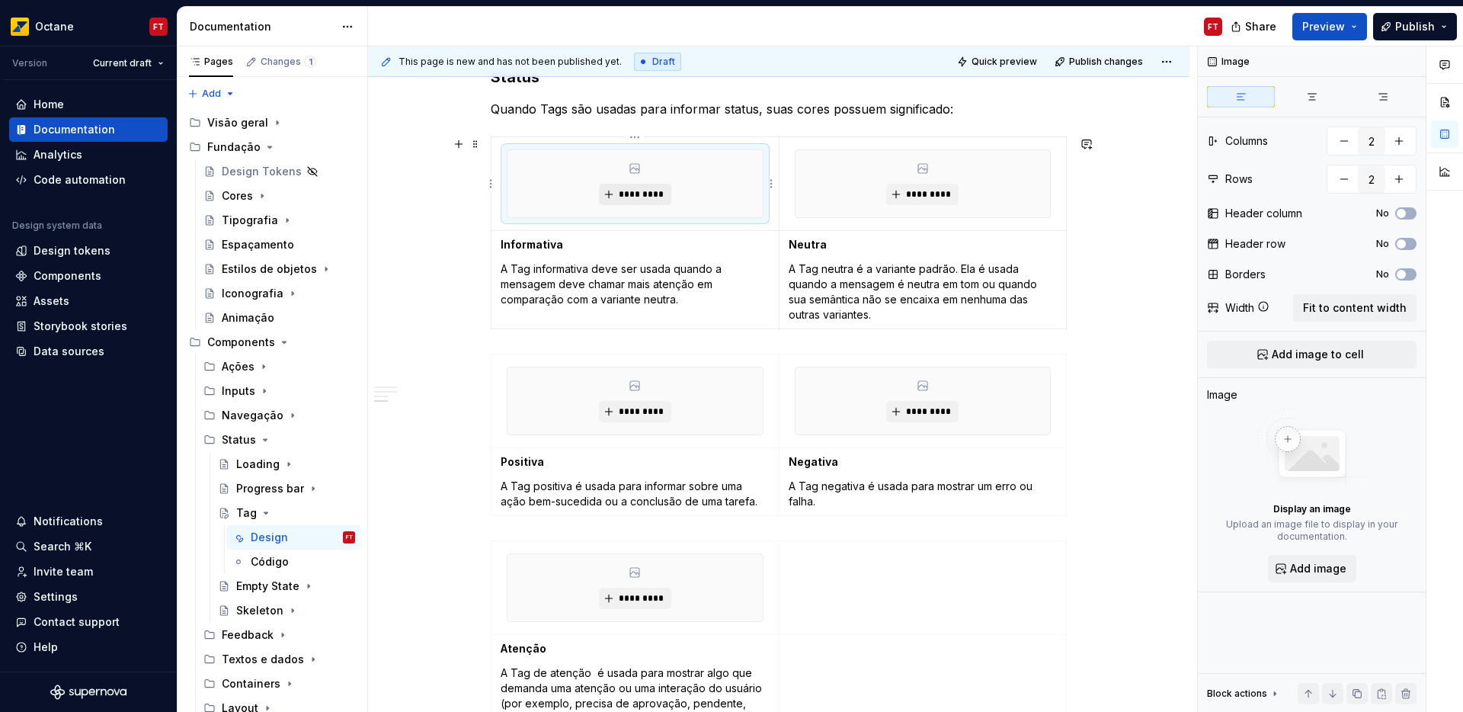
click at [641, 194] on span "*********" at bounding box center [641, 194] width 46 height 12
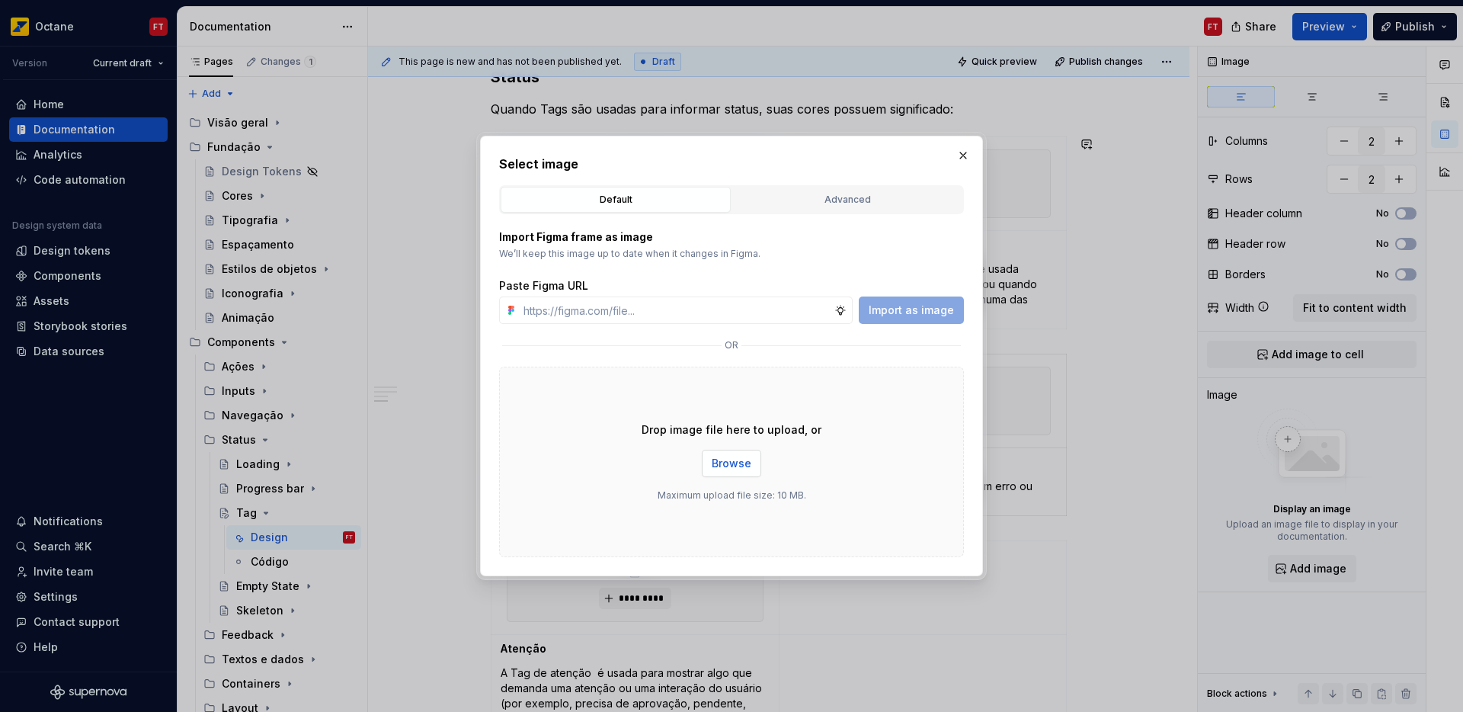
click at [718, 464] on span "Browse" at bounding box center [732, 463] width 40 height 15
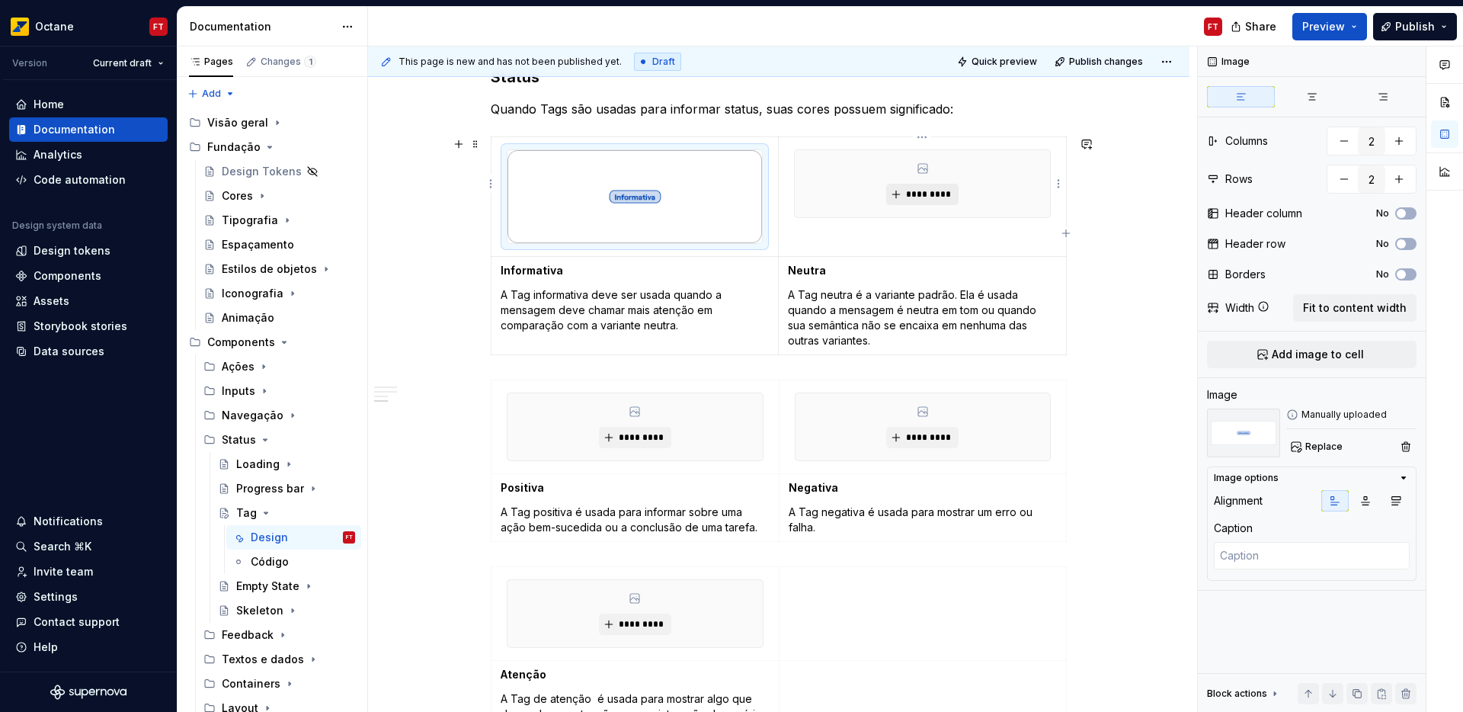
click at [924, 195] on span "*********" at bounding box center [928, 194] width 46 height 12
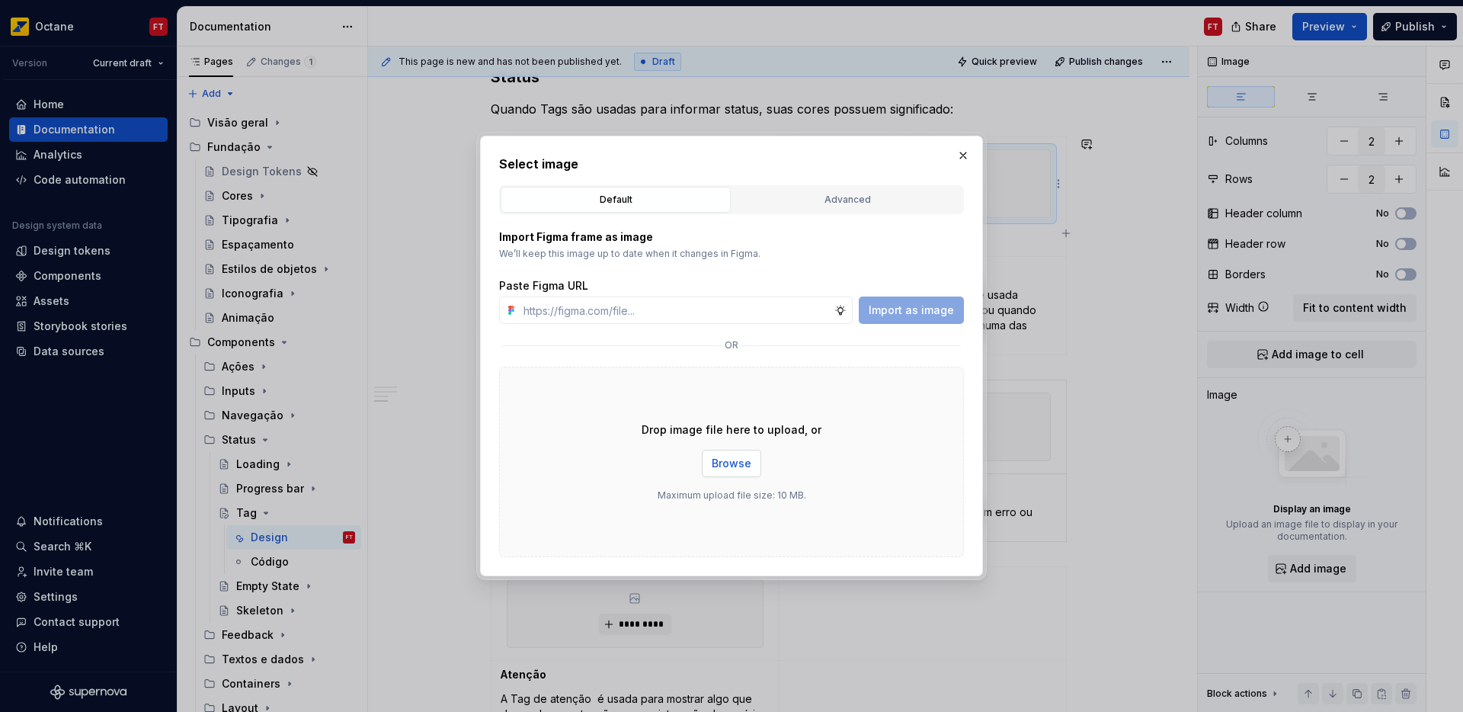
click at [744, 459] on span "Browse" at bounding box center [732, 463] width 40 height 15
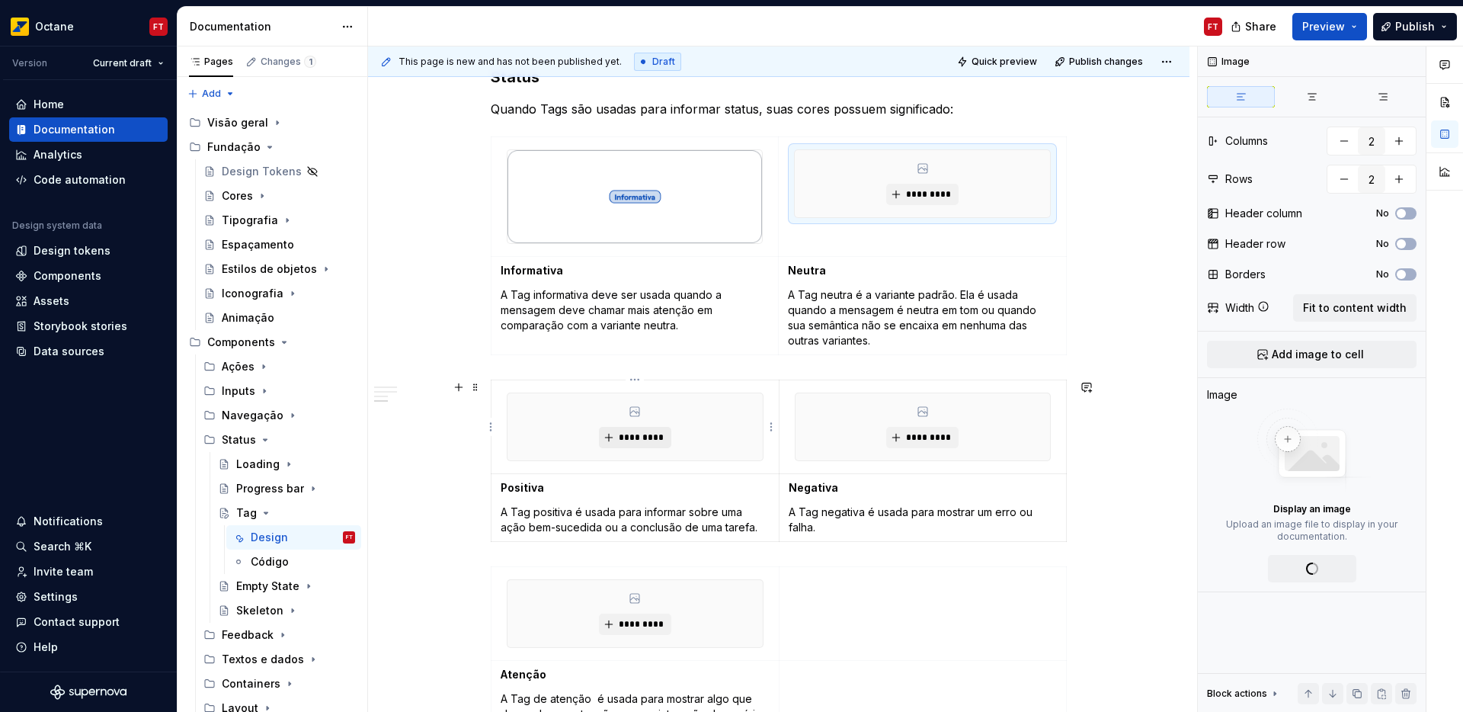
click at [615, 443] on button "*********" at bounding box center [635, 437] width 72 height 21
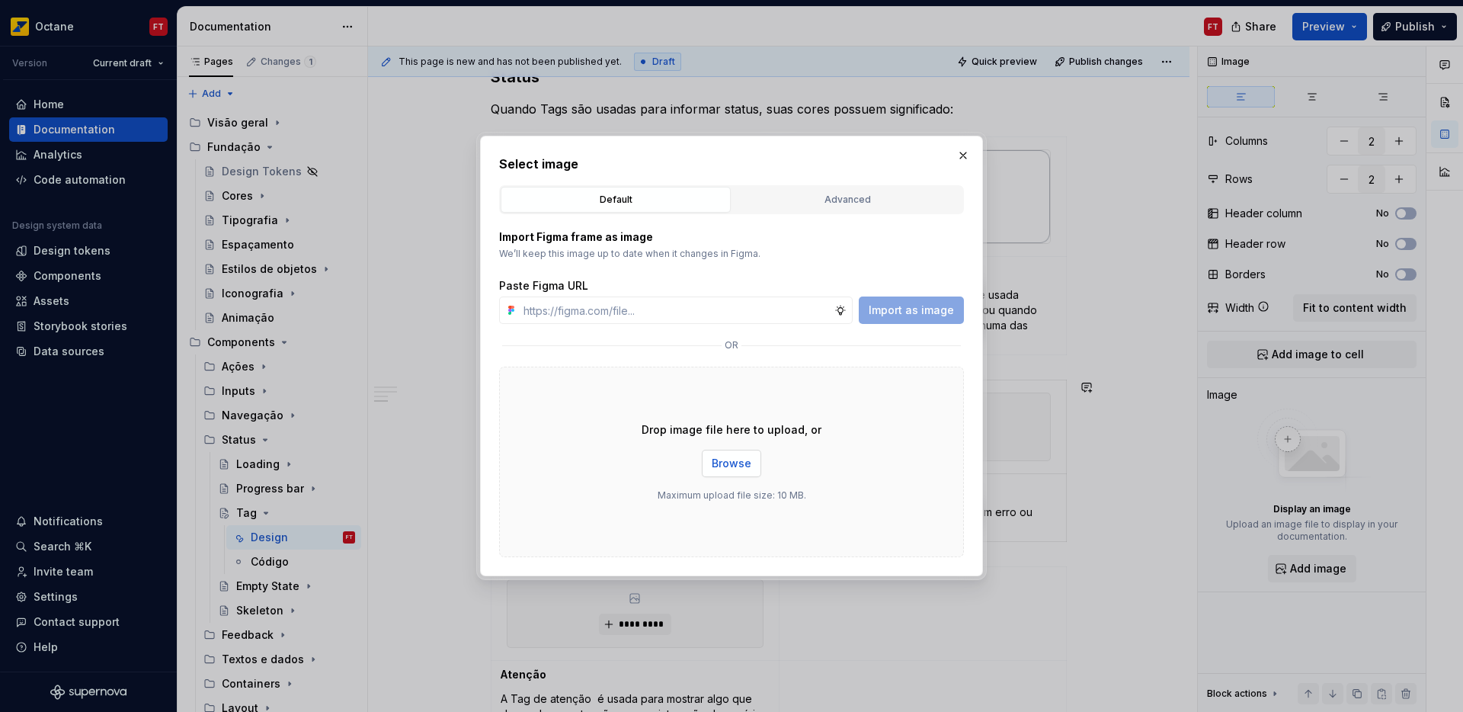
click at [732, 460] on span "Browse" at bounding box center [732, 463] width 40 height 15
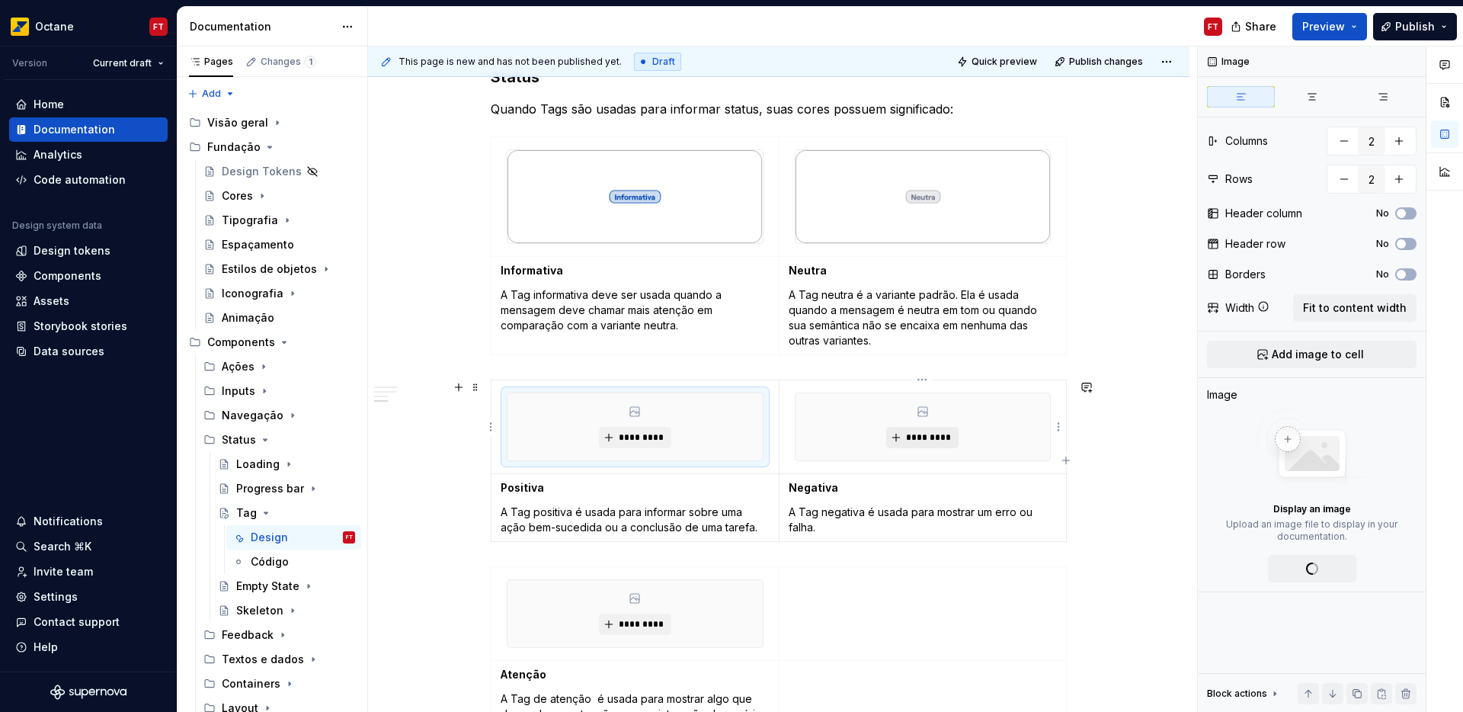
click at [901, 432] on button "*********" at bounding box center [922, 437] width 72 height 21
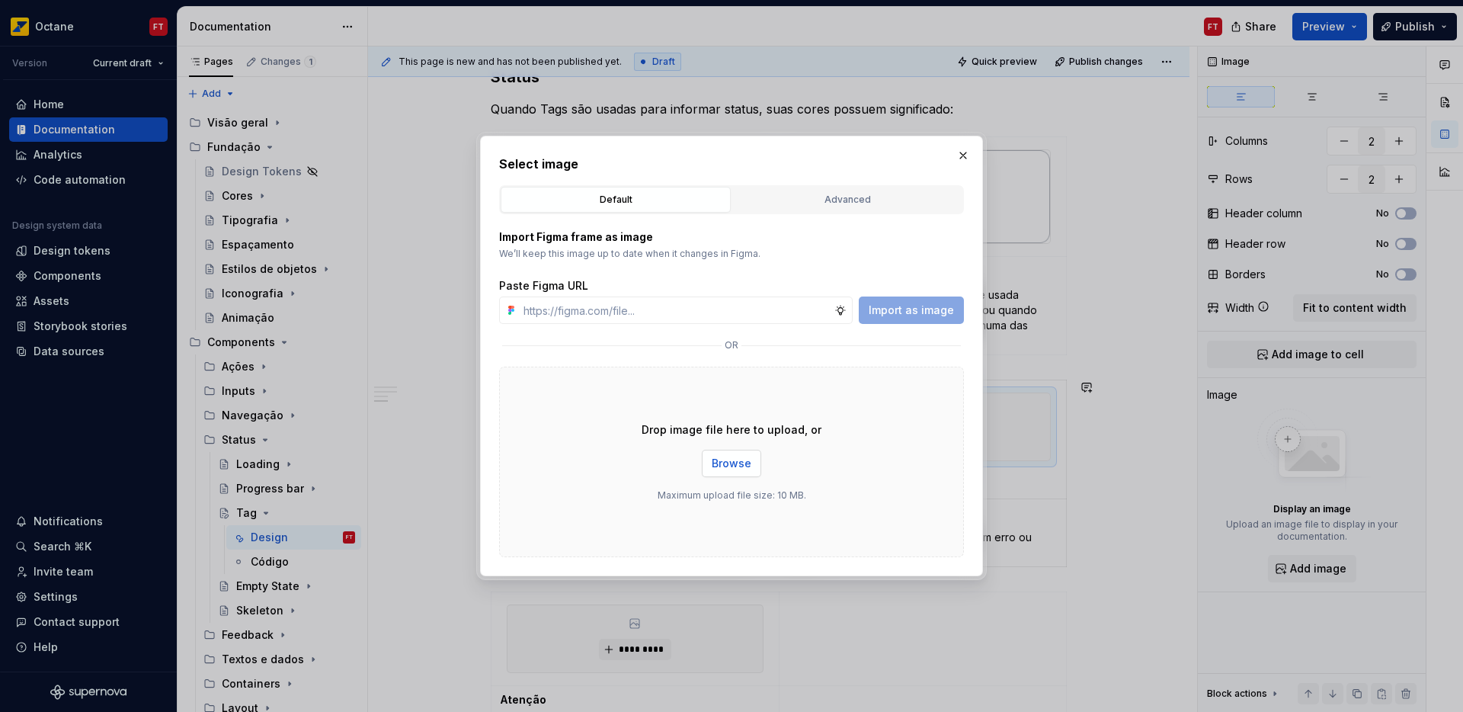
click at [731, 462] on span "Browse" at bounding box center [732, 463] width 40 height 15
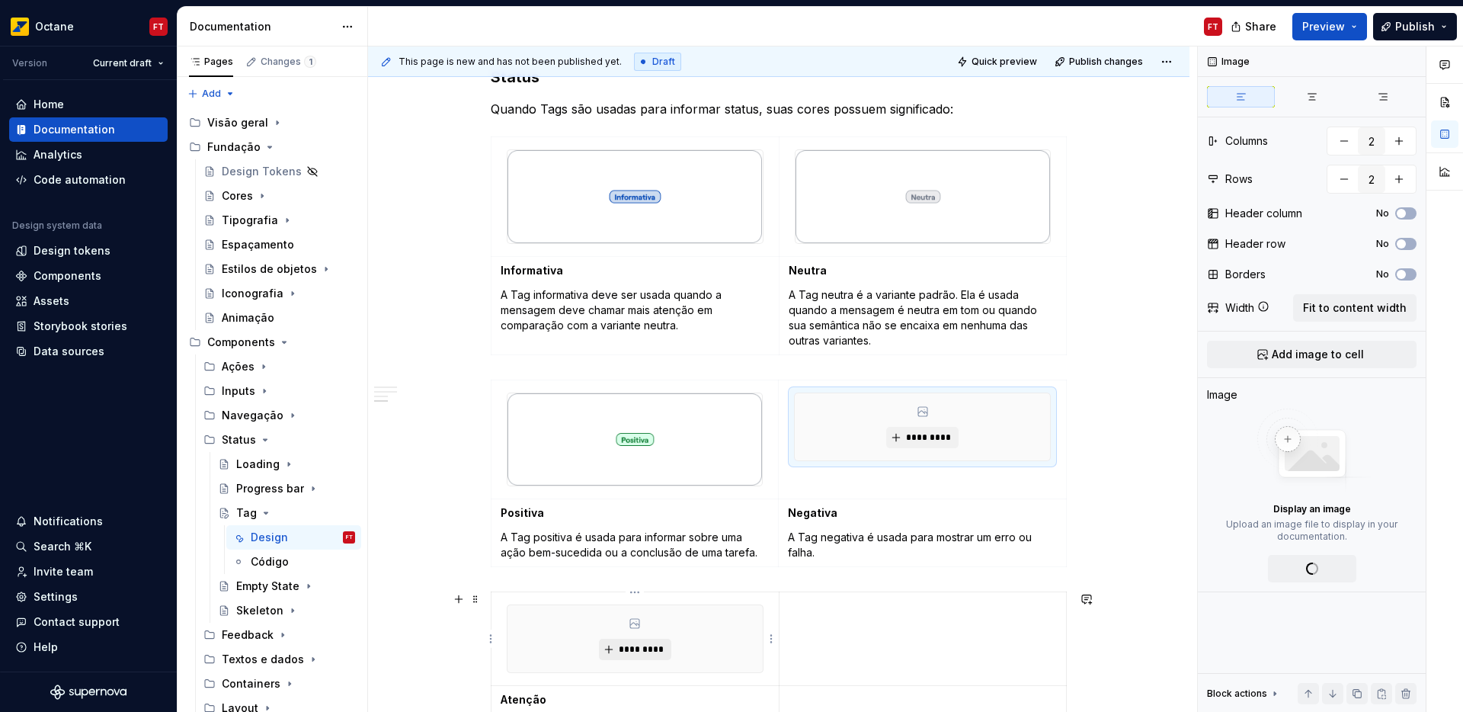
click at [642, 646] on span "*********" at bounding box center [641, 649] width 46 height 12
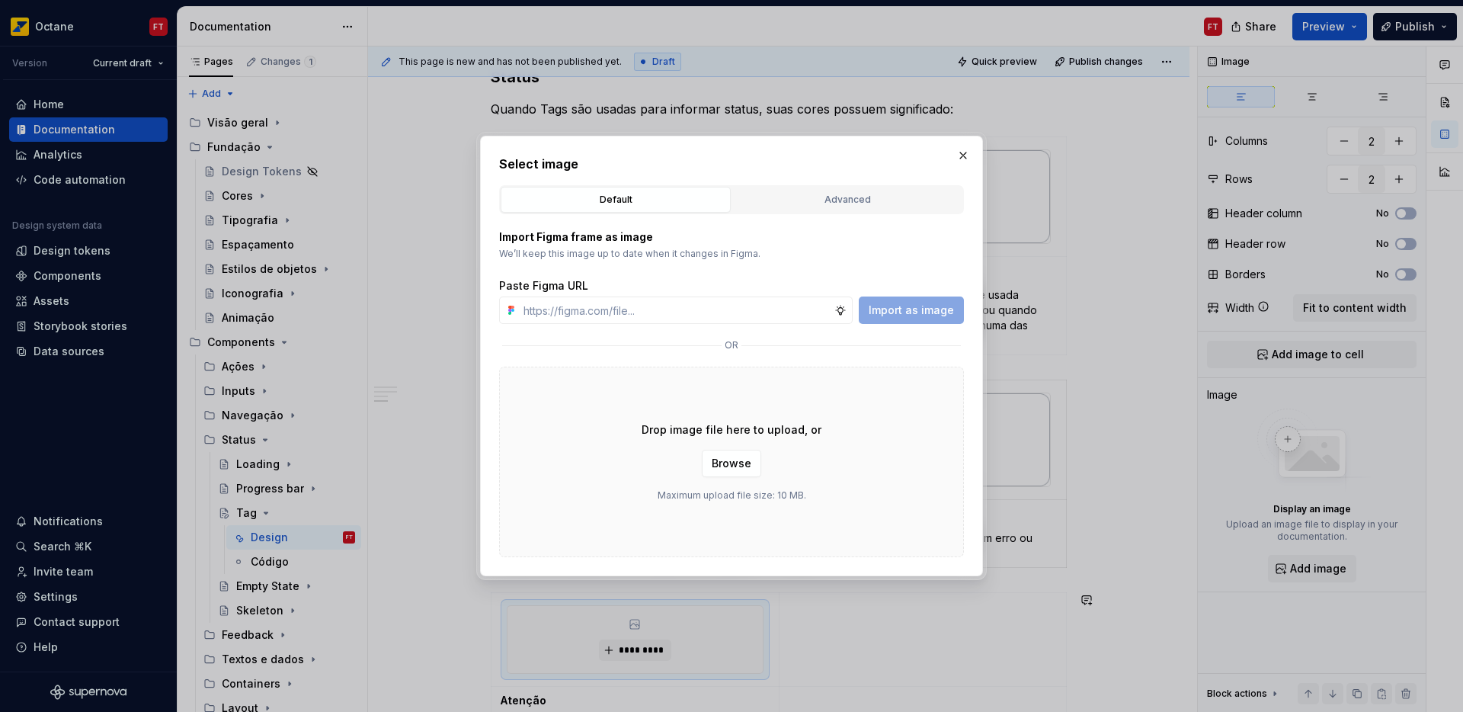
click at [709, 479] on div "Drop image file here to upload, or Browse Maximum upload file size: 10 MB." at bounding box center [731, 462] width 465 height 190
click at [734, 461] on span "Browse" at bounding box center [732, 463] width 40 height 15
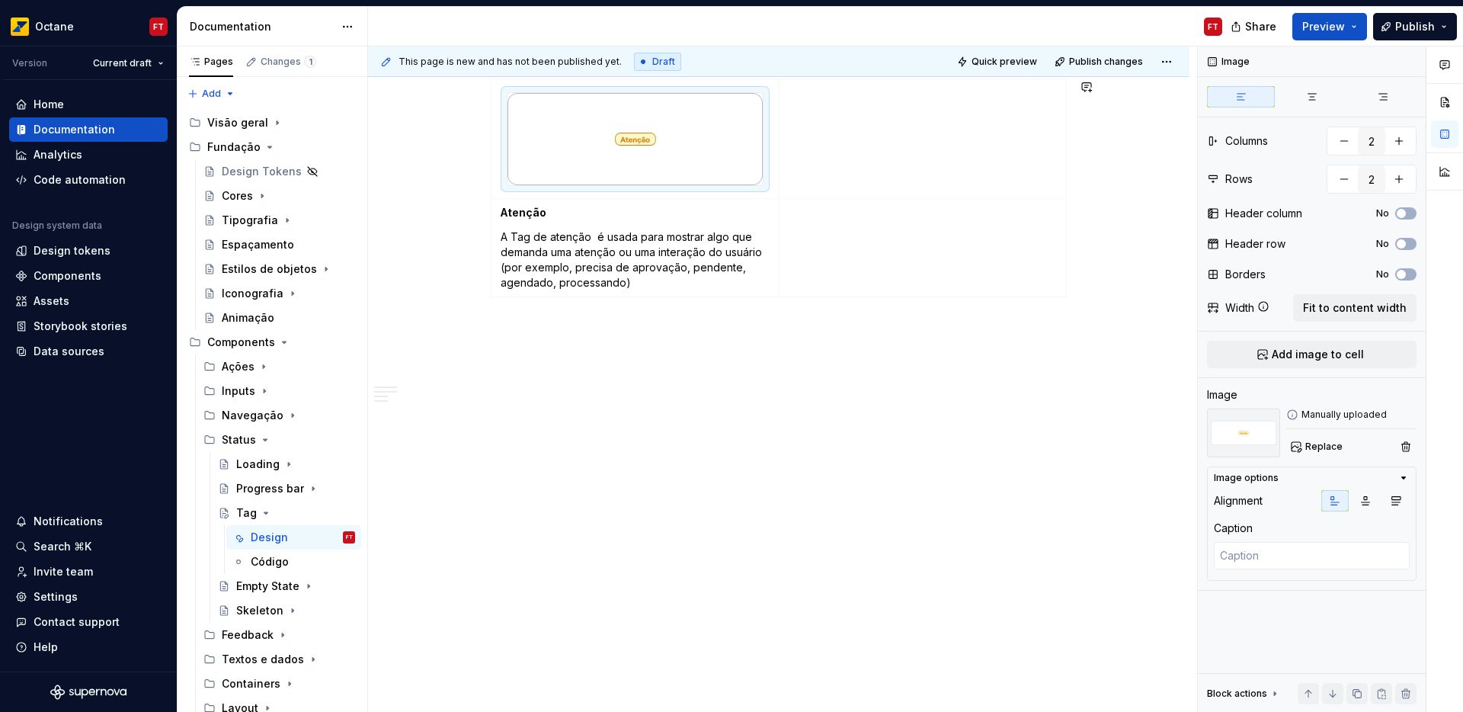
scroll to position [1292, 0]
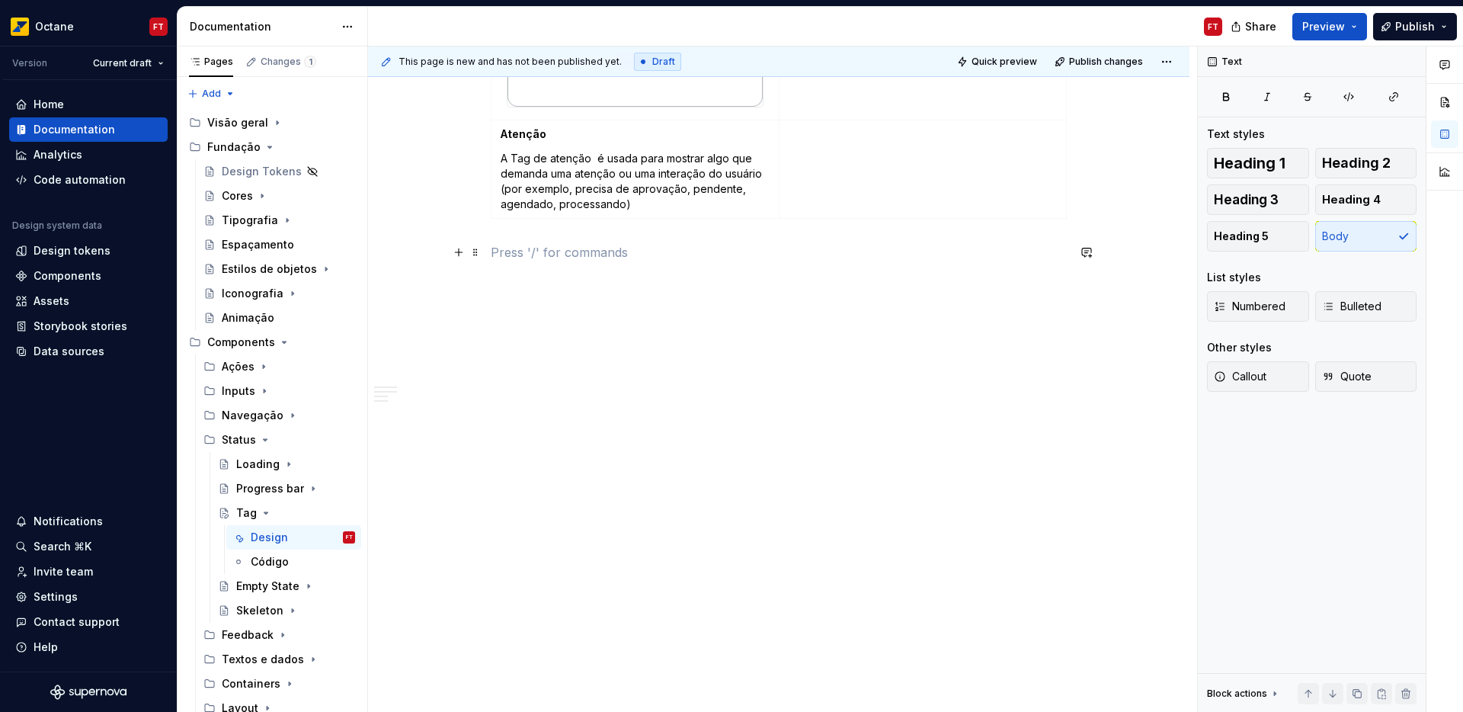
click at [648, 248] on p at bounding box center [779, 252] width 576 height 18
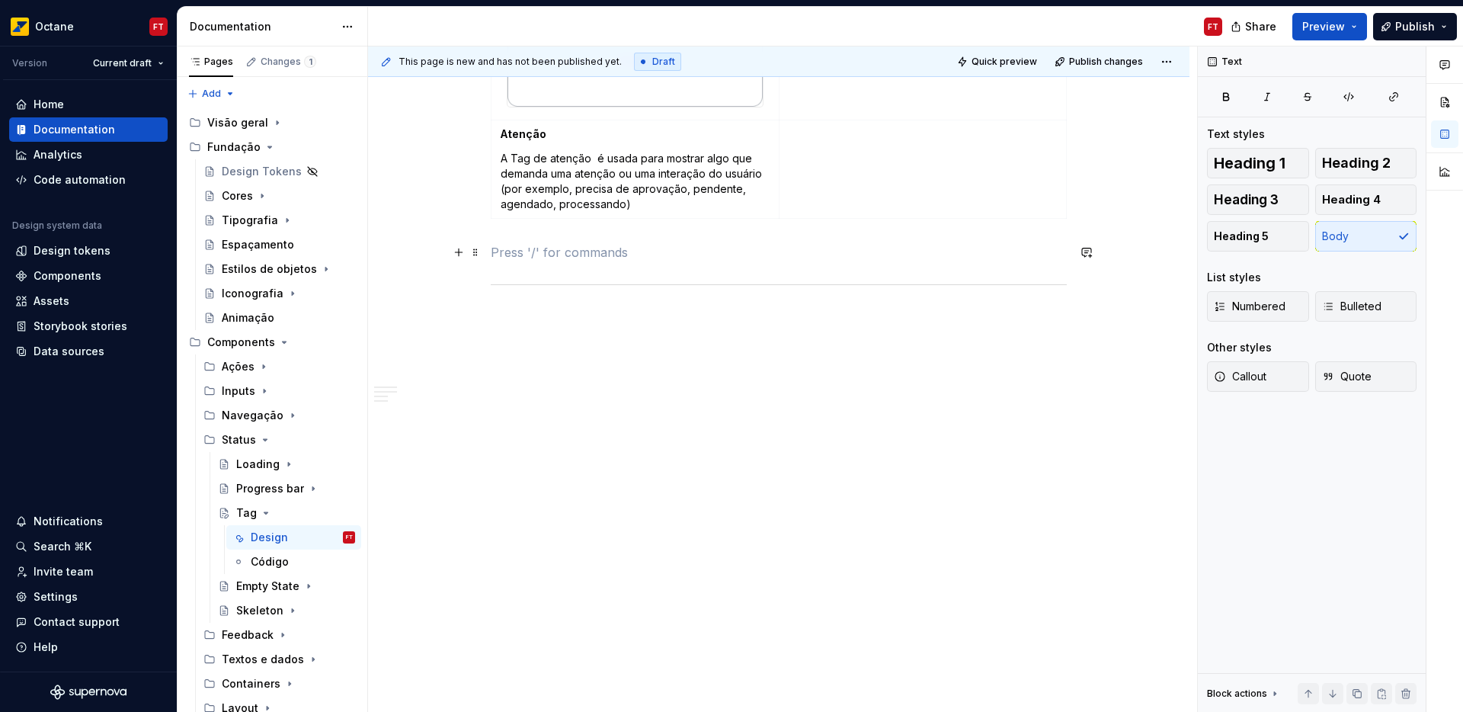
click at [528, 251] on p at bounding box center [779, 252] width 576 height 18
type textarea "*"
click at [535, 250] on p "Customizável" at bounding box center [779, 252] width 576 height 18
click at [613, 224] on button "button" at bounding box center [610, 223] width 21 height 21
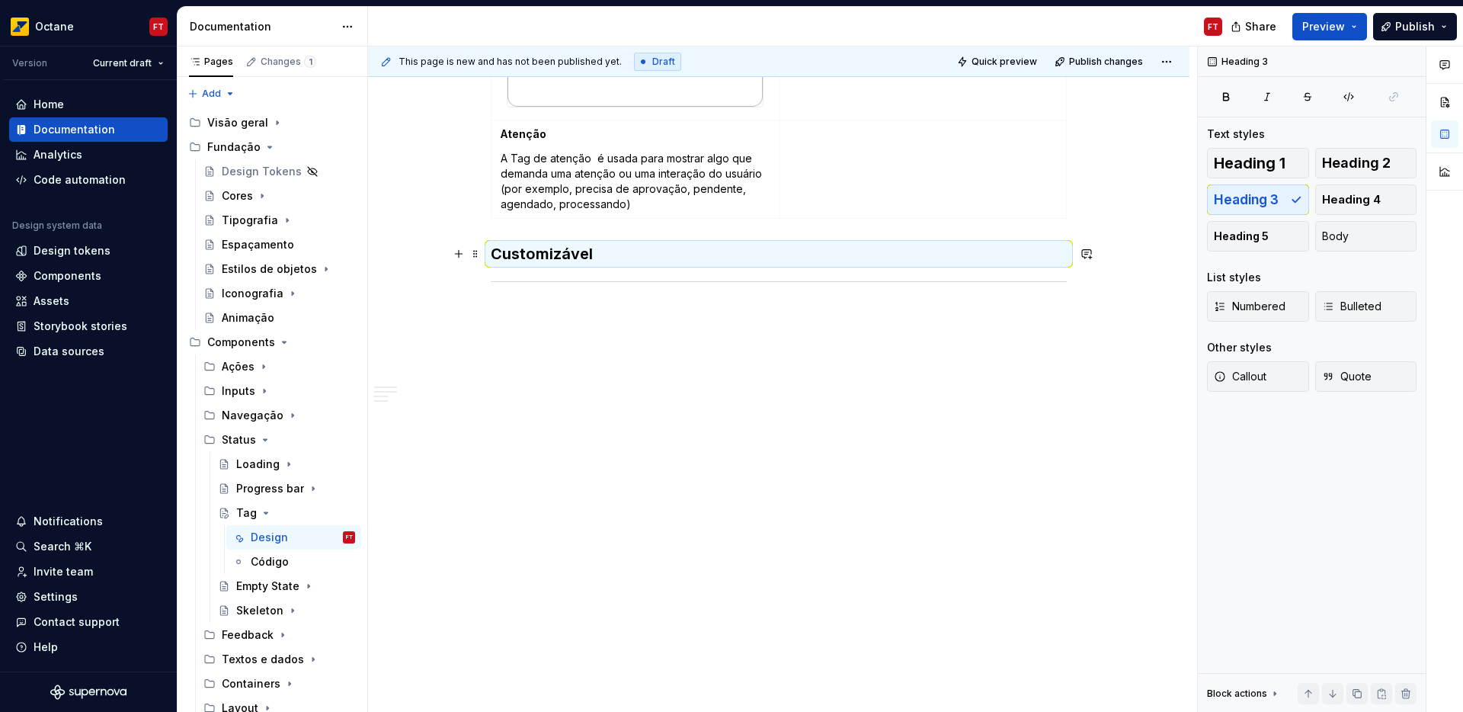
click at [1116, 253] on div "This page is new and has not been published yet. Draft Quick preview Publish ch…" at bounding box center [782, 379] width 829 height 666
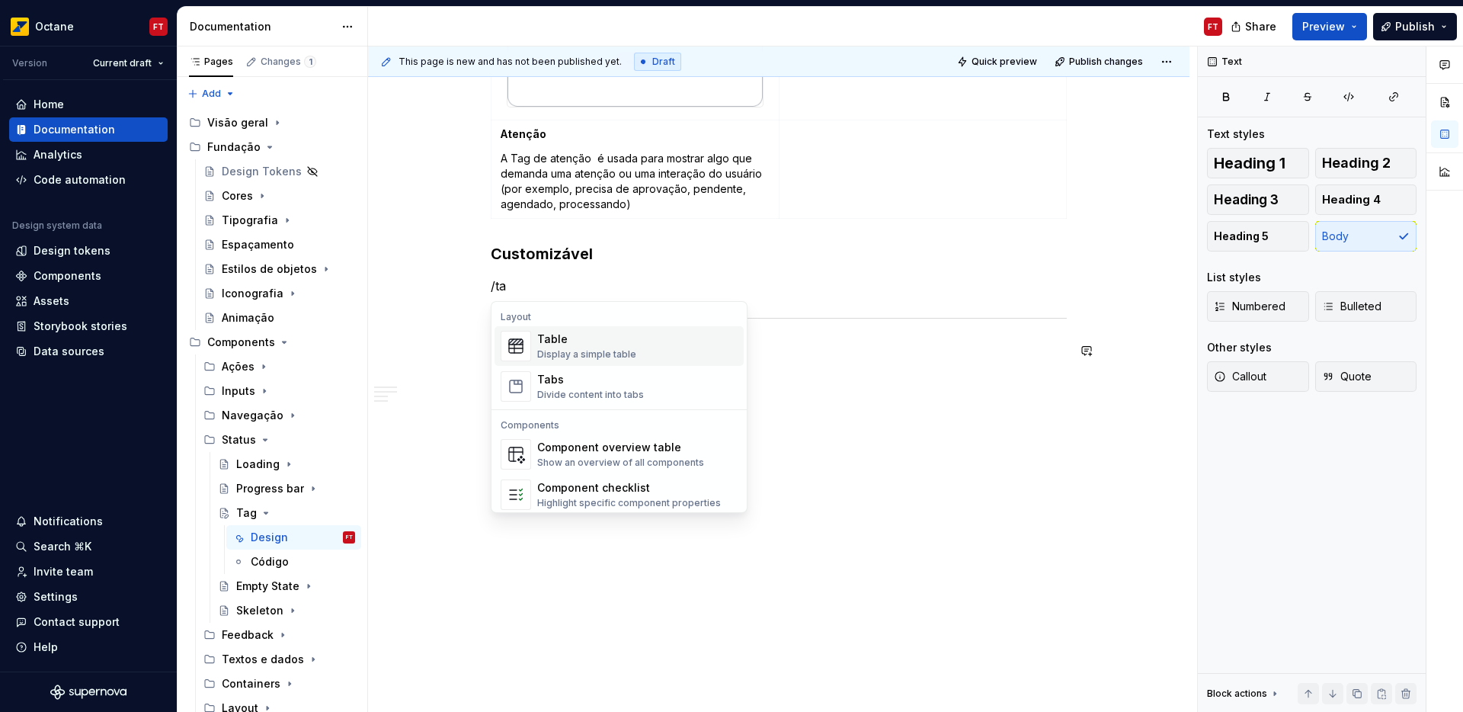
click at [625, 346] on div "Table" at bounding box center [586, 338] width 99 height 15
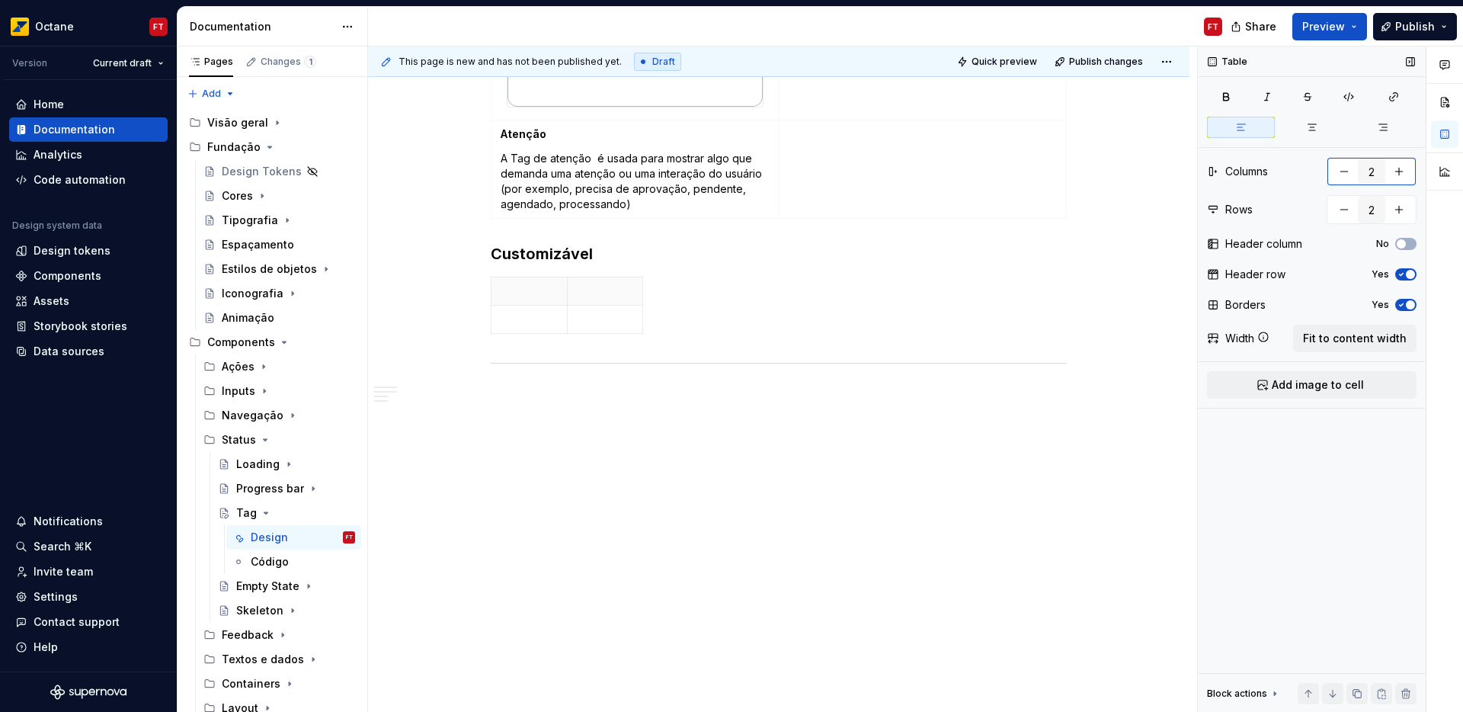
click at [1336, 177] on button "button" at bounding box center [1343, 171] width 27 height 27
type input "1"
click at [1406, 306] on span "button" at bounding box center [1410, 304] width 9 height 9
click at [1413, 276] on span "button" at bounding box center [1410, 274] width 9 height 9
click at [1368, 337] on span "Fit to content width" at bounding box center [1355, 338] width 104 height 15
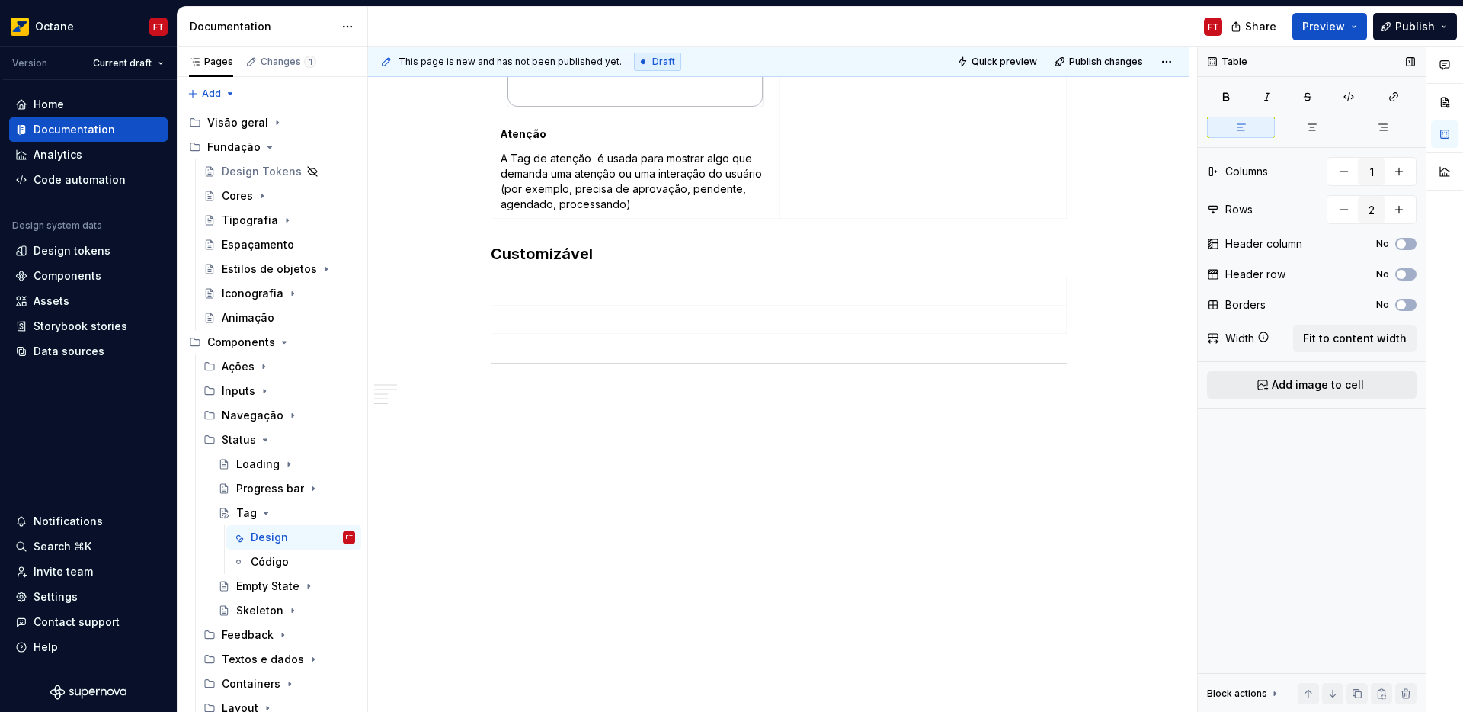
click at [1292, 382] on span "Add image to cell" at bounding box center [1318, 384] width 92 height 15
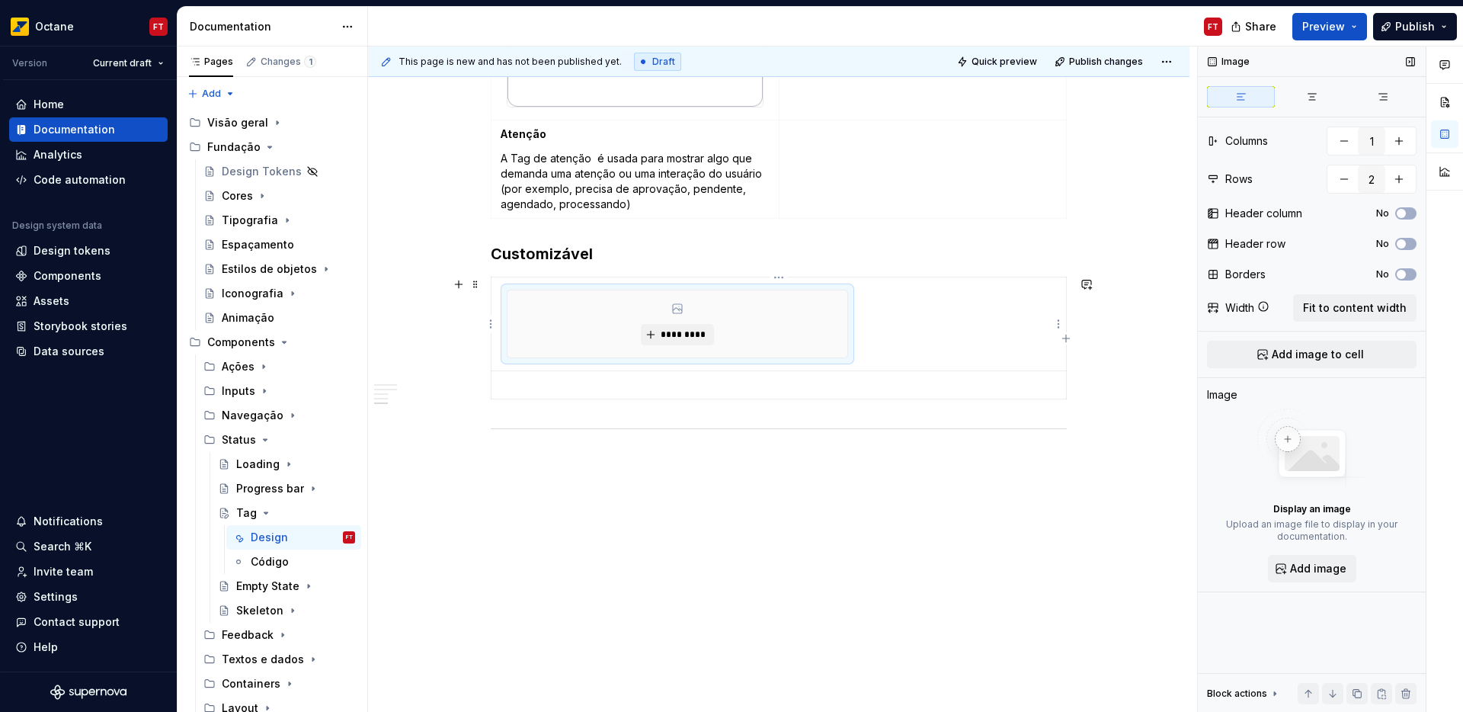
click at [703, 322] on div "*********" at bounding box center [677, 323] width 340 height 67
click at [695, 336] on span "*********" at bounding box center [683, 334] width 46 height 12
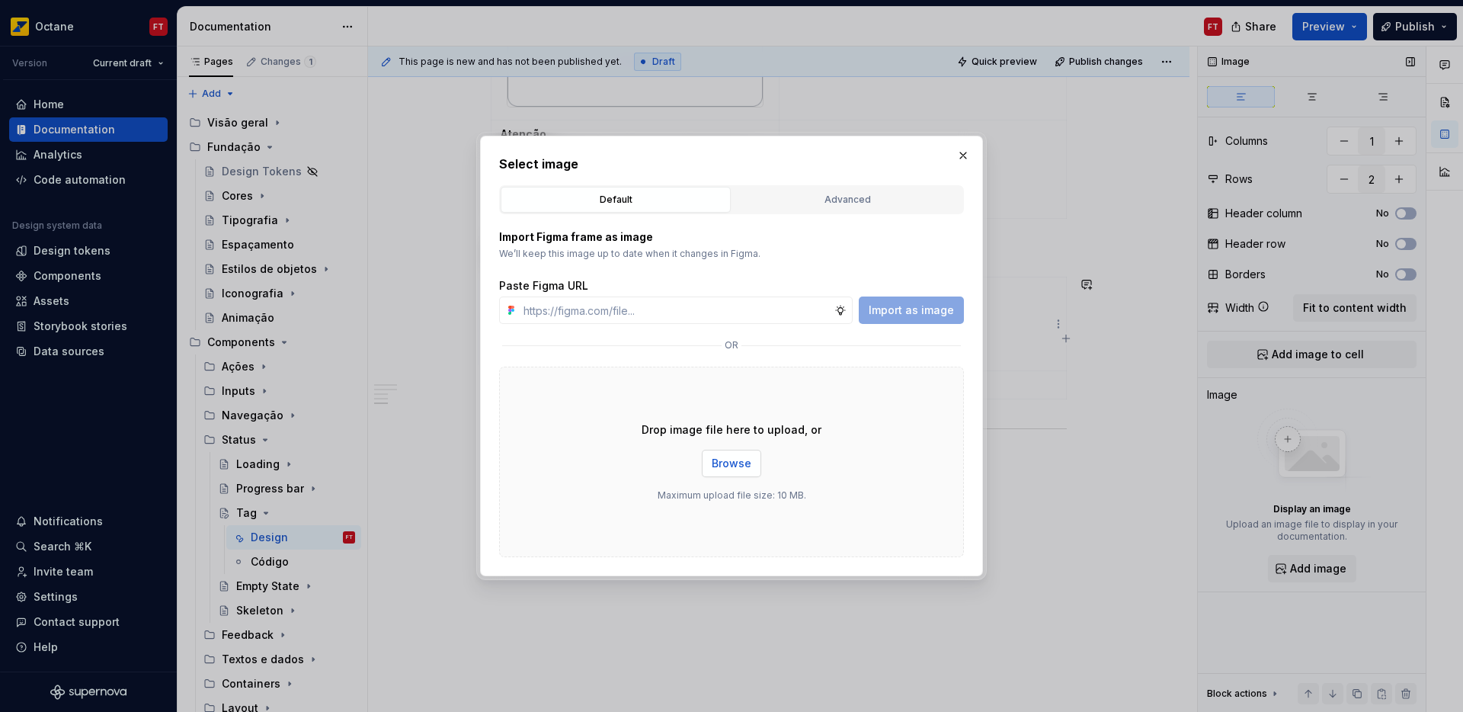
click at [737, 475] on button "Browse" at bounding box center [731, 463] width 59 height 27
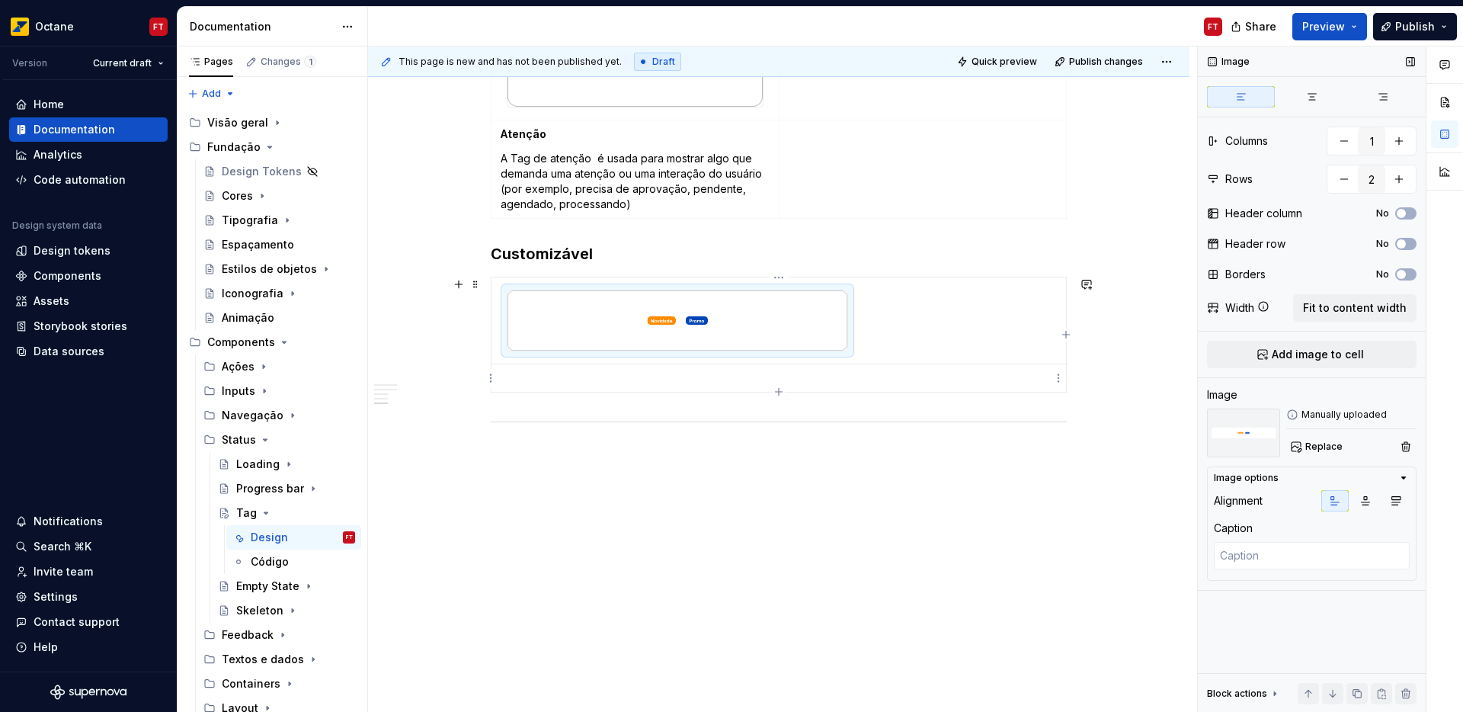
click at [532, 377] on p at bounding box center [779, 377] width 556 height 15
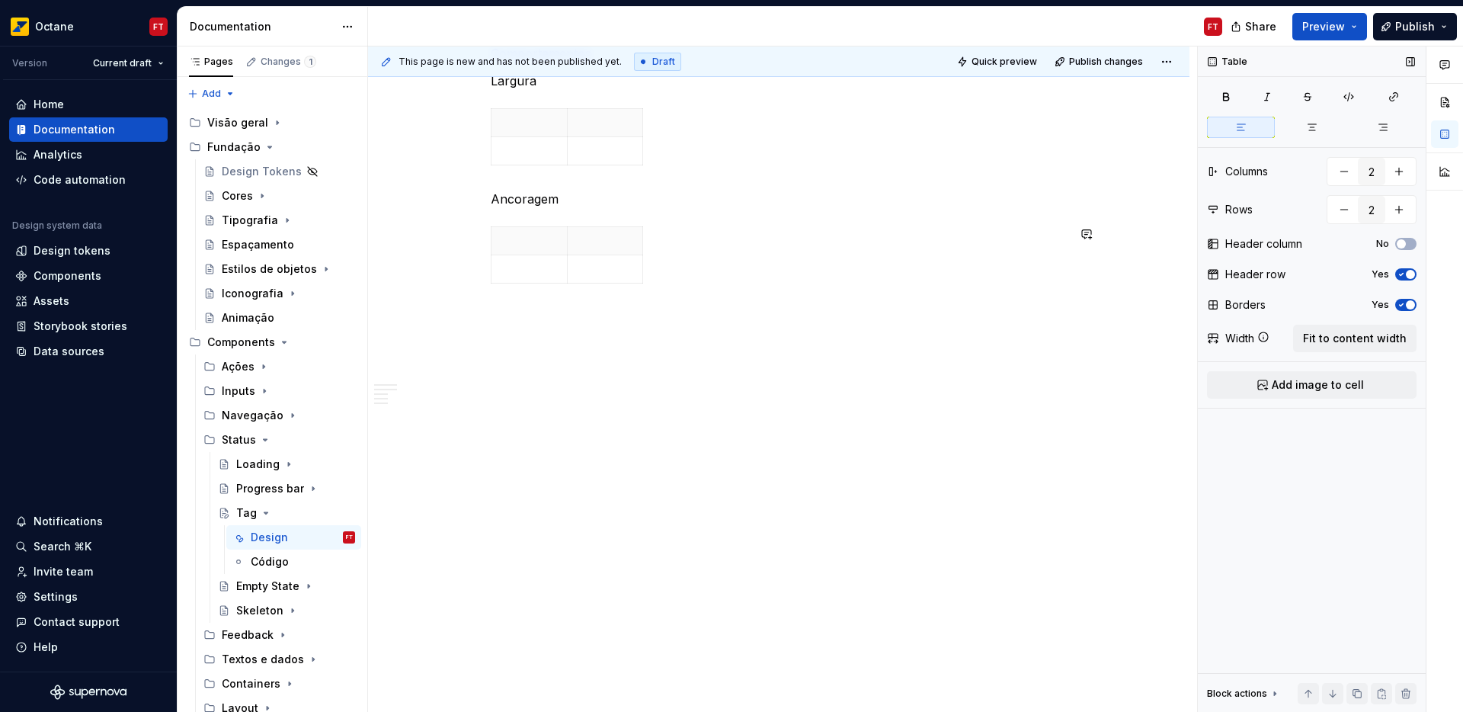
scroll to position [1760, 0]
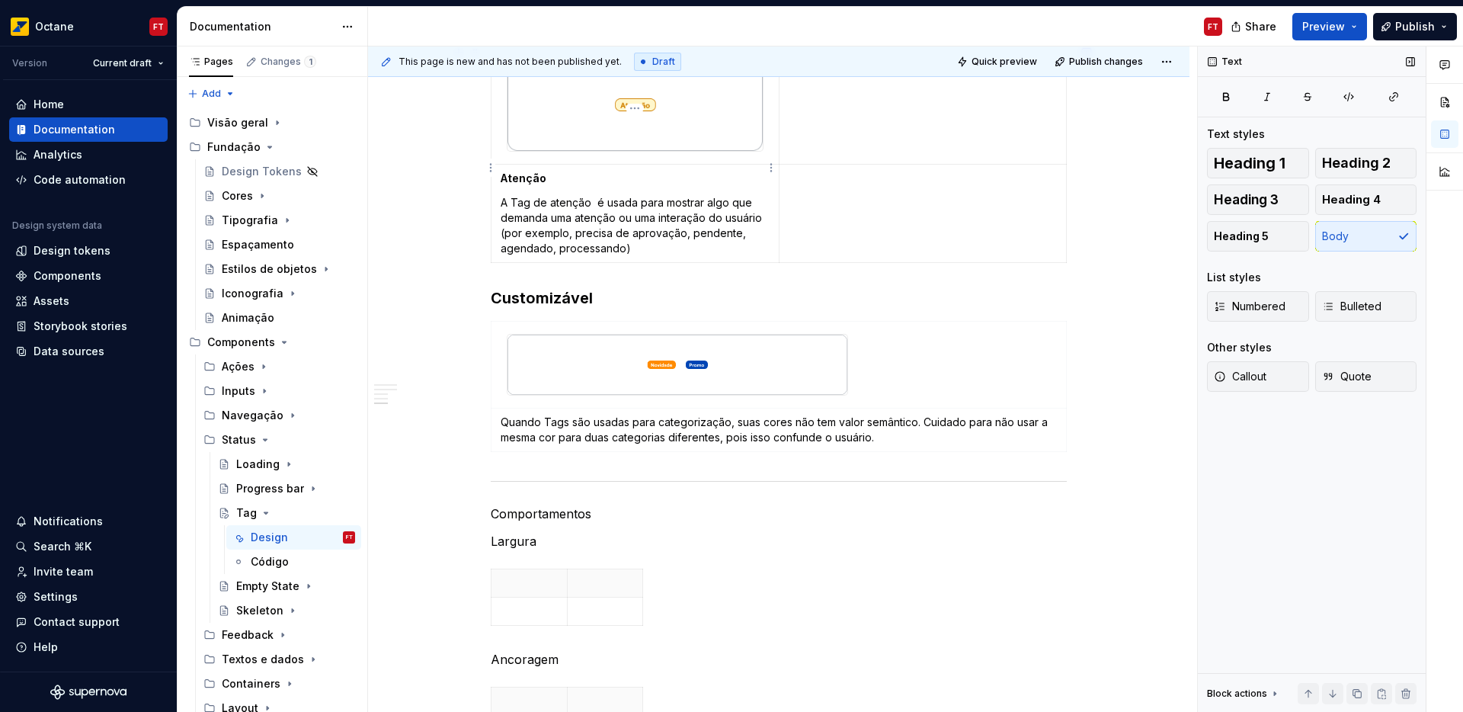
scroll to position [1261, 0]
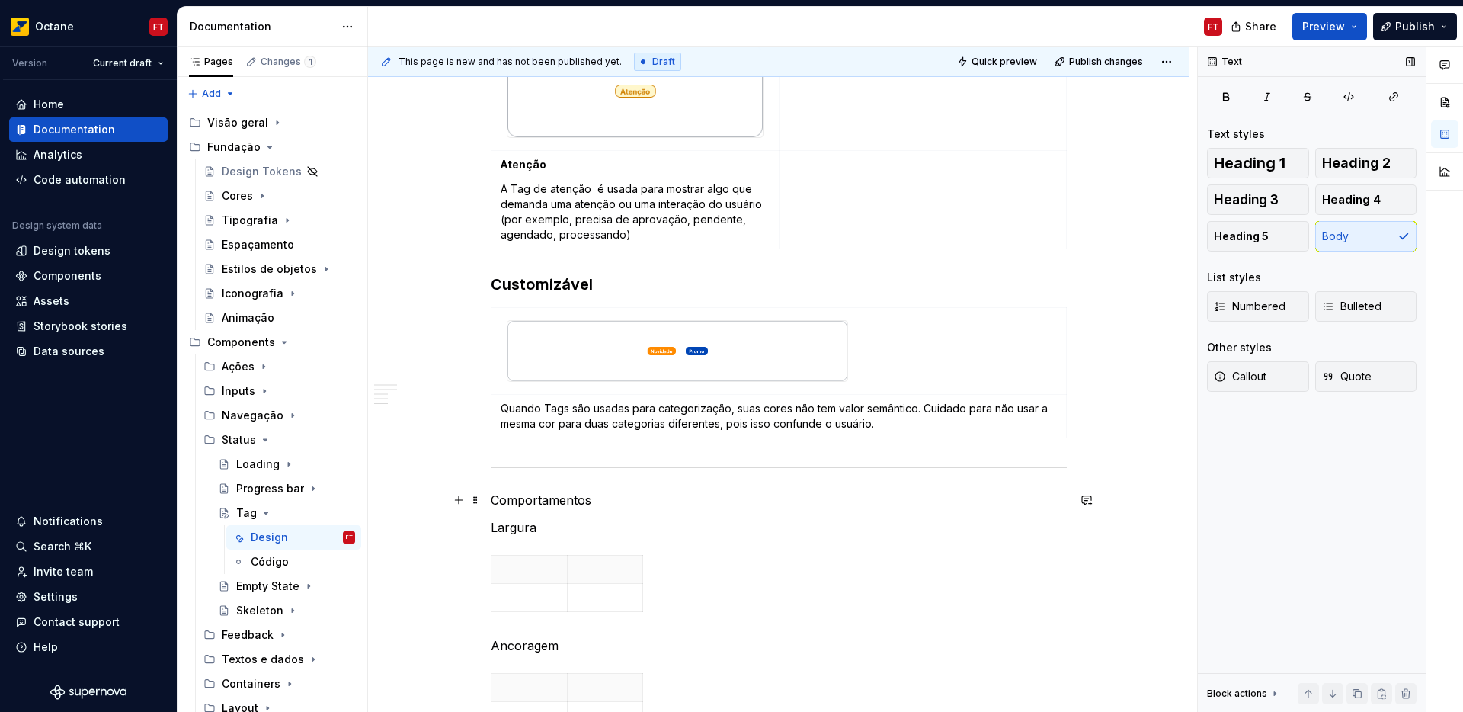
click at [561, 501] on p "Comportamentos" at bounding box center [779, 500] width 576 height 18
click at [1276, 168] on span "Heading 1" at bounding box center [1250, 162] width 72 height 15
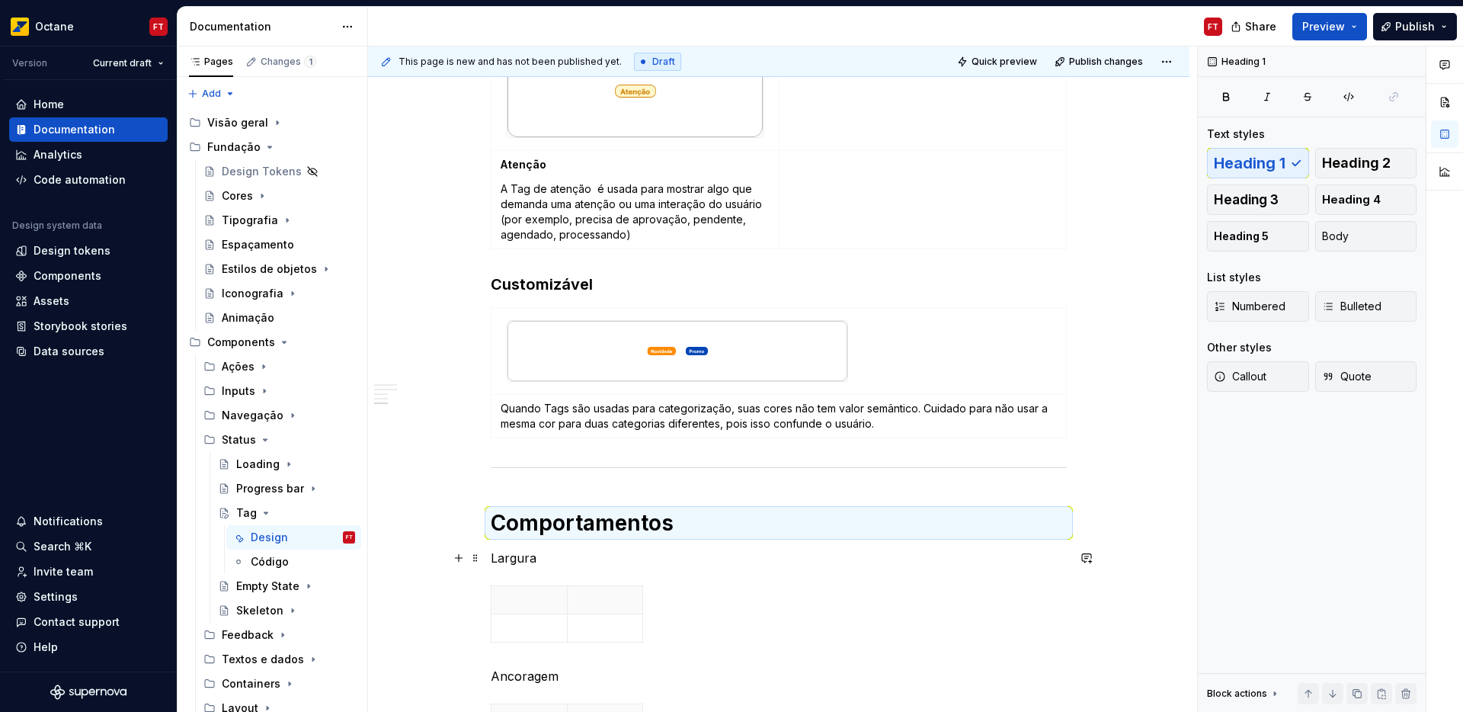
click at [512, 563] on p "Largura" at bounding box center [779, 558] width 576 height 18
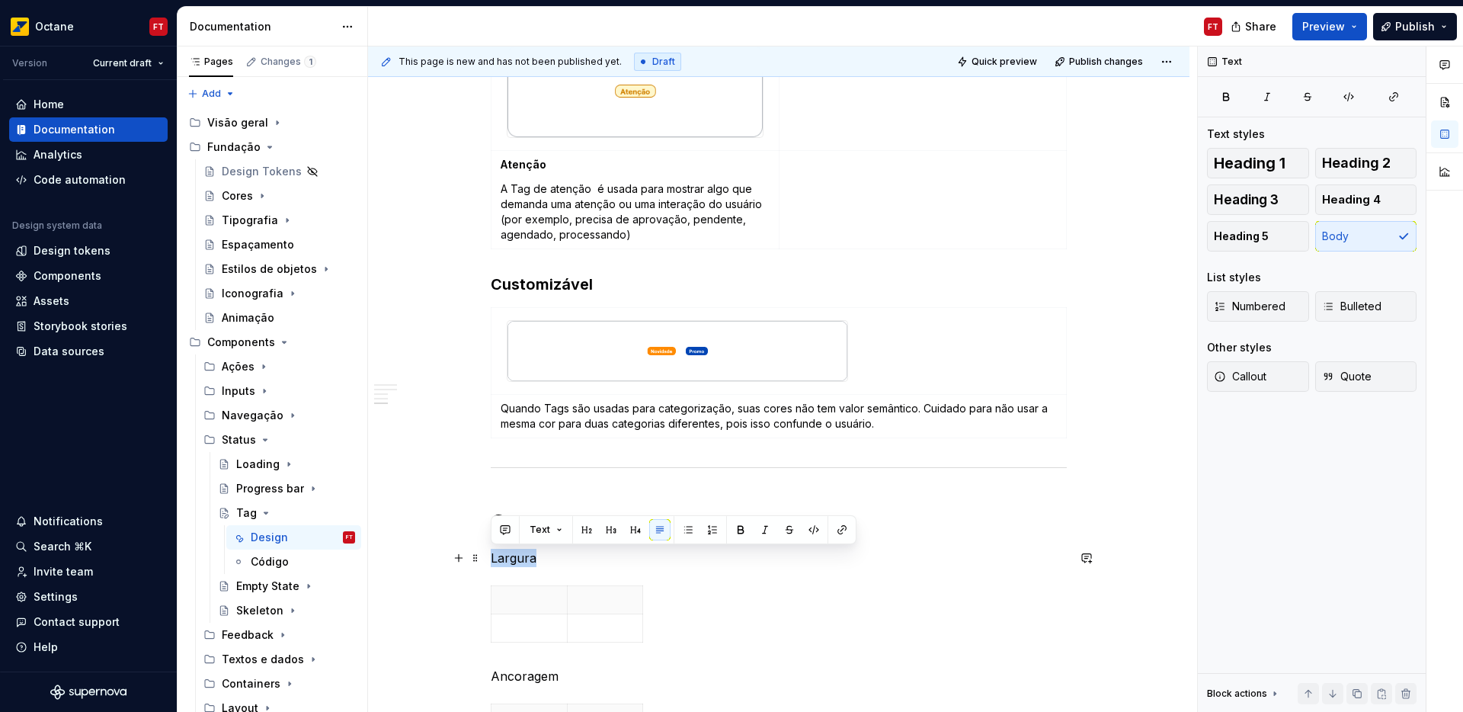
click at [512, 563] on p "Largura" at bounding box center [779, 558] width 576 height 18
click at [1279, 198] on button "Heading 3" at bounding box center [1258, 199] width 102 height 30
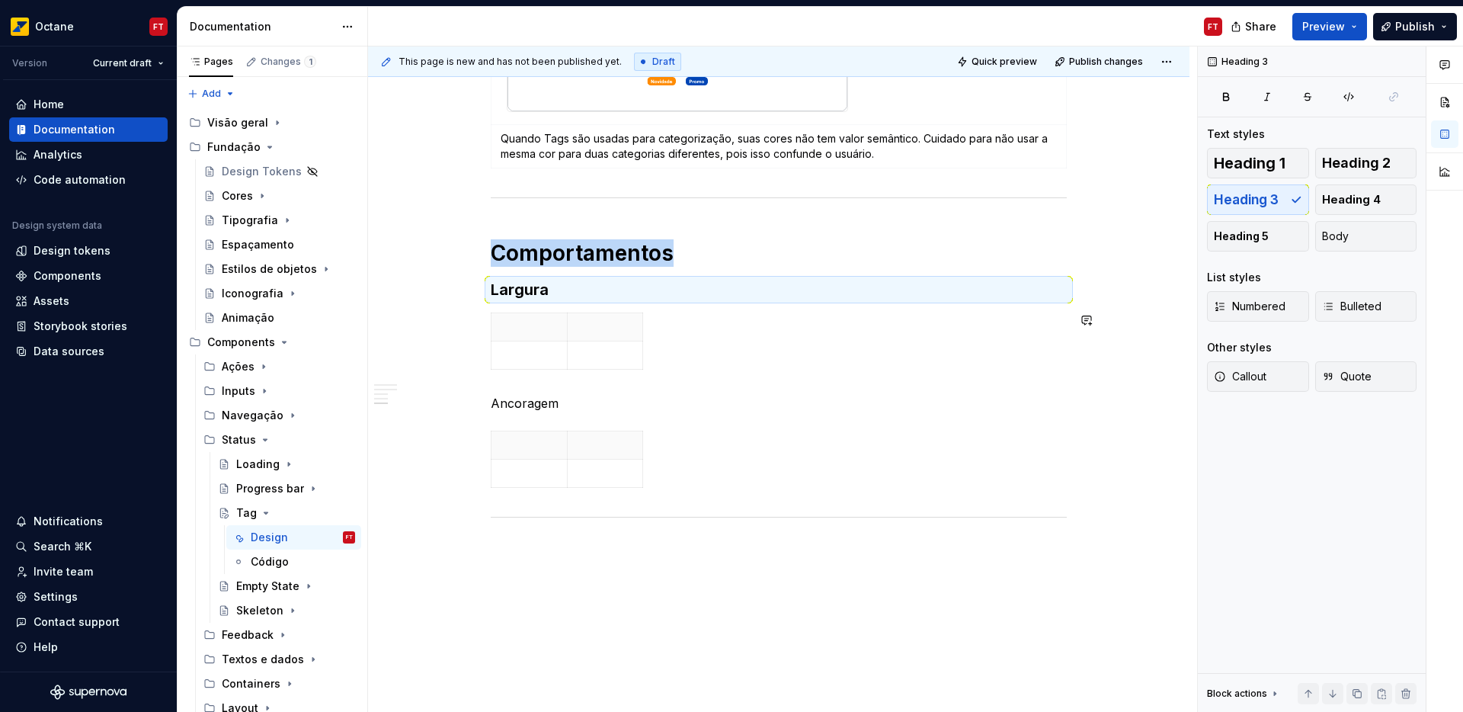
scroll to position [1548, 0]
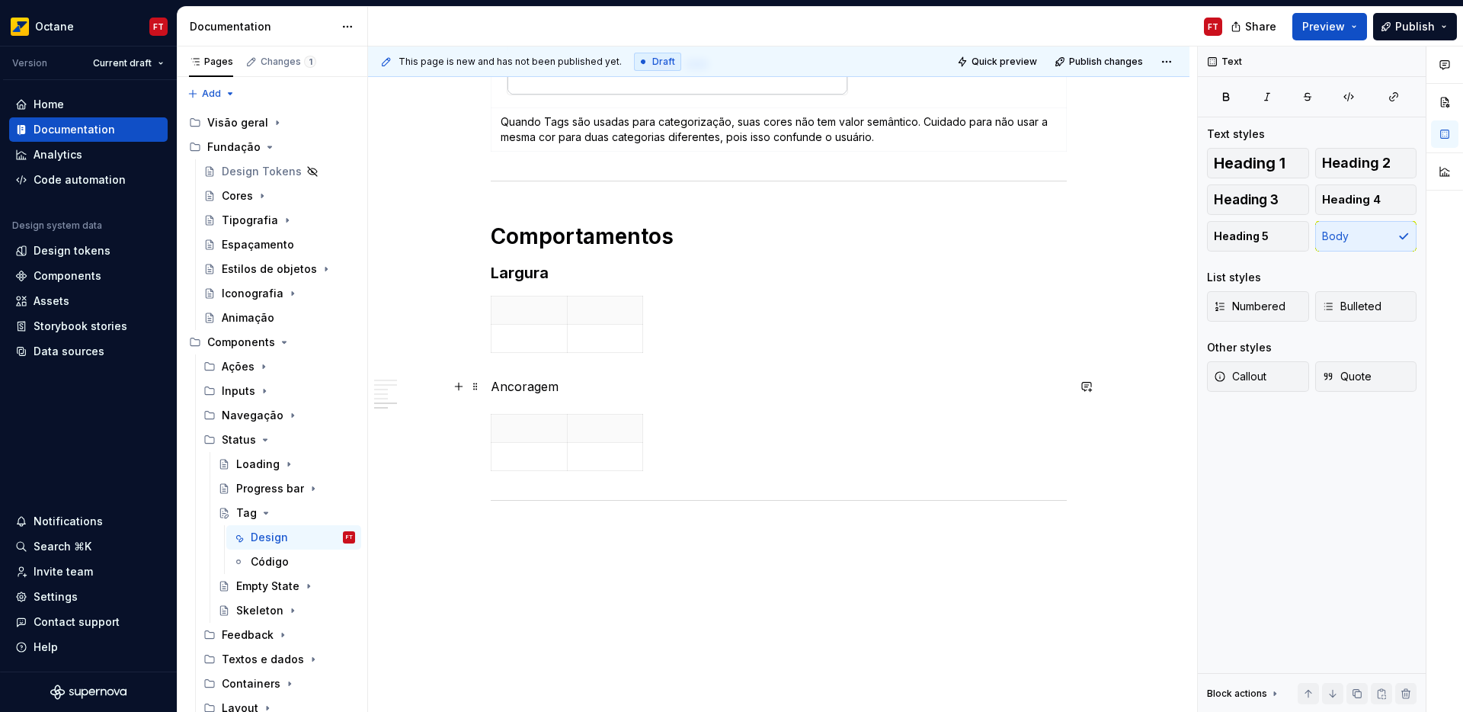
click at [539, 389] on p "Ancoragem" at bounding box center [779, 386] width 576 height 18
click at [1278, 200] on button "Heading 3" at bounding box center [1258, 199] width 102 height 30
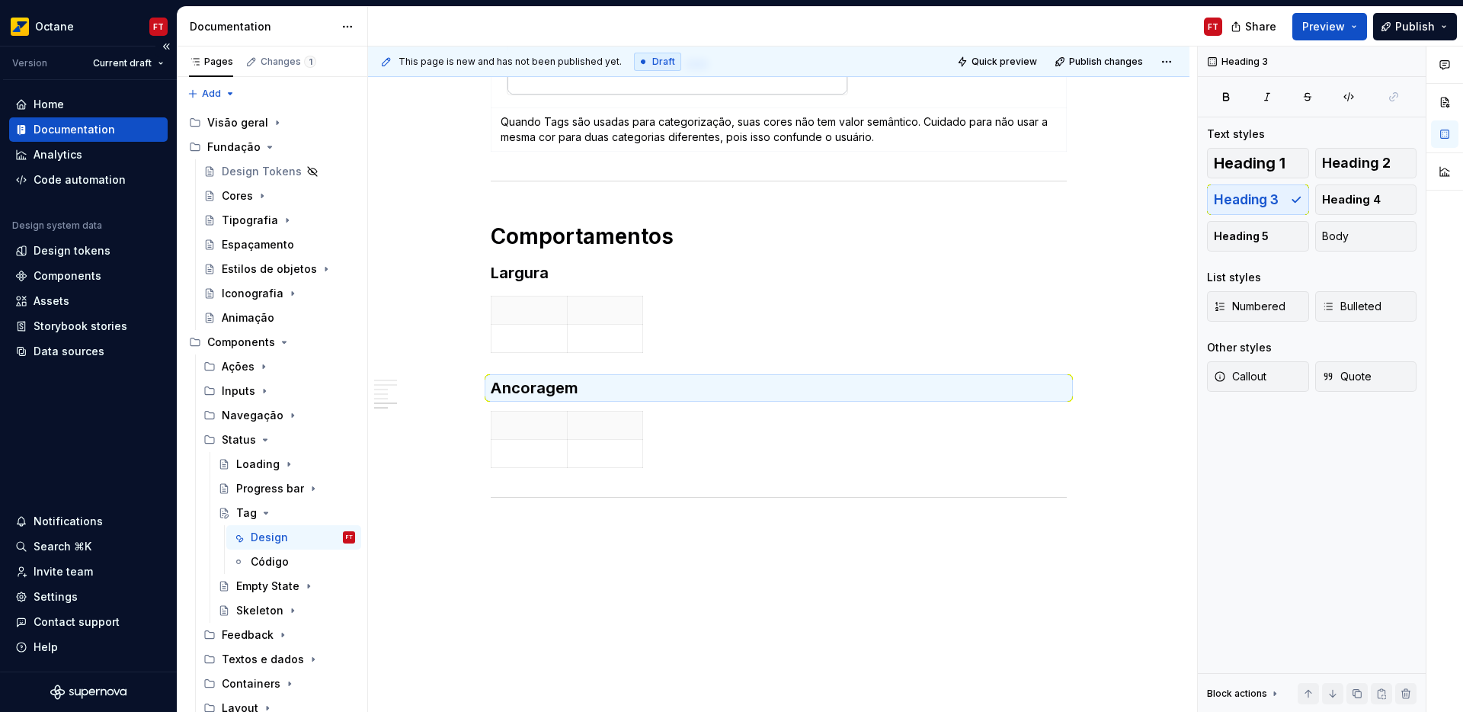
type textarea "*"
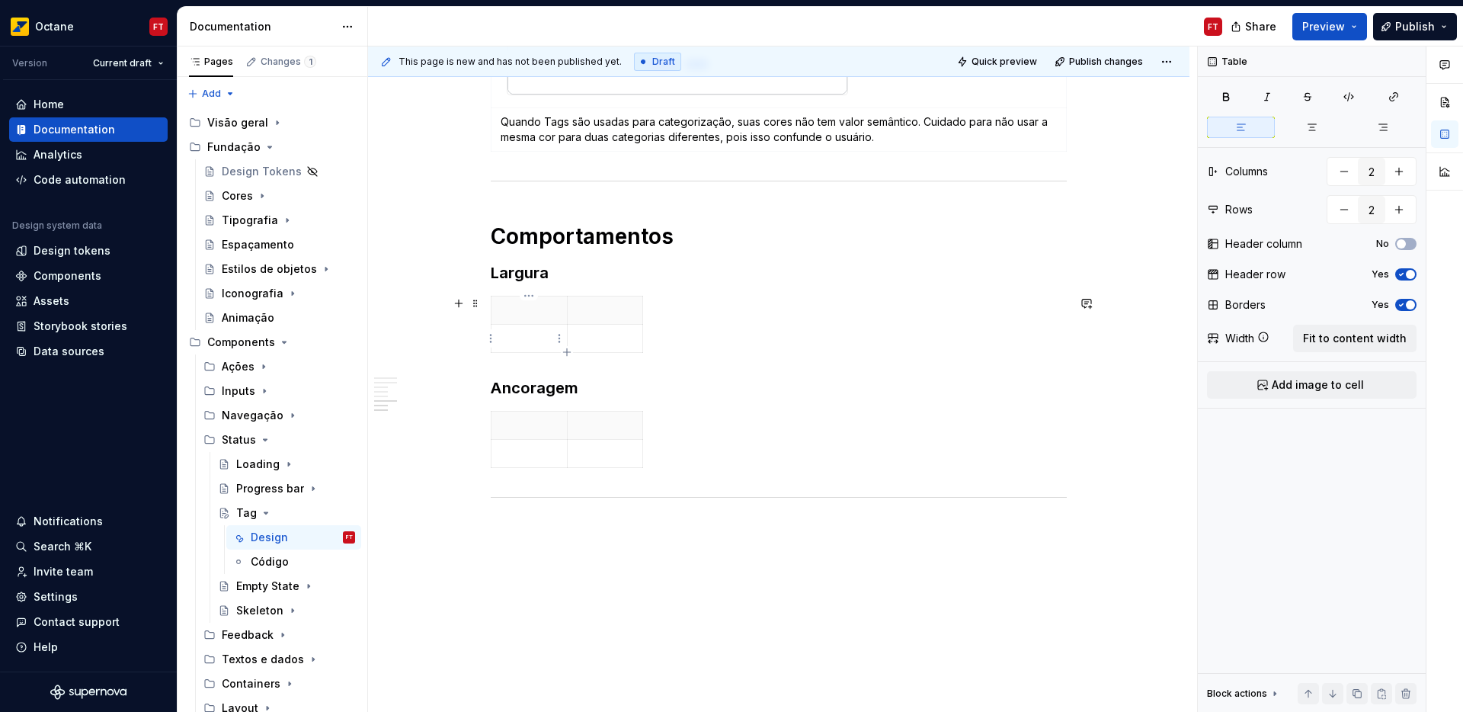
click at [527, 340] on p at bounding box center [529, 338] width 57 height 15
click at [522, 546] on p at bounding box center [529, 544] width 57 height 15
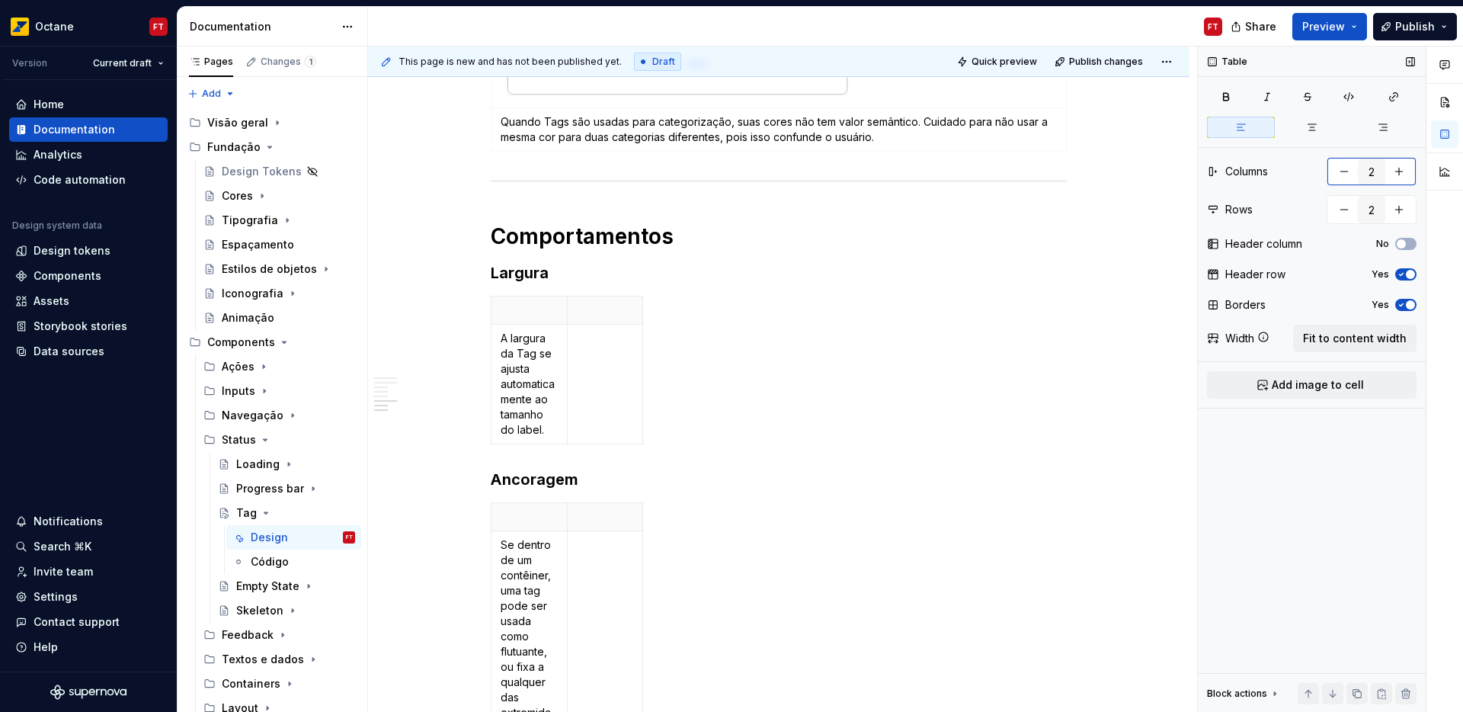
click at [1343, 175] on button "button" at bounding box center [1343, 171] width 27 height 27
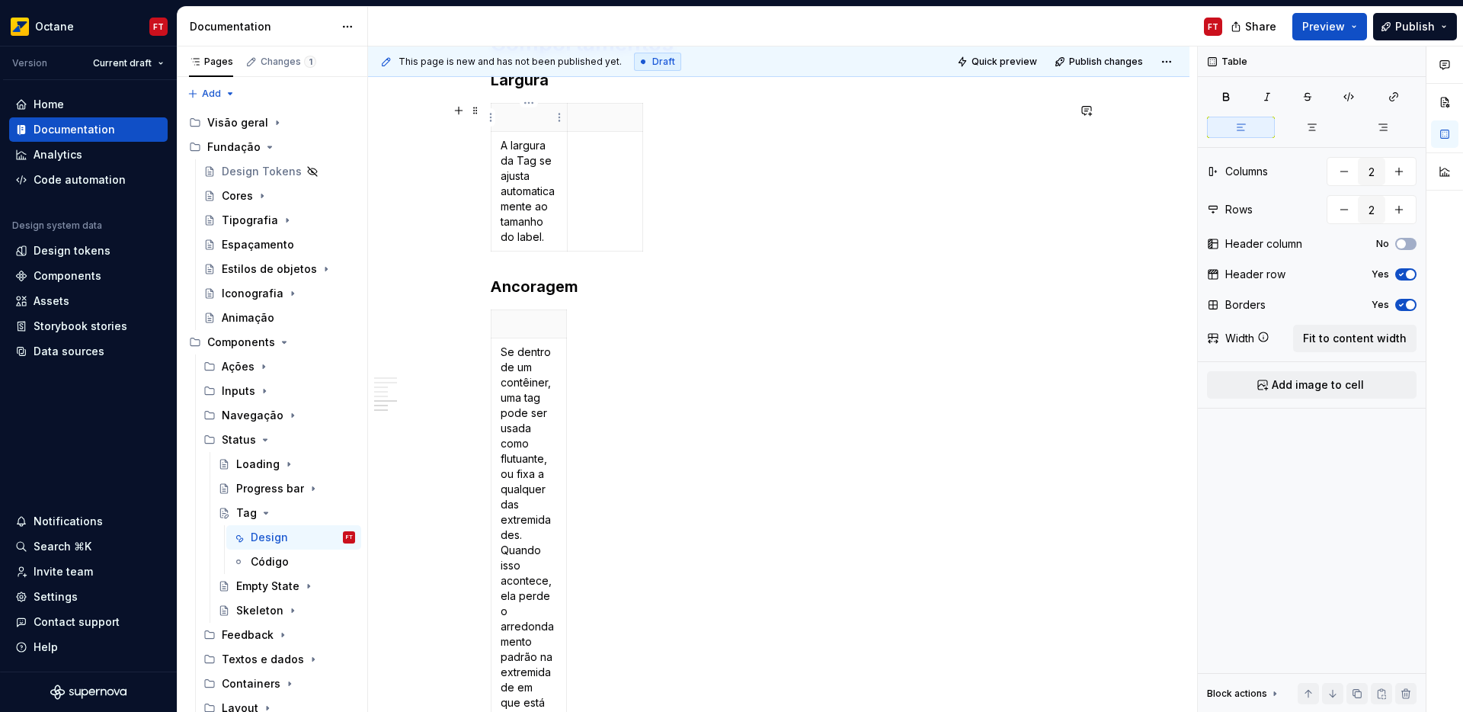
click at [507, 120] on p at bounding box center [529, 117] width 57 height 15
click at [1343, 178] on button "button" at bounding box center [1343, 171] width 27 height 27
type input "1"
click at [1391, 333] on span "Fit to content width" at bounding box center [1355, 338] width 104 height 15
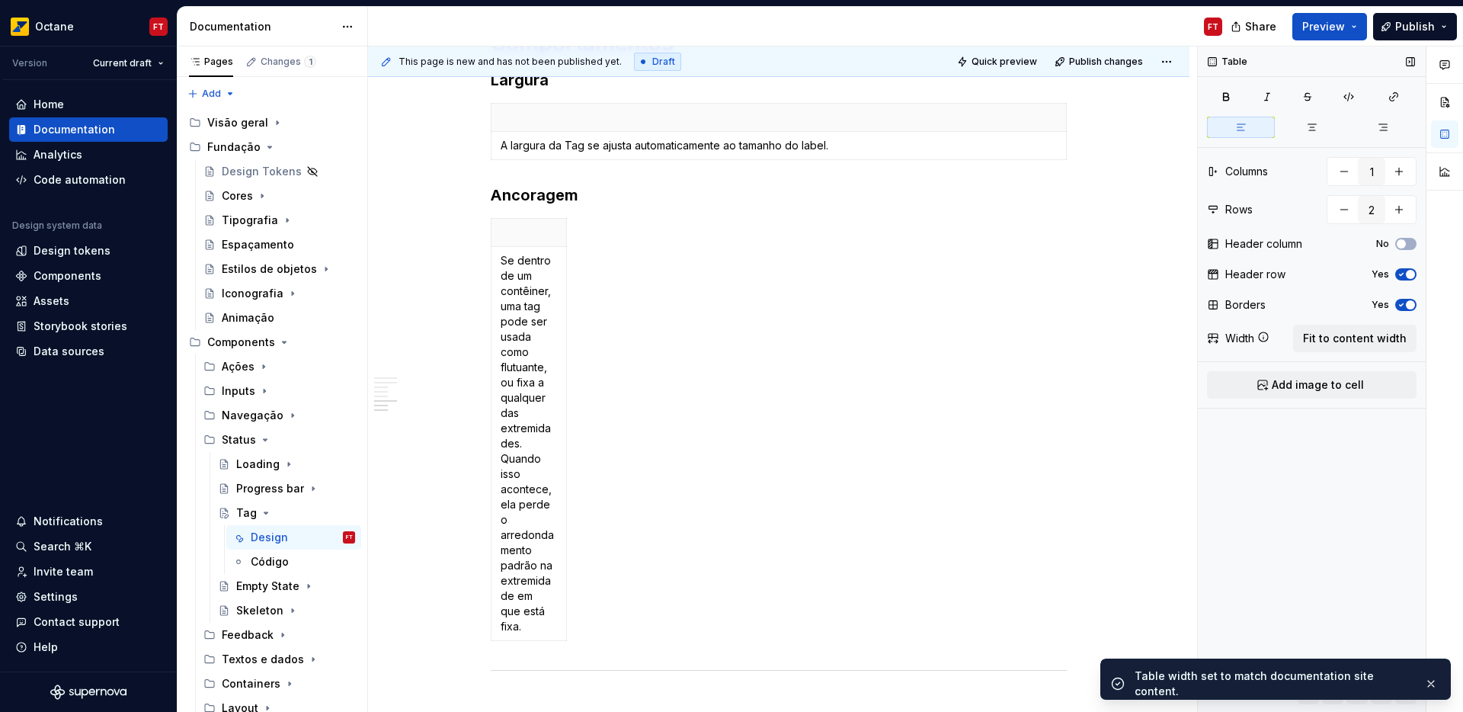
click at [1404, 303] on icon "button" at bounding box center [1401, 304] width 12 height 9
click at [1405, 276] on icon "button" at bounding box center [1401, 274] width 12 height 9
click at [527, 343] on p "Se dentro de um contêiner, uma tag pode ser usada como flutuante, ou fixa a qua…" at bounding box center [529, 443] width 56 height 381
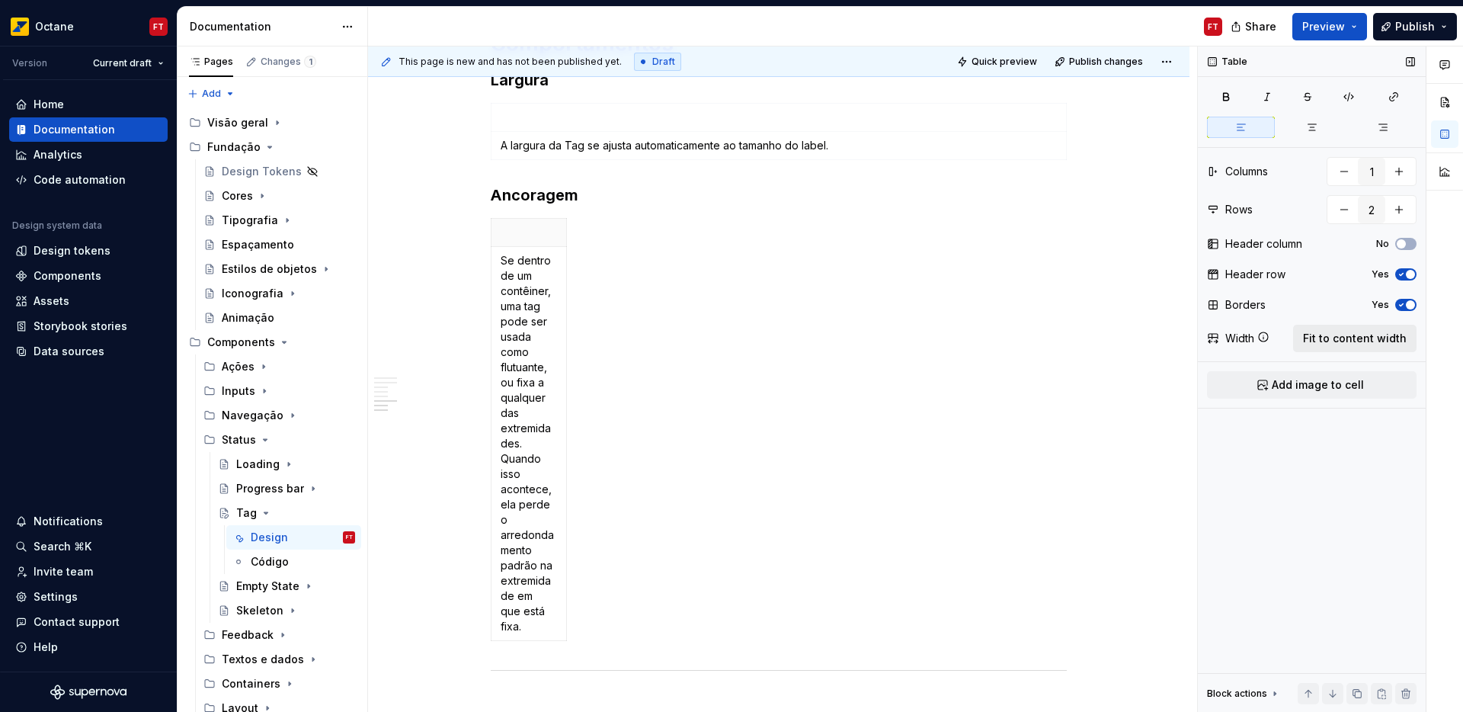
click at [1391, 340] on span "Fit to content width" at bounding box center [1355, 338] width 104 height 15
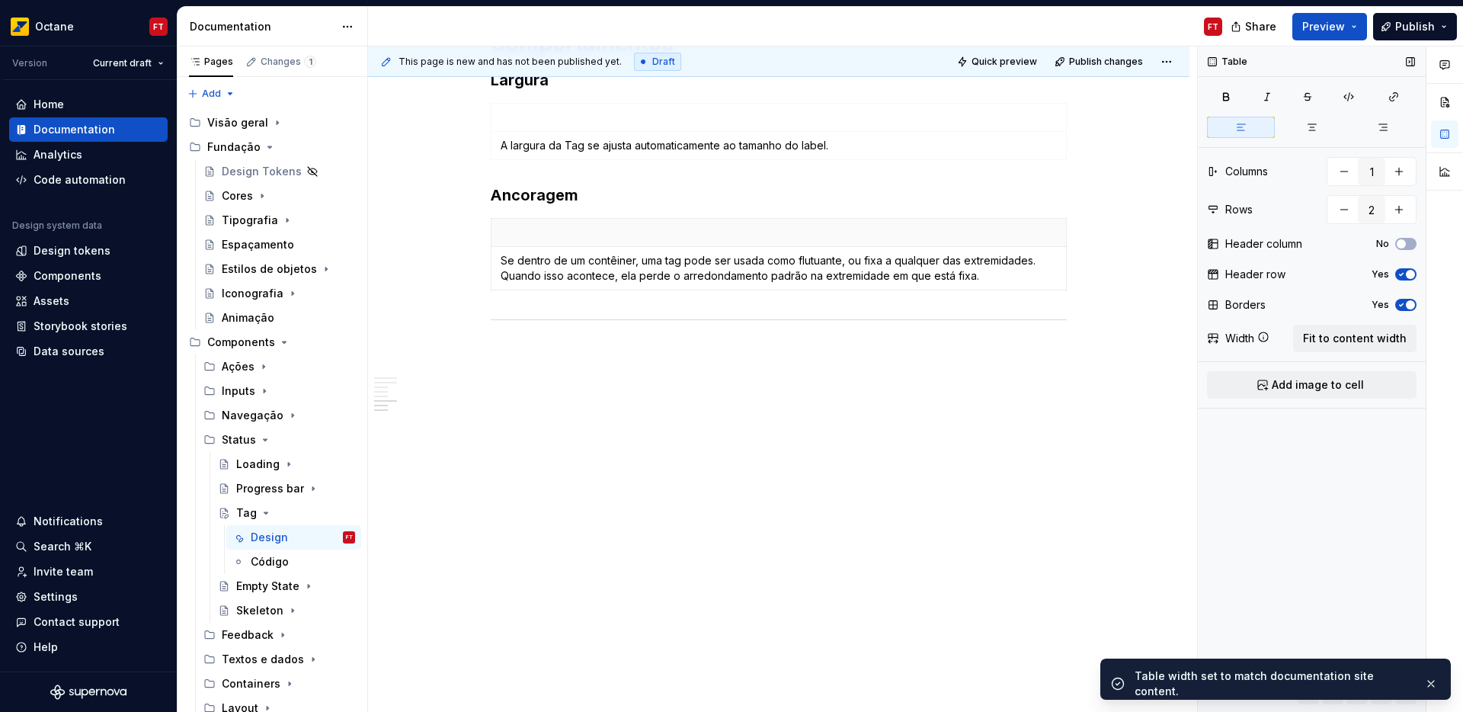
click at [1404, 311] on div "Borders Yes" at bounding box center [1312, 304] width 210 height 21
click at [1405, 275] on button "Yes" at bounding box center [1405, 274] width 21 height 12
click at [1411, 304] on span "button" at bounding box center [1410, 304] width 9 height 9
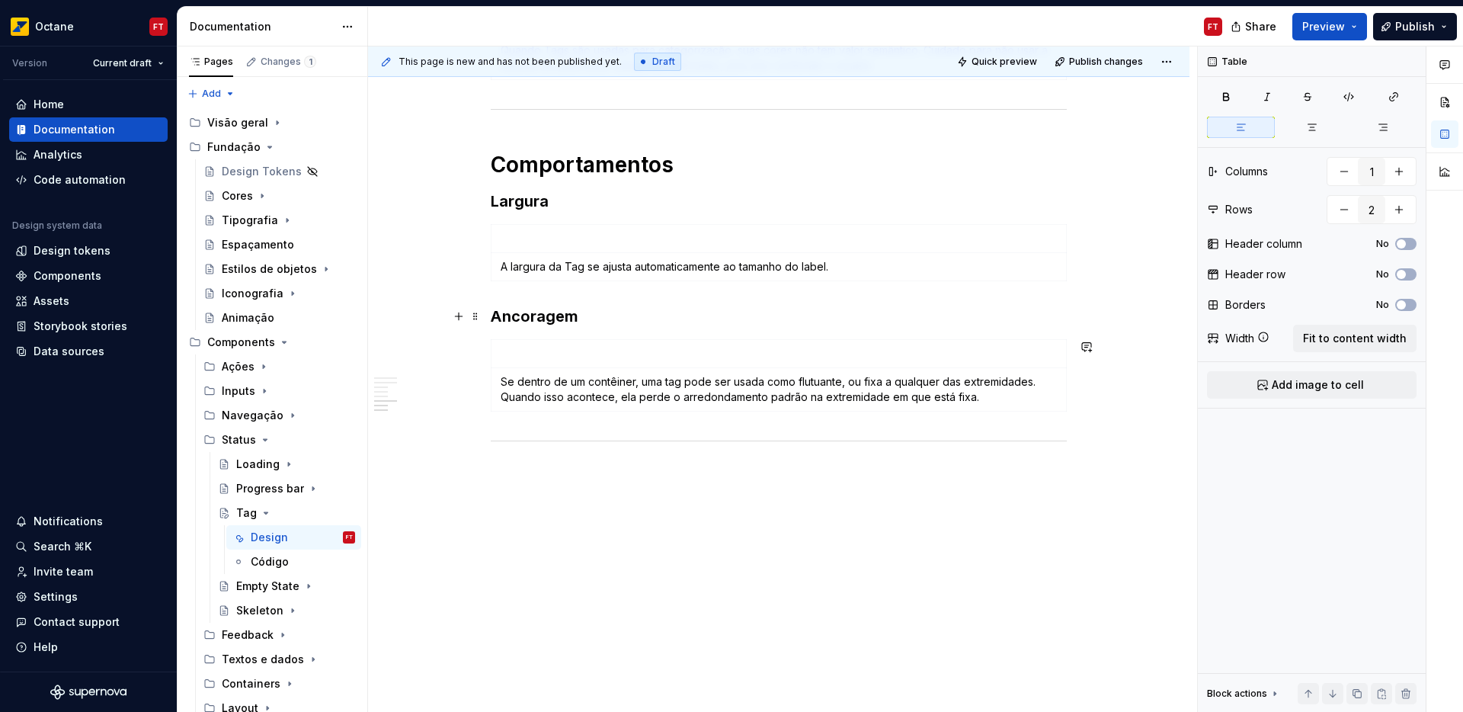
scroll to position [1449, 0]
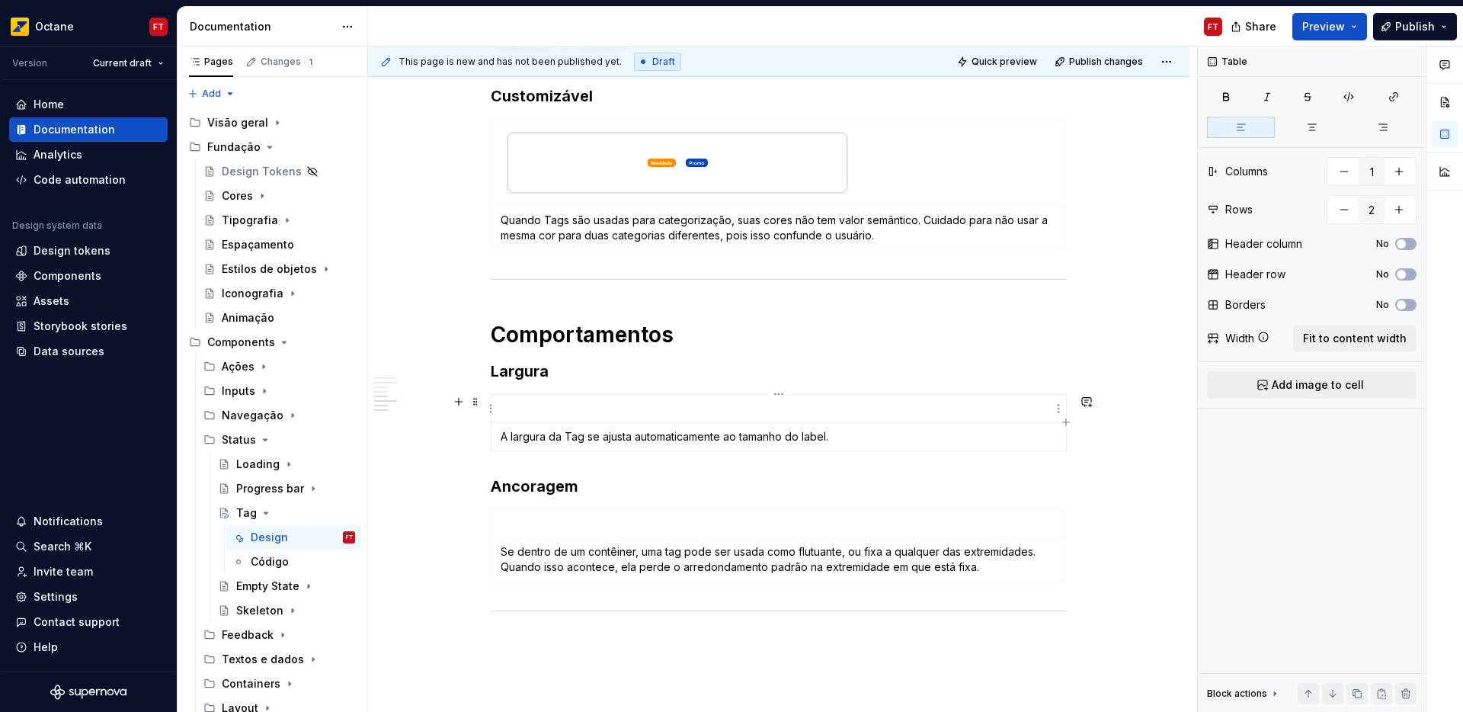
click at [538, 407] on p at bounding box center [779, 408] width 556 height 15
drag, startPoint x: 1362, startPoint y: 380, endPoint x: 1147, endPoint y: 418, distance: 219.0
click at [1359, 381] on button "Add image to cell" at bounding box center [1312, 384] width 210 height 27
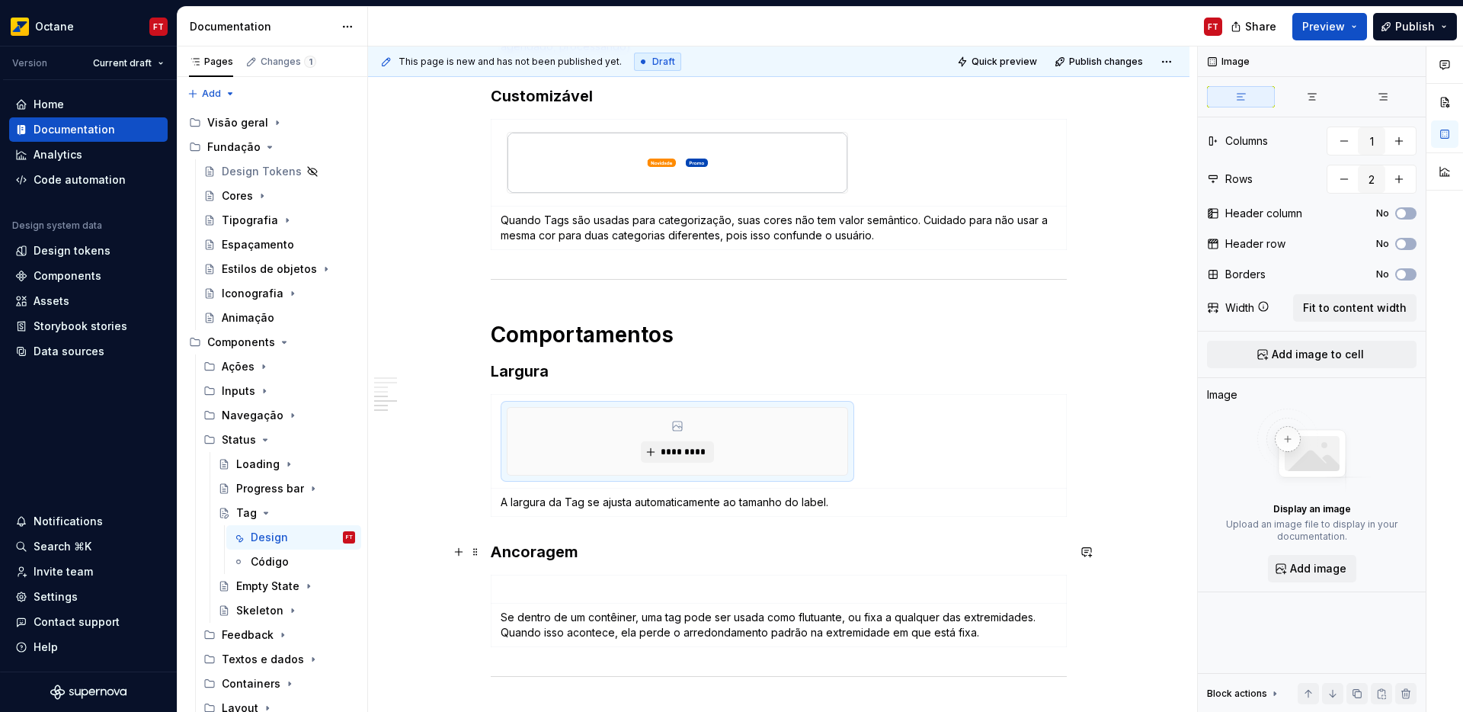
click at [722, 555] on h3 "Ancoragem" at bounding box center [779, 551] width 576 height 21
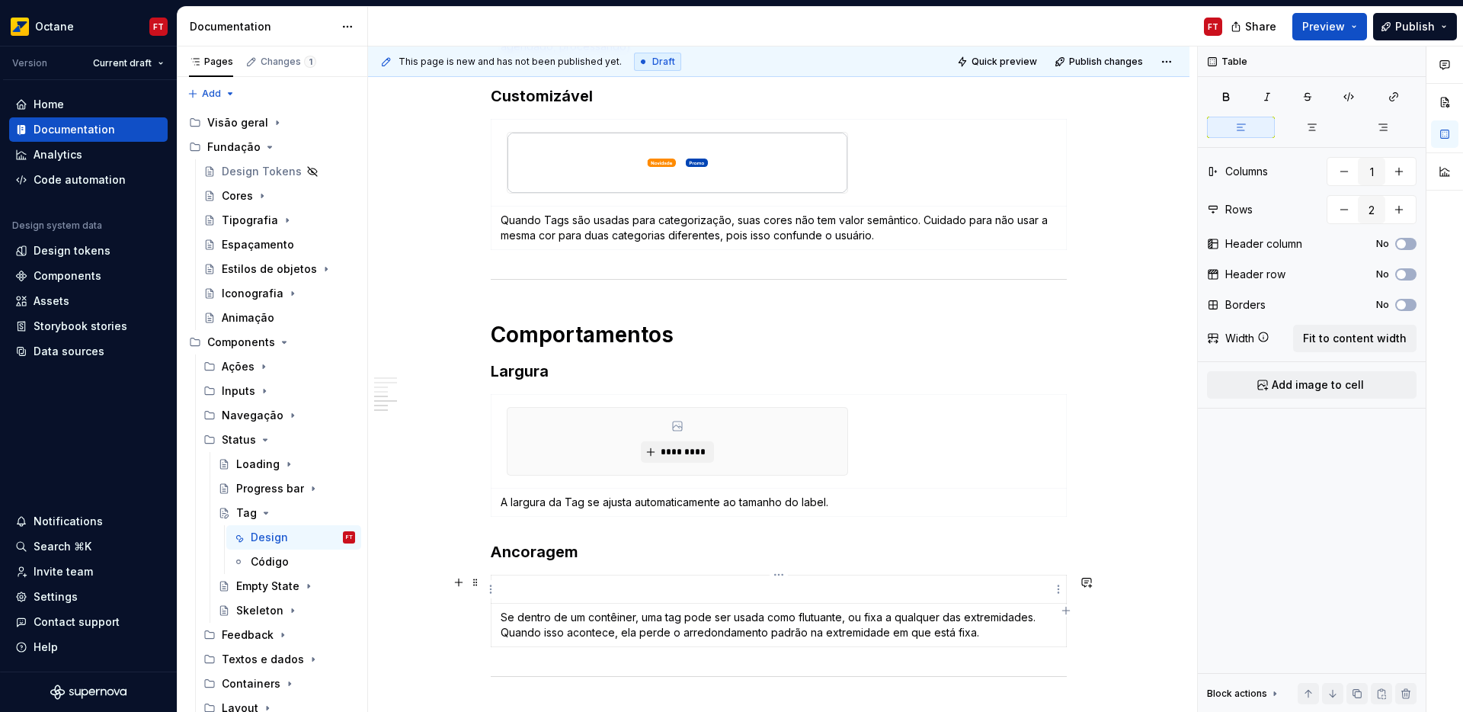
click at [554, 587] on p at bounding box center [779, 588] width 556 height 15
click at [1343, 389] on span "Add image to cell" at bounding box center [1318, 384] width 92 height 15
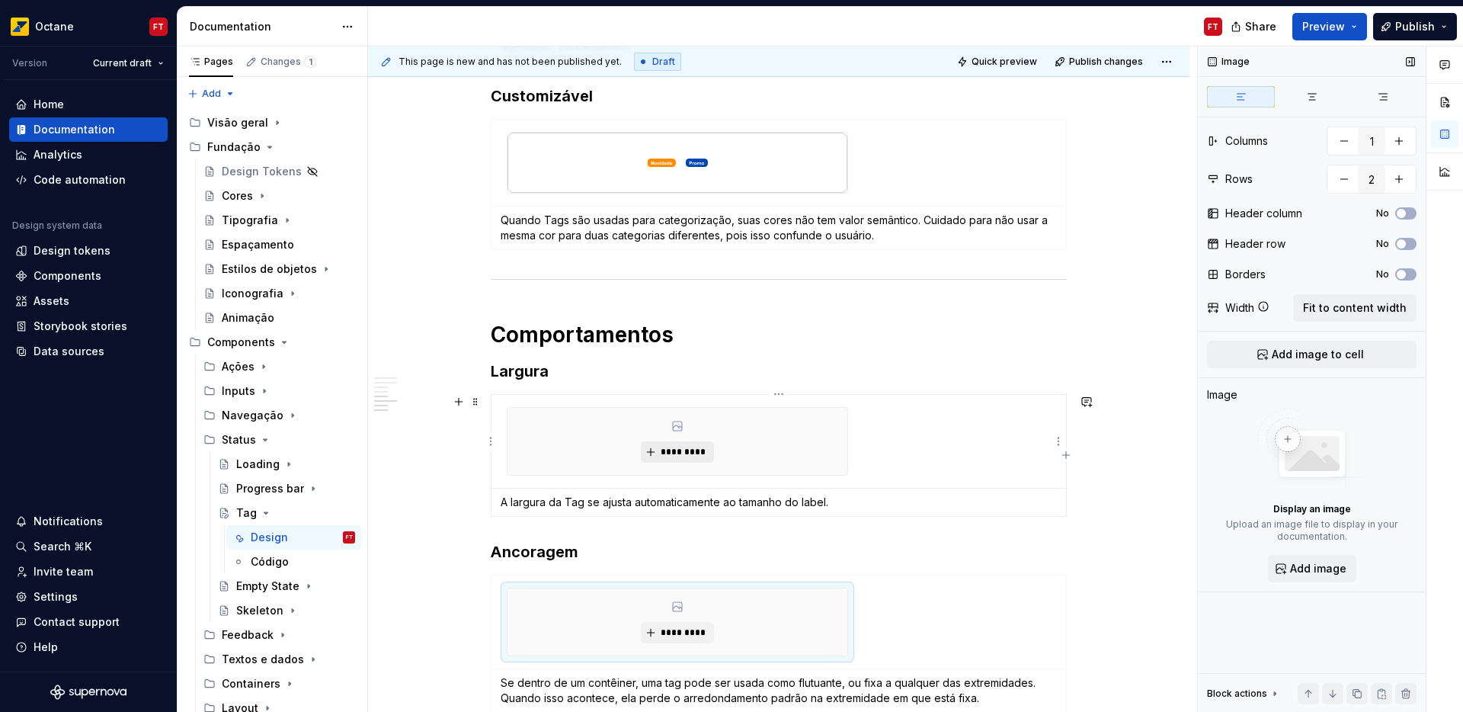
click at [664, 447] on span "*********" at bounding box center [683, 452] width 46 height 12
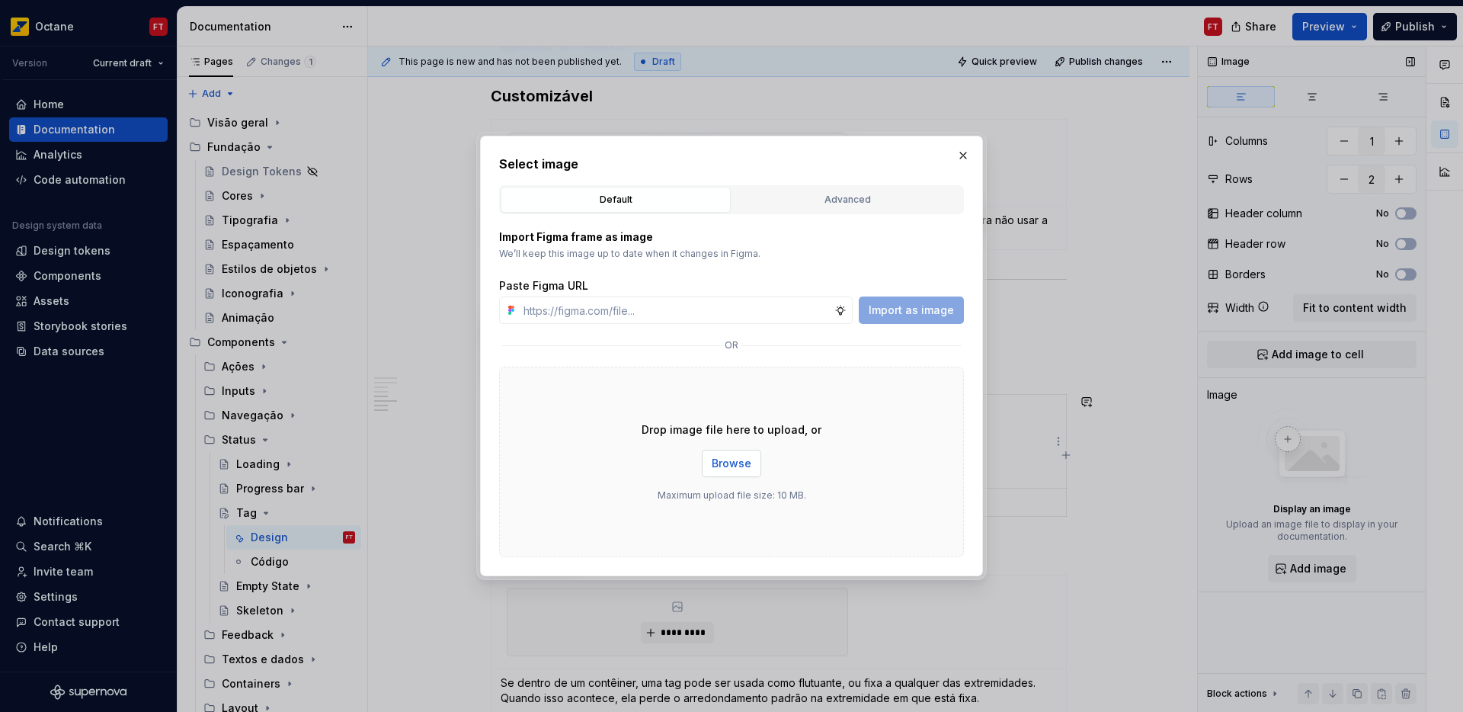
click at [740, 466] on span "Browse" at bounding box center [732, 463] width 40 height 15
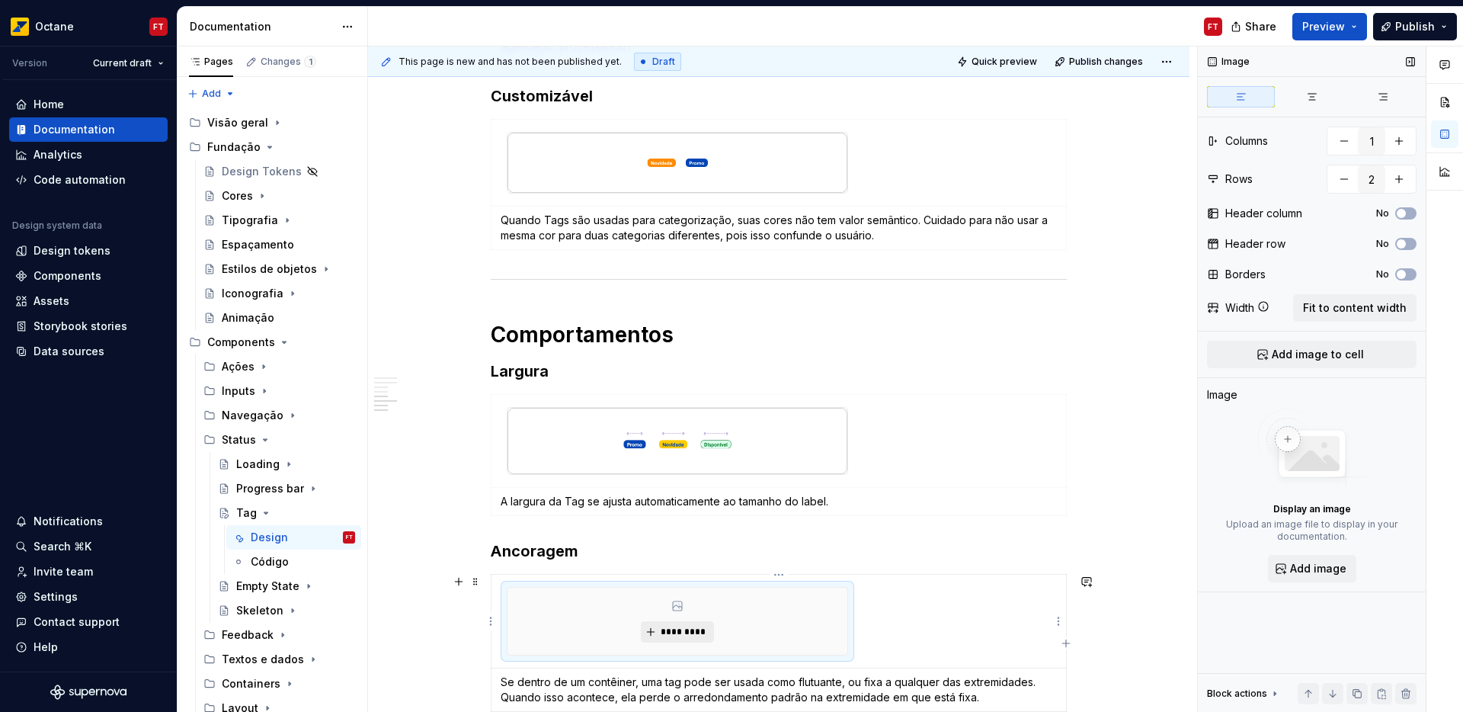
click at [679, 629] on span "*********" at bounding box center [683, 632] width 46 height 12
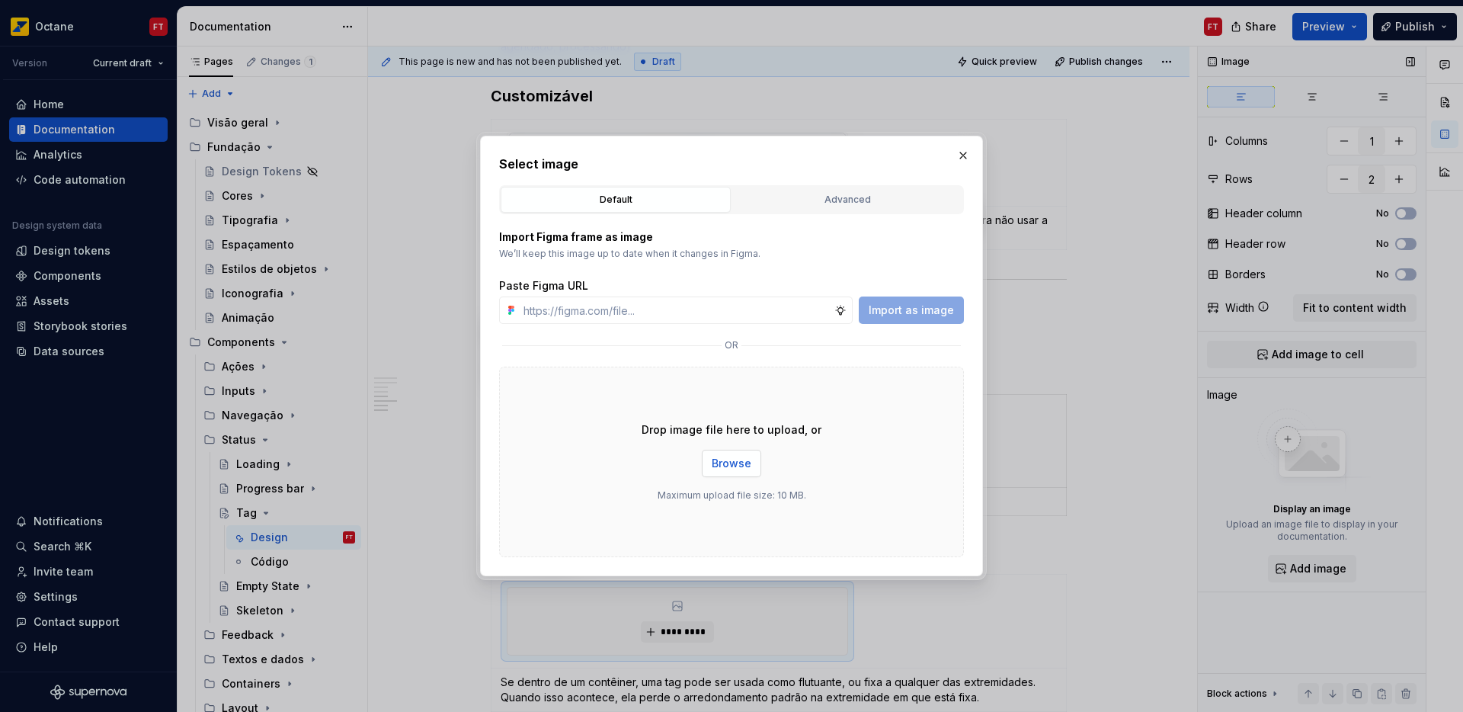
click at [734, 459] on span "Browse" at bounding box center [732, 463] width 40 height 15
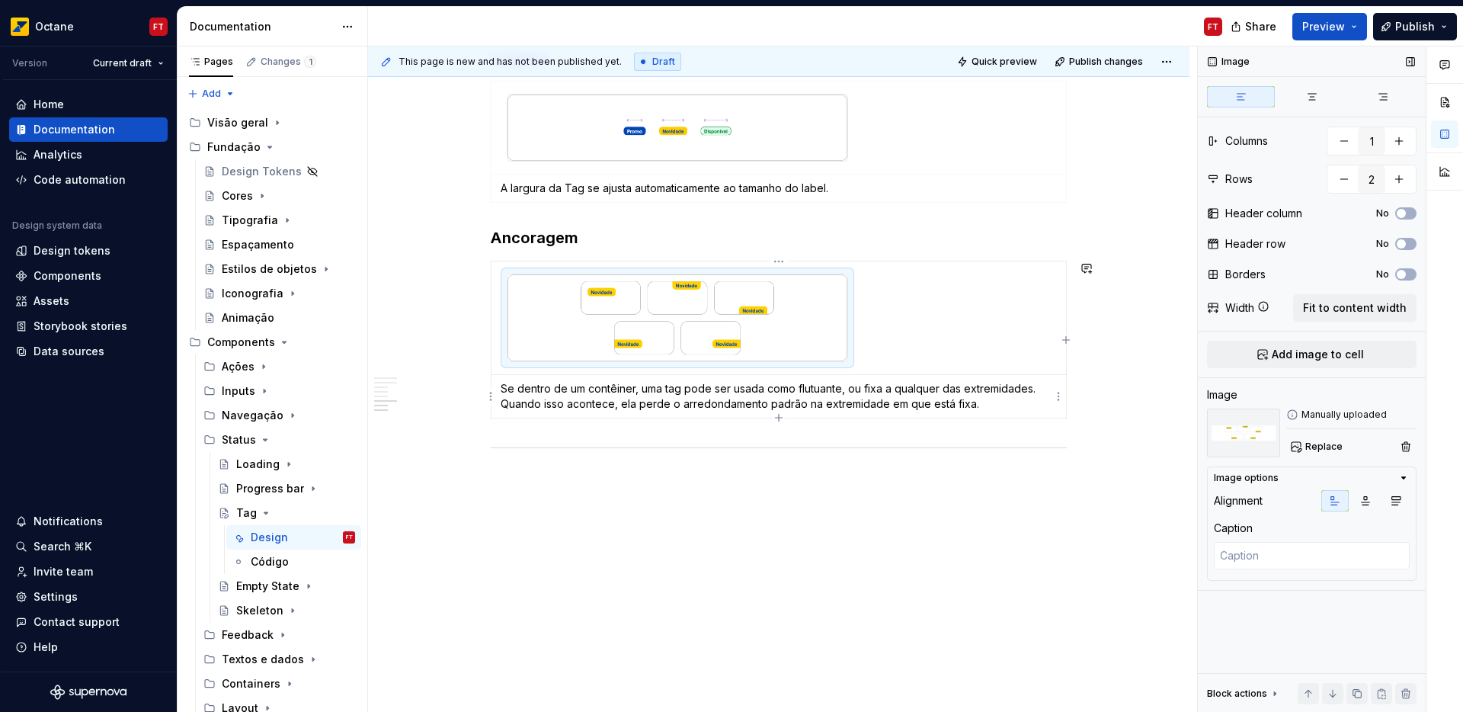
scroll to position [1881, 0]
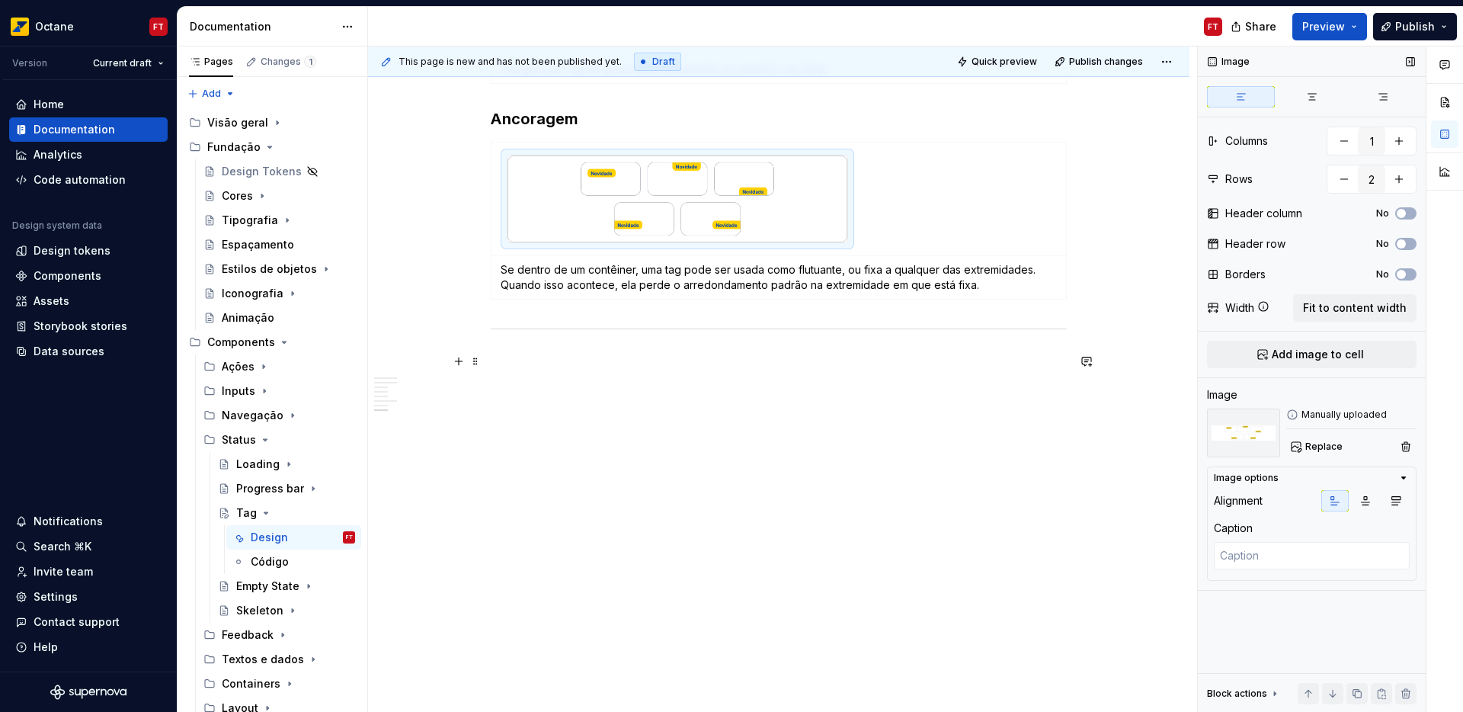
click at [595, 356] on p at bounding box center [779, 361] width 576 height 18
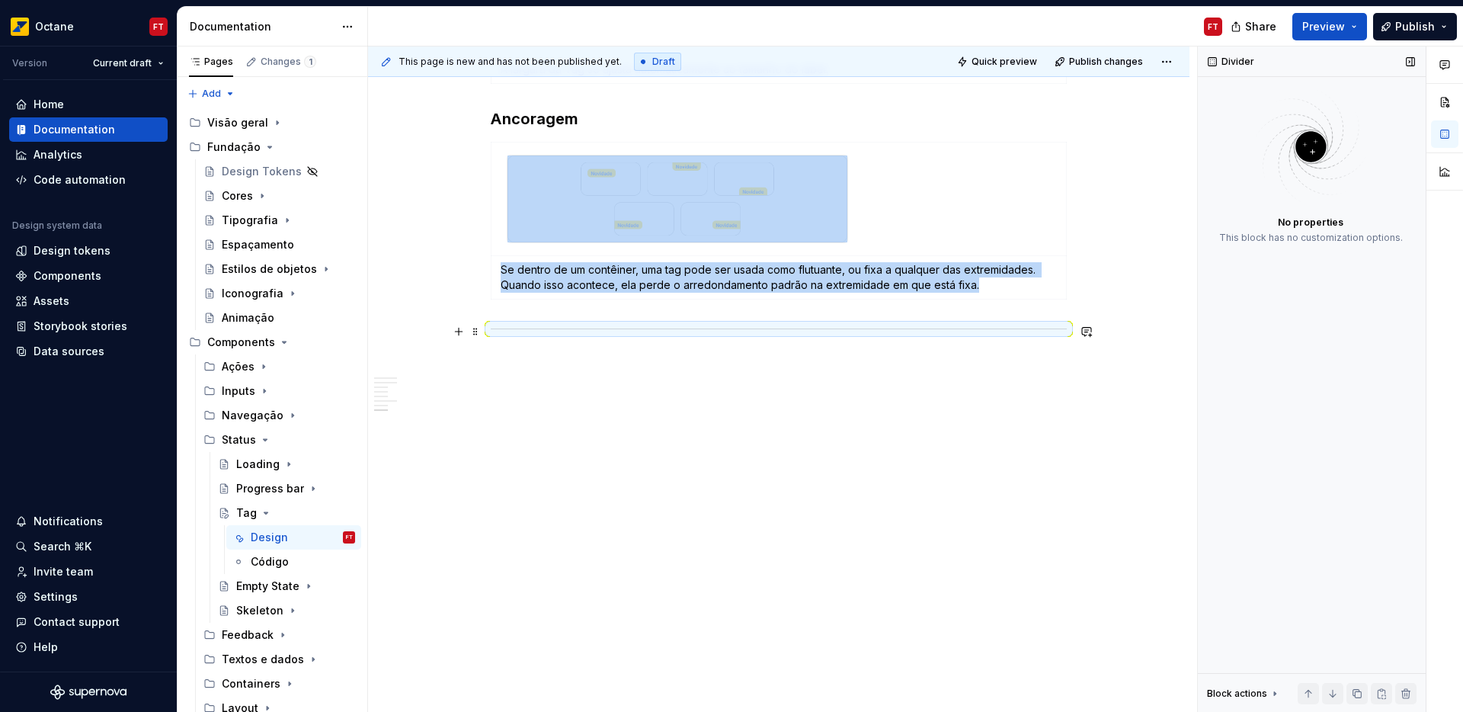
click at [534, 328] on hr at bounding box center [779, 328] width 576 height 1
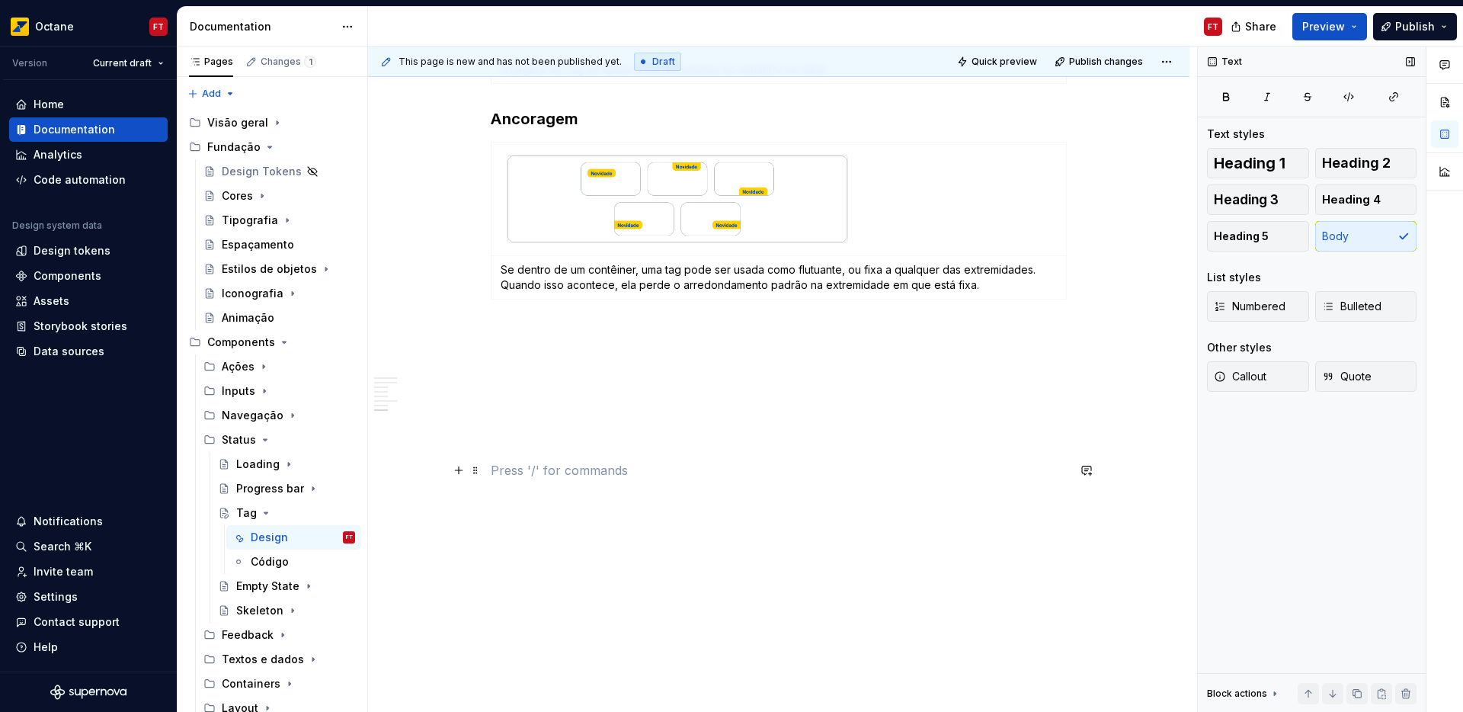
click at [576, 467] on p at bounding box center [779, 470] width 576 height 18
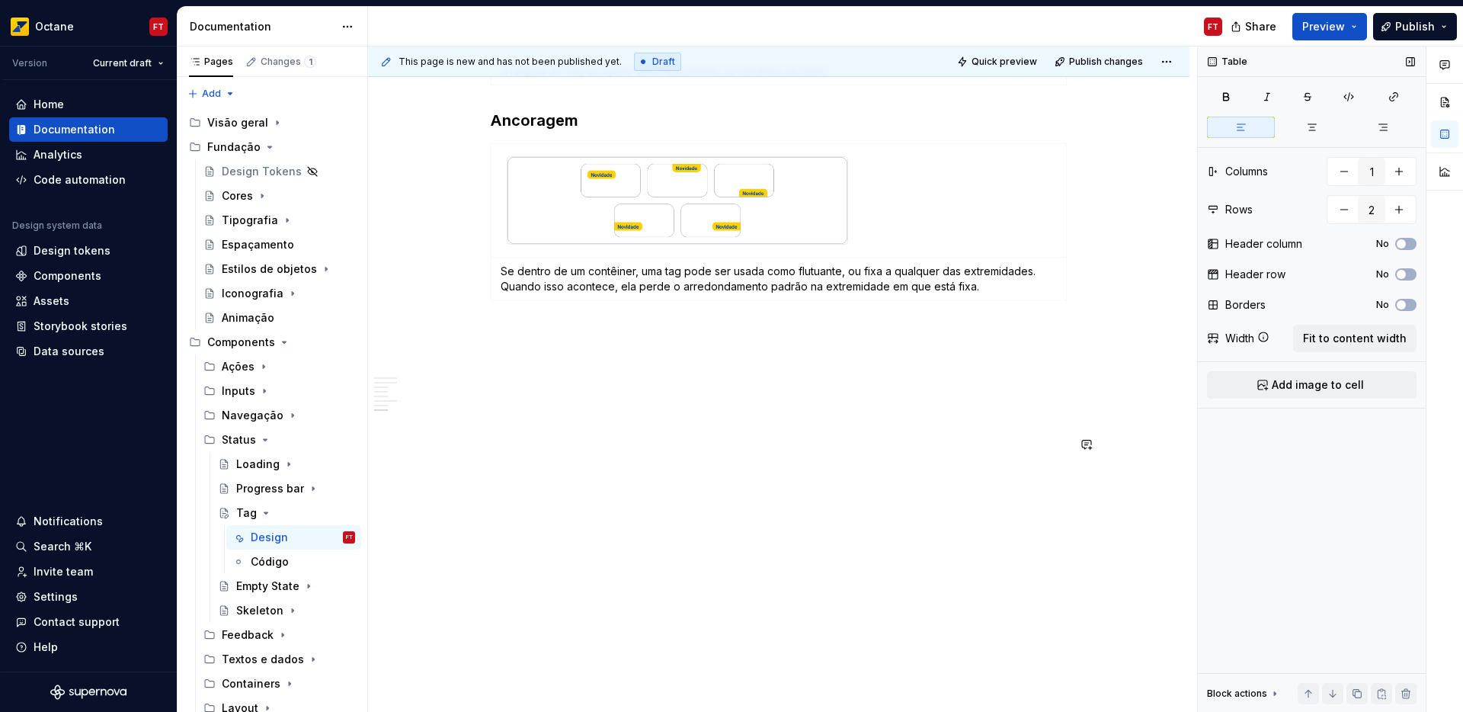
click at [827, 554] on div "This page is new and has not been published yet. Draft Quick preview Publish ch…" at bounding box center [782, 379] width 829 height 666
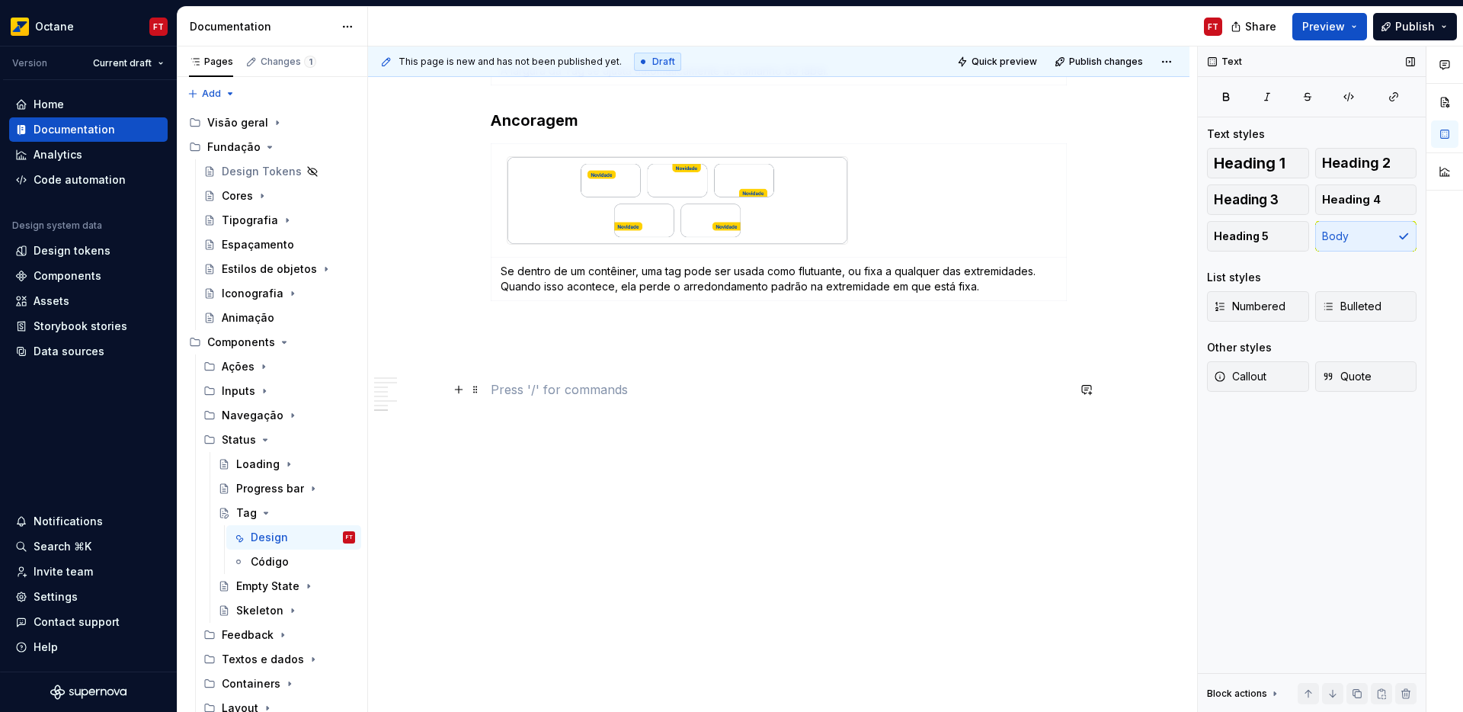
click at [596, 387] on p at bounding box center [779, 389] width 576 height 18
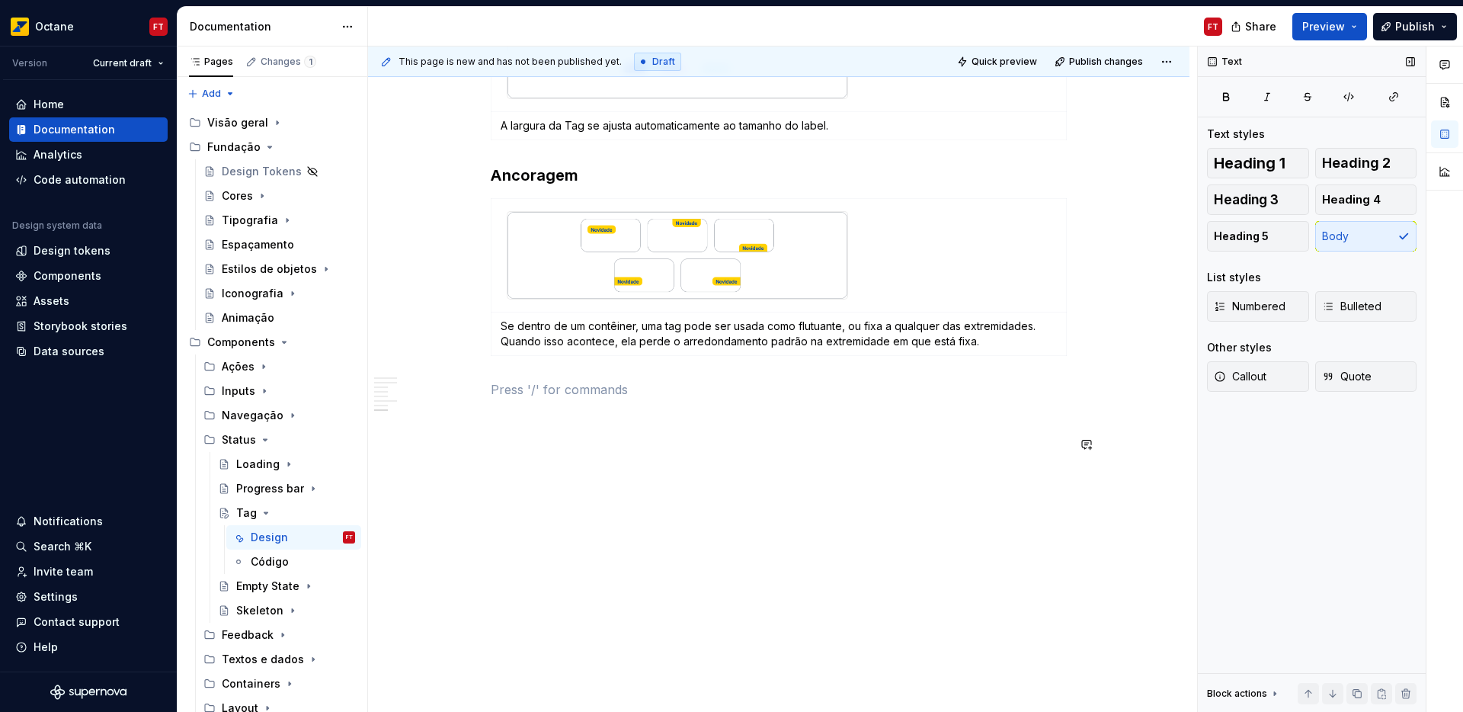
scroll to position [1797, 0]
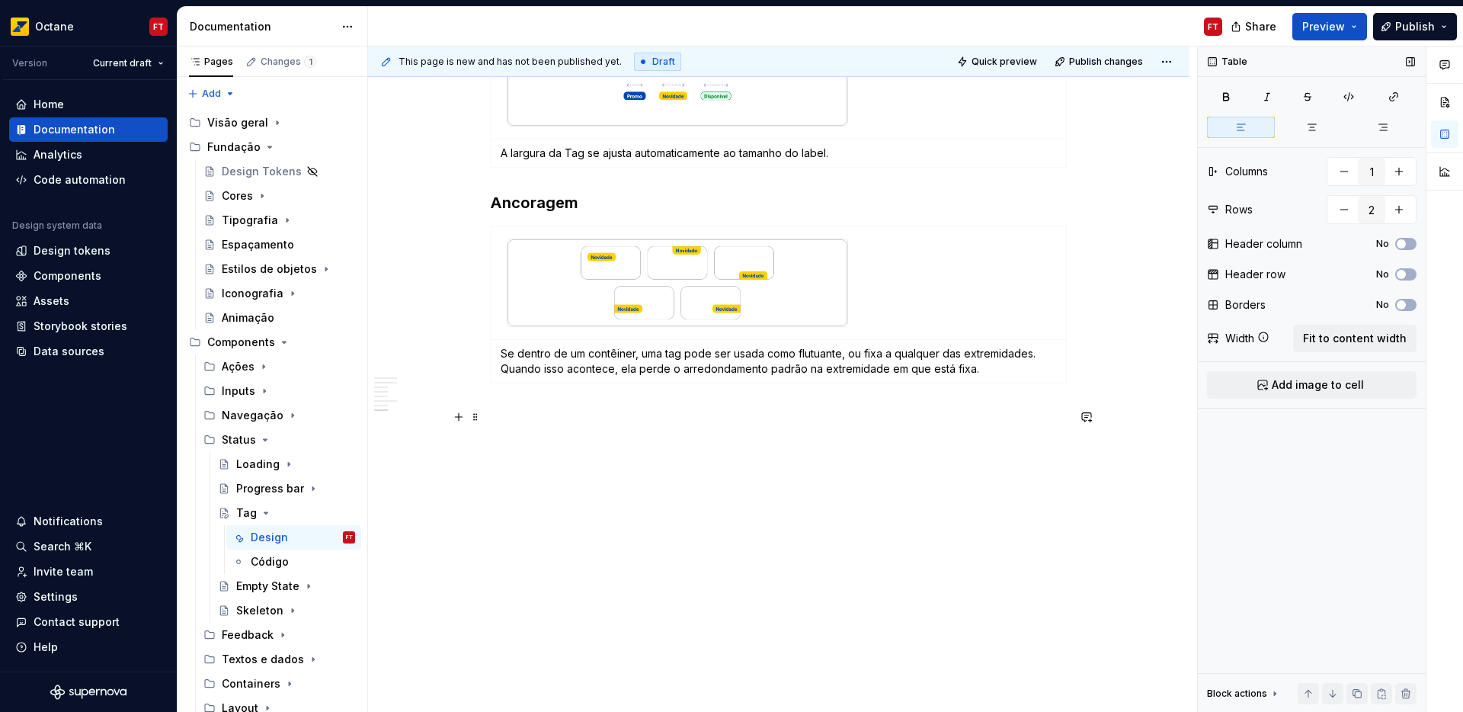
click at [512, 420] on p at bounding box center [779, 417] width 576 height 18
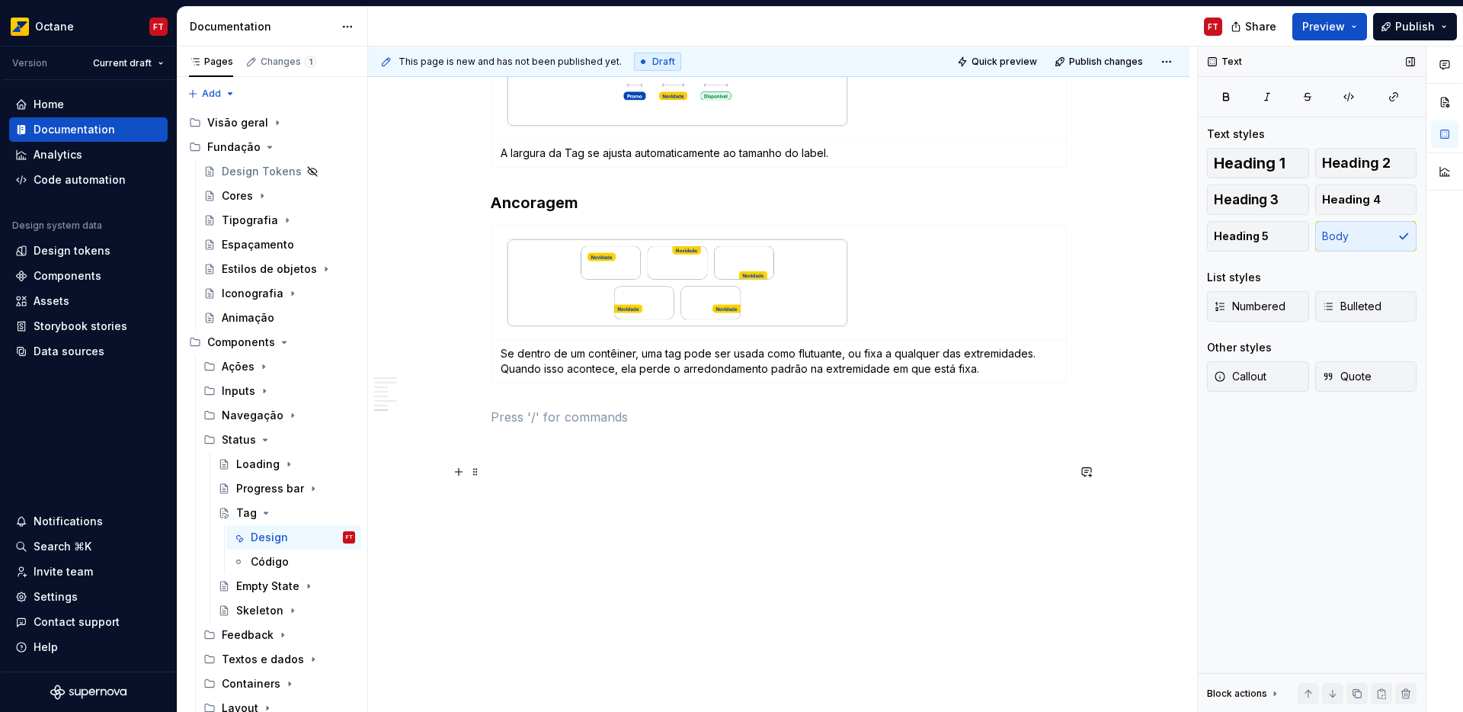
scroll to position [1770, 0]
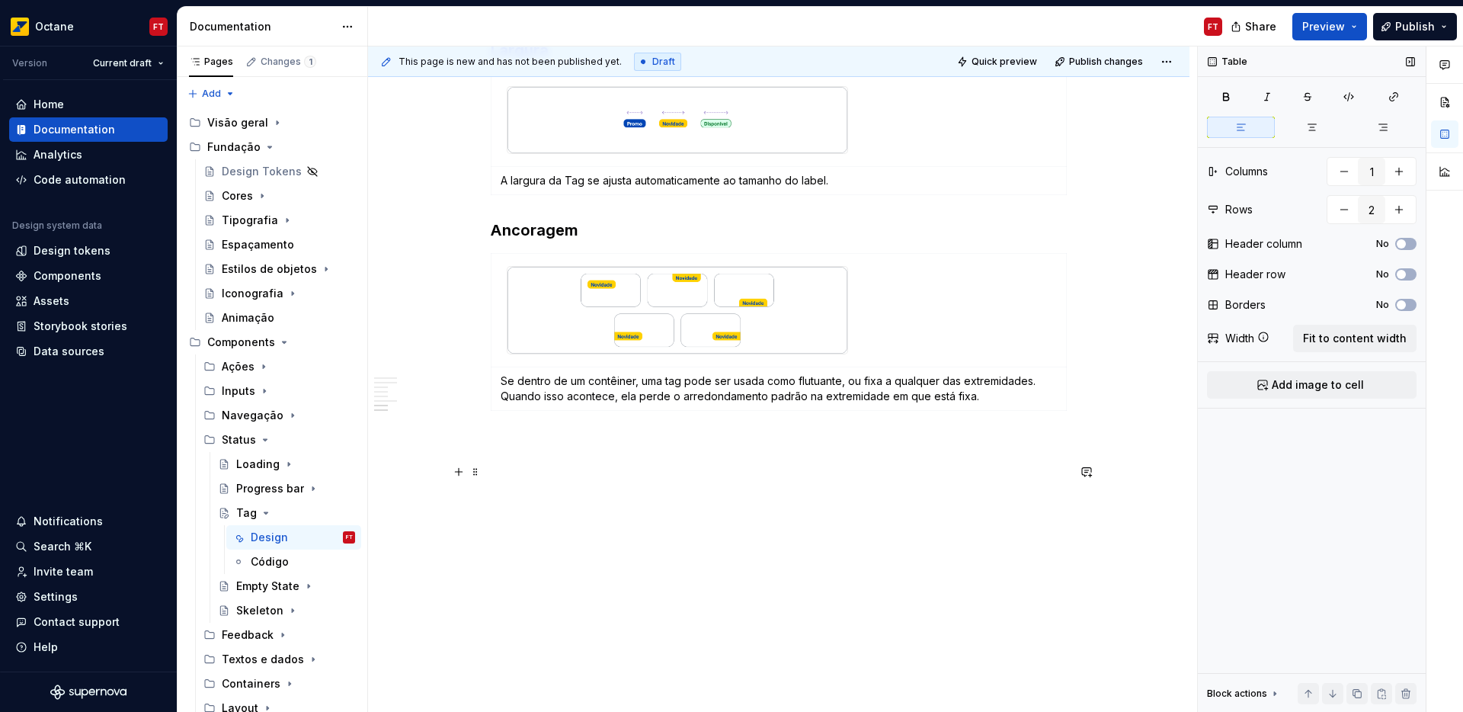
click at [497, 474] on p at bounding box center [779, 472] width 576 height 18
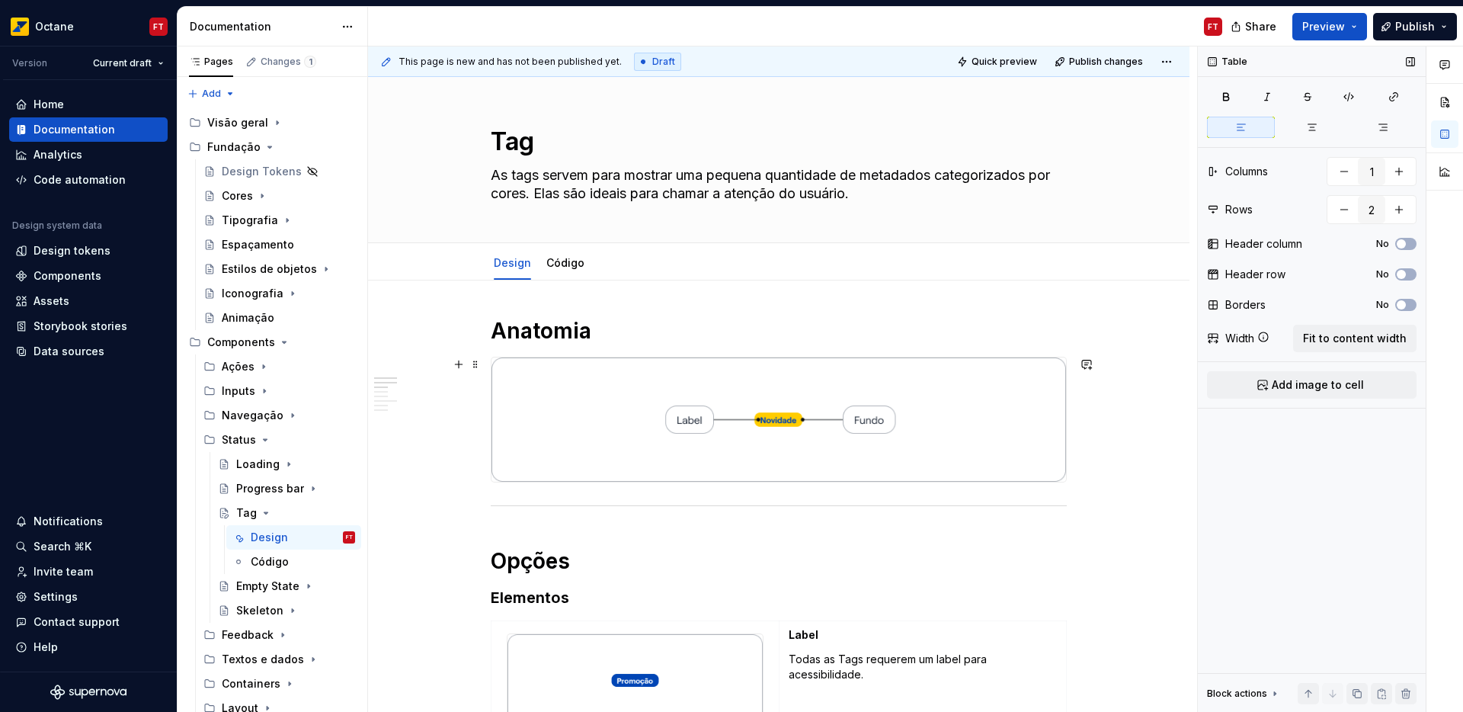
scroll to position [0, 0]
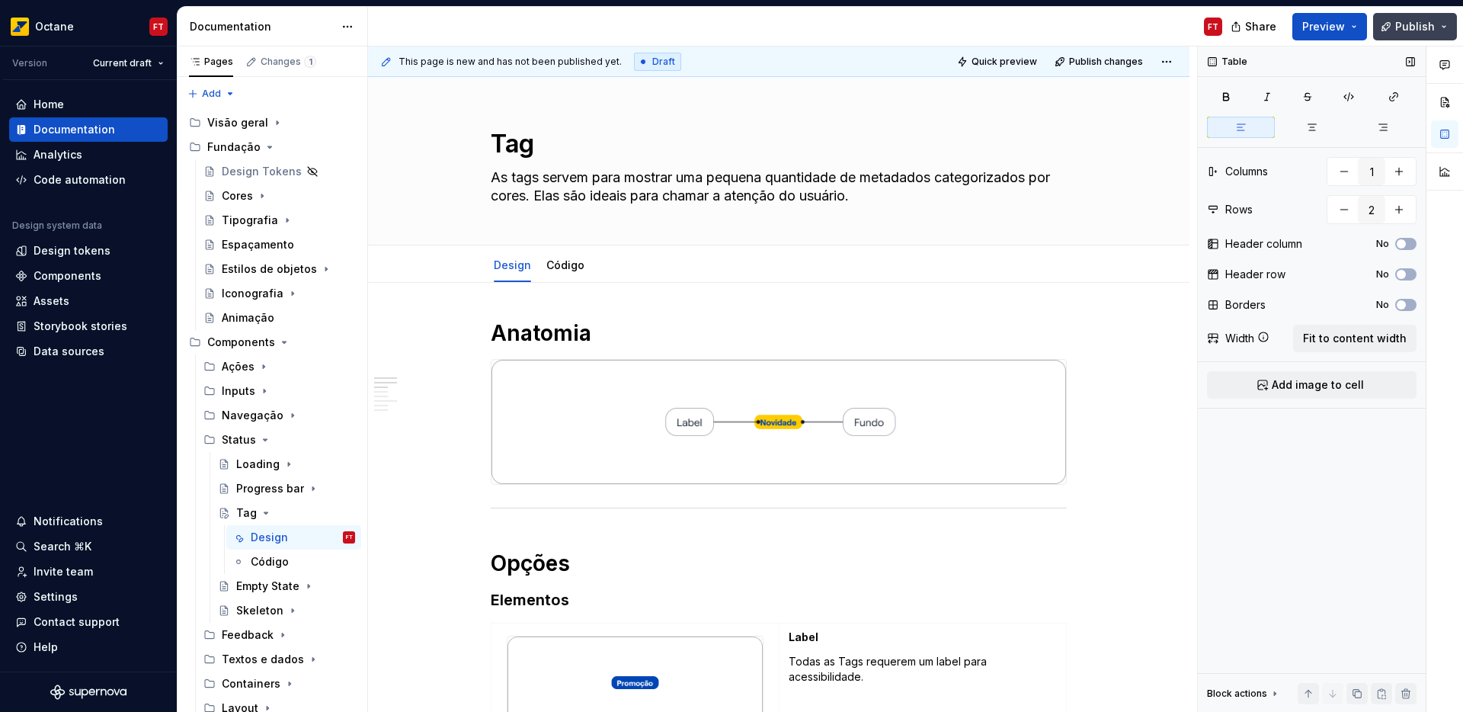
click at [1415, 32] on span "Publish" at bounding box center [1415, 26] width 40 height 15
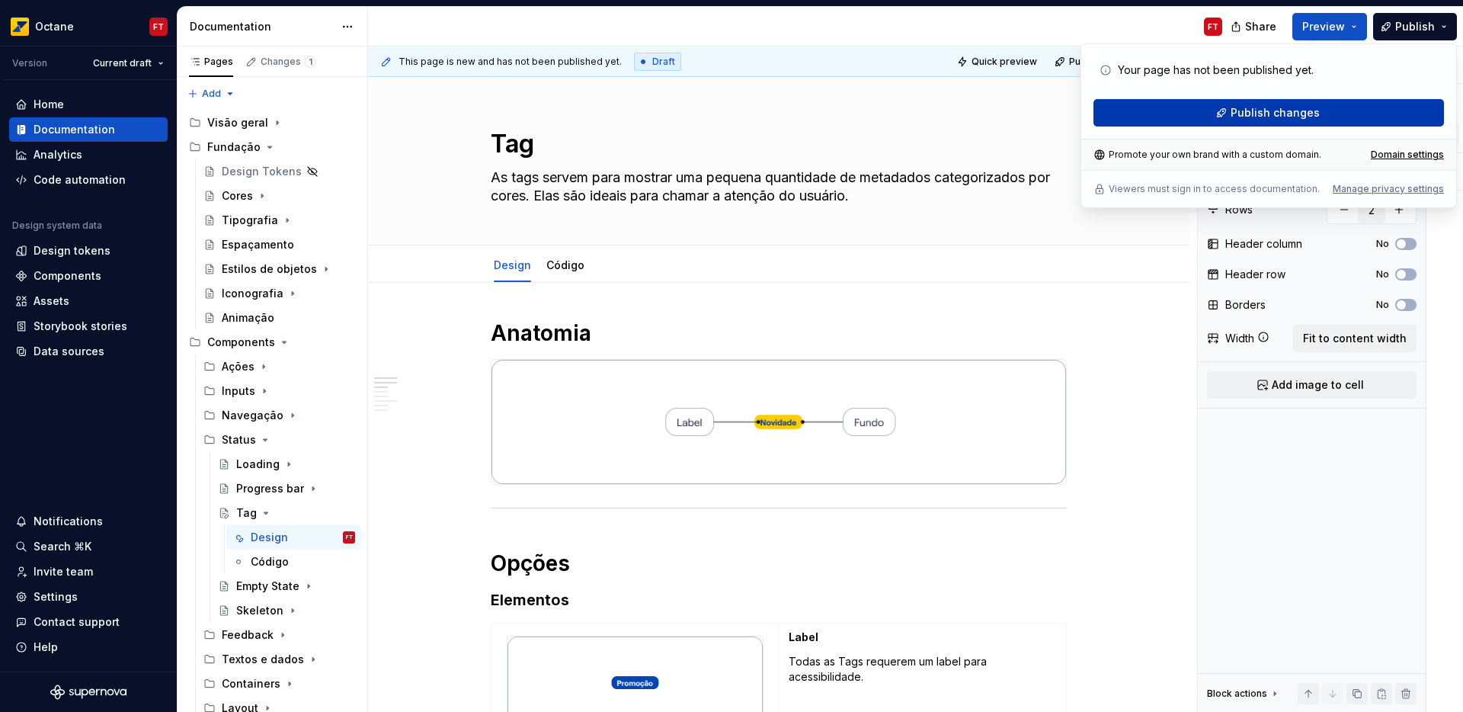
click at [1317, 111] on button "Publish changes" at bounding box center [1268, 112] width 350 height 27
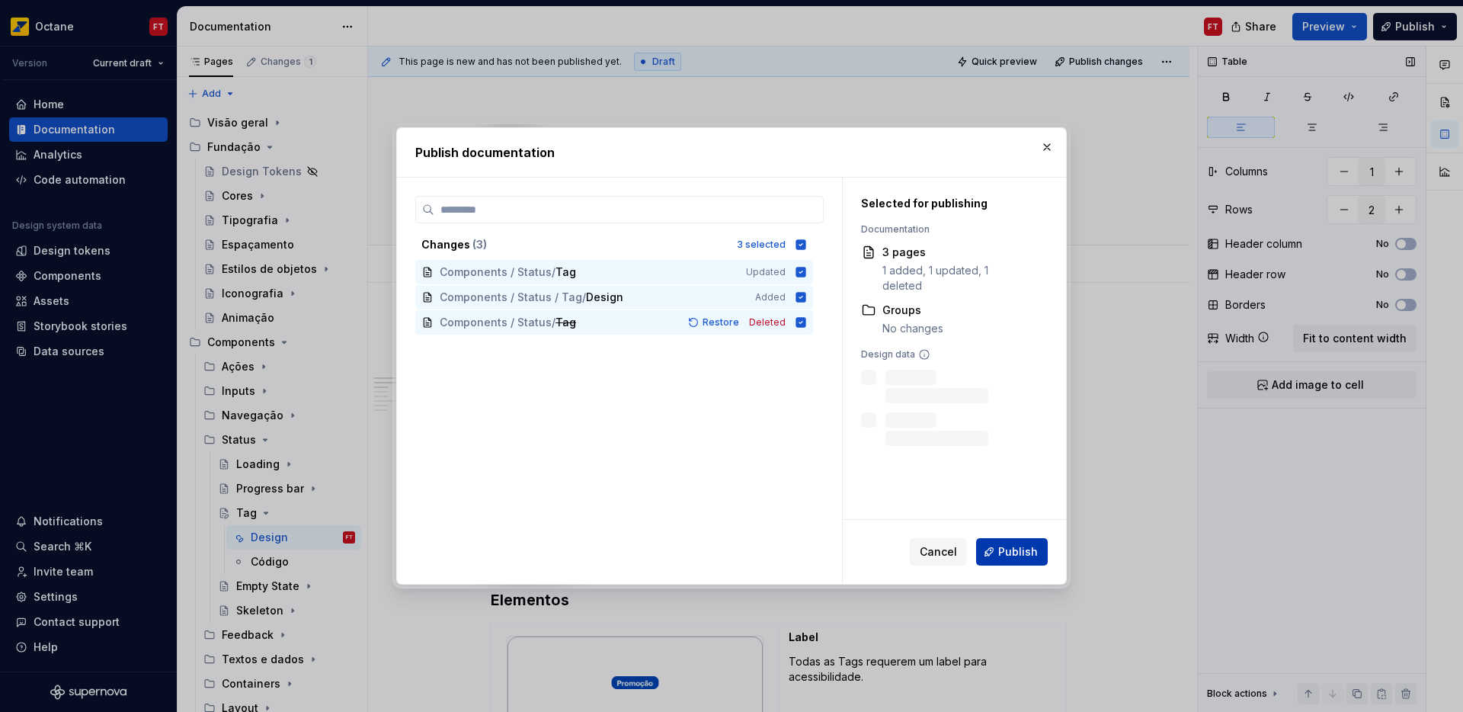
click at [1002, 547] on span "Publish" at bounding box center [1018, 551] width 40 height 15
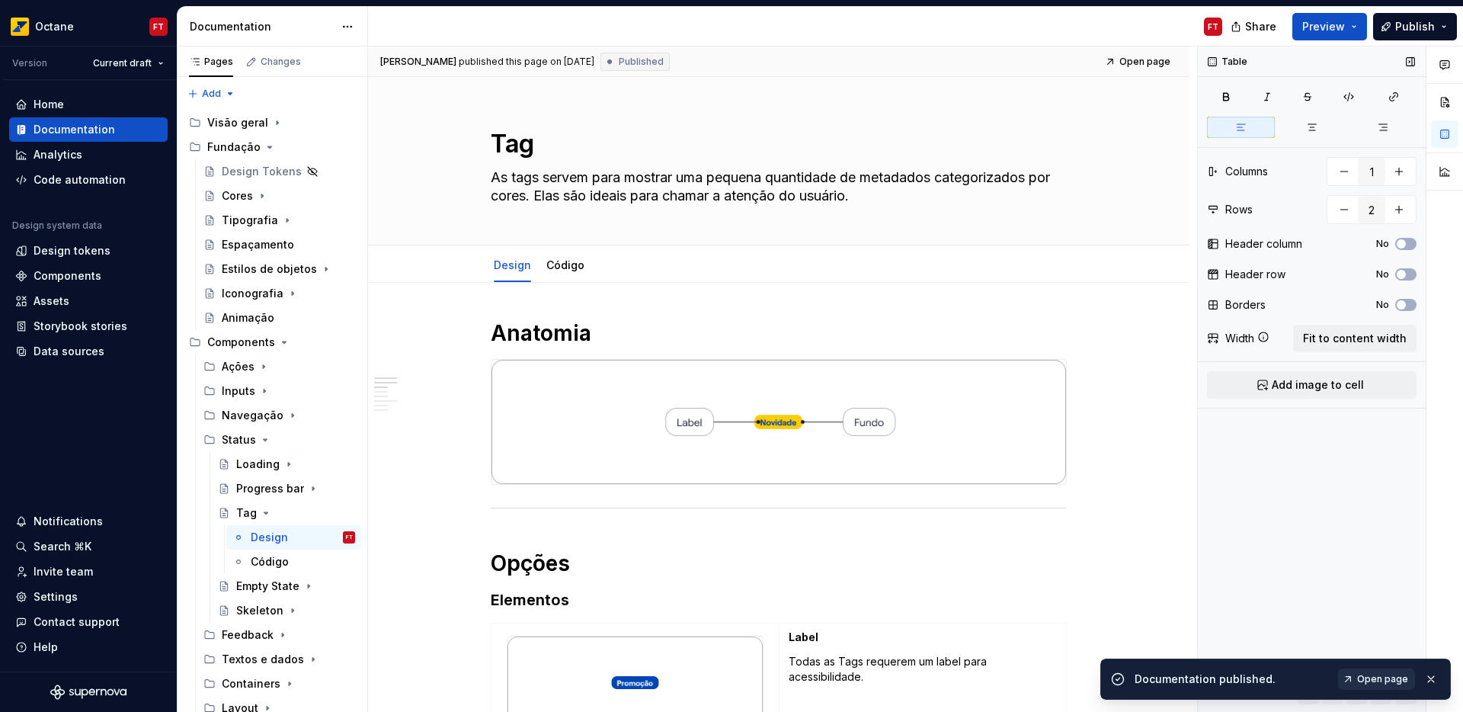
click at [1369, 680] on span "Open page" at bounding box center [1382, 679] width 51 height 12
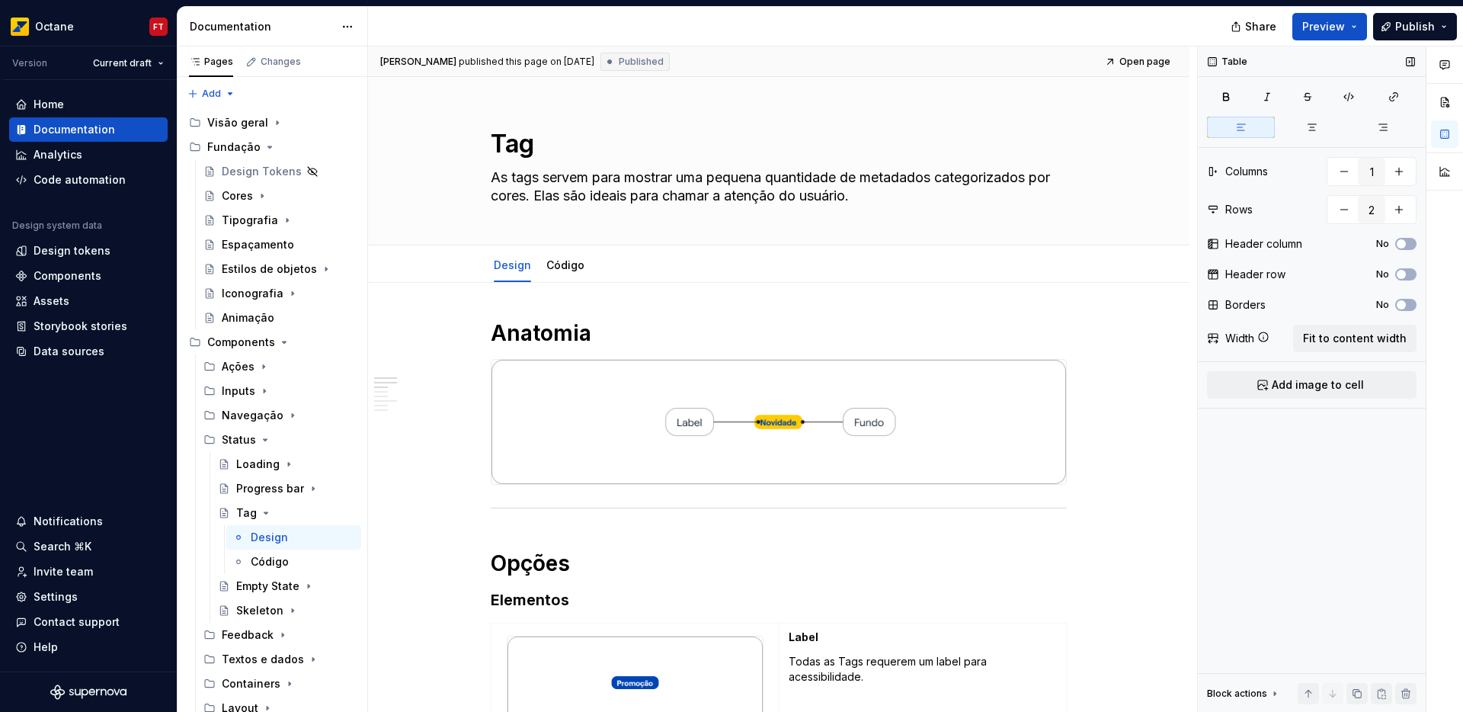
type textarea "*"
